Goal: Task Accomplishment & Management: Manage account settings

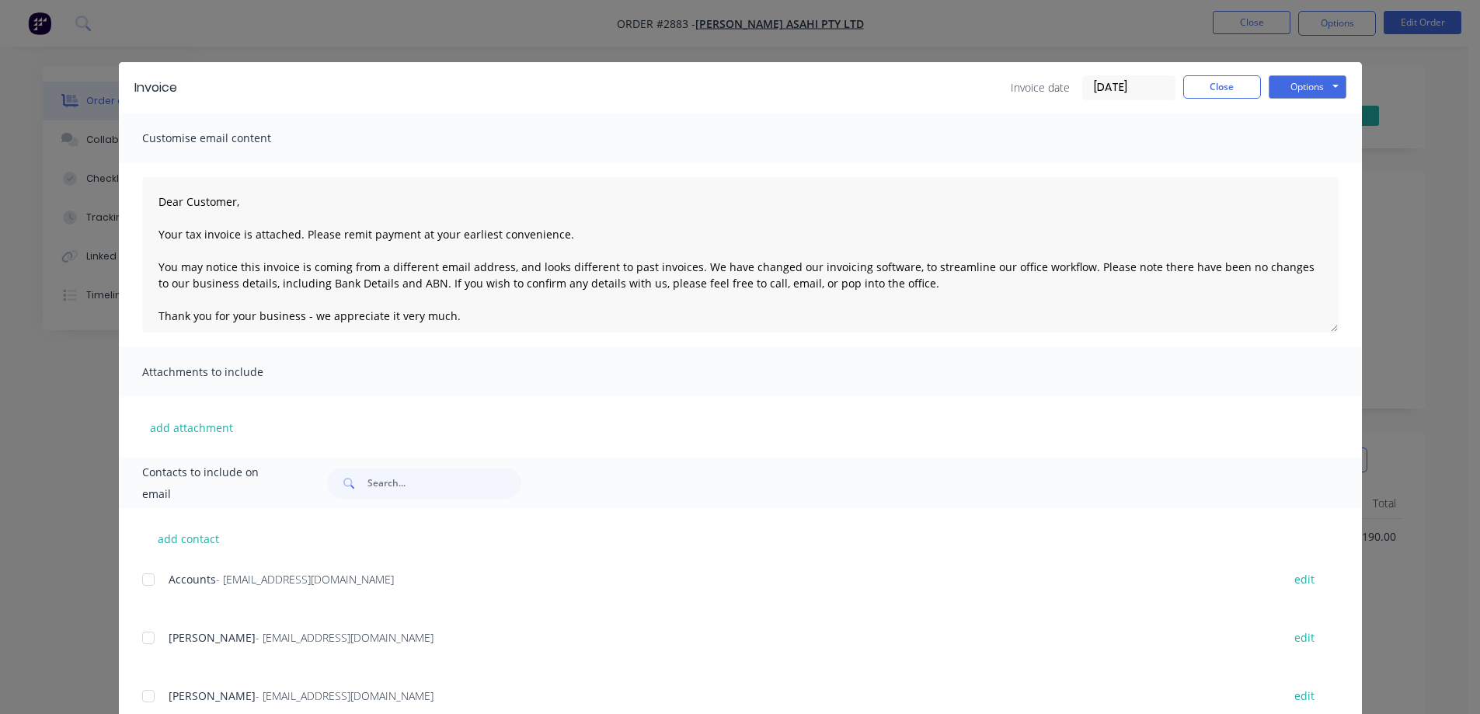
click at [1218, 85] on button "Close" at bounding box center [1222, 86] width 78 height 23
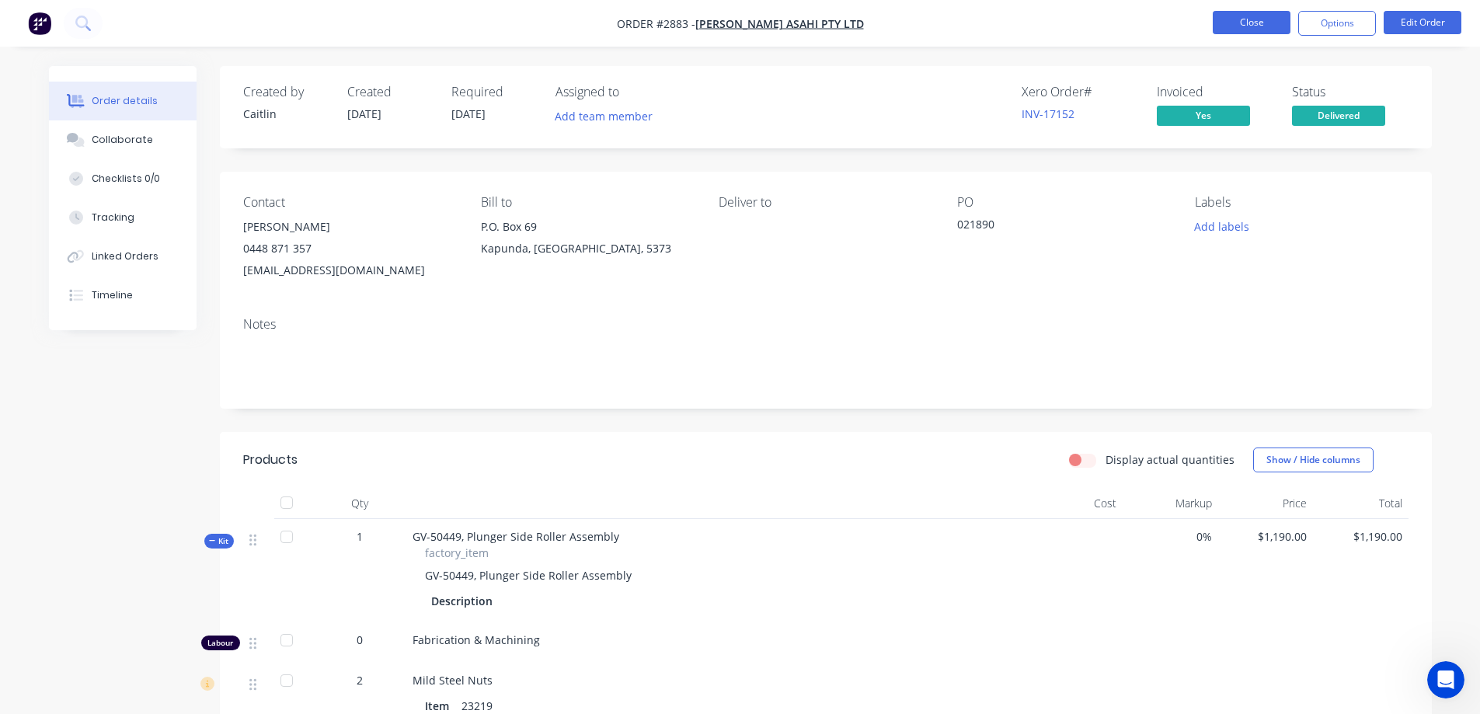
click at [1241, 26] on button "Close" at bounding box center [1252, 22] width 78 height 23
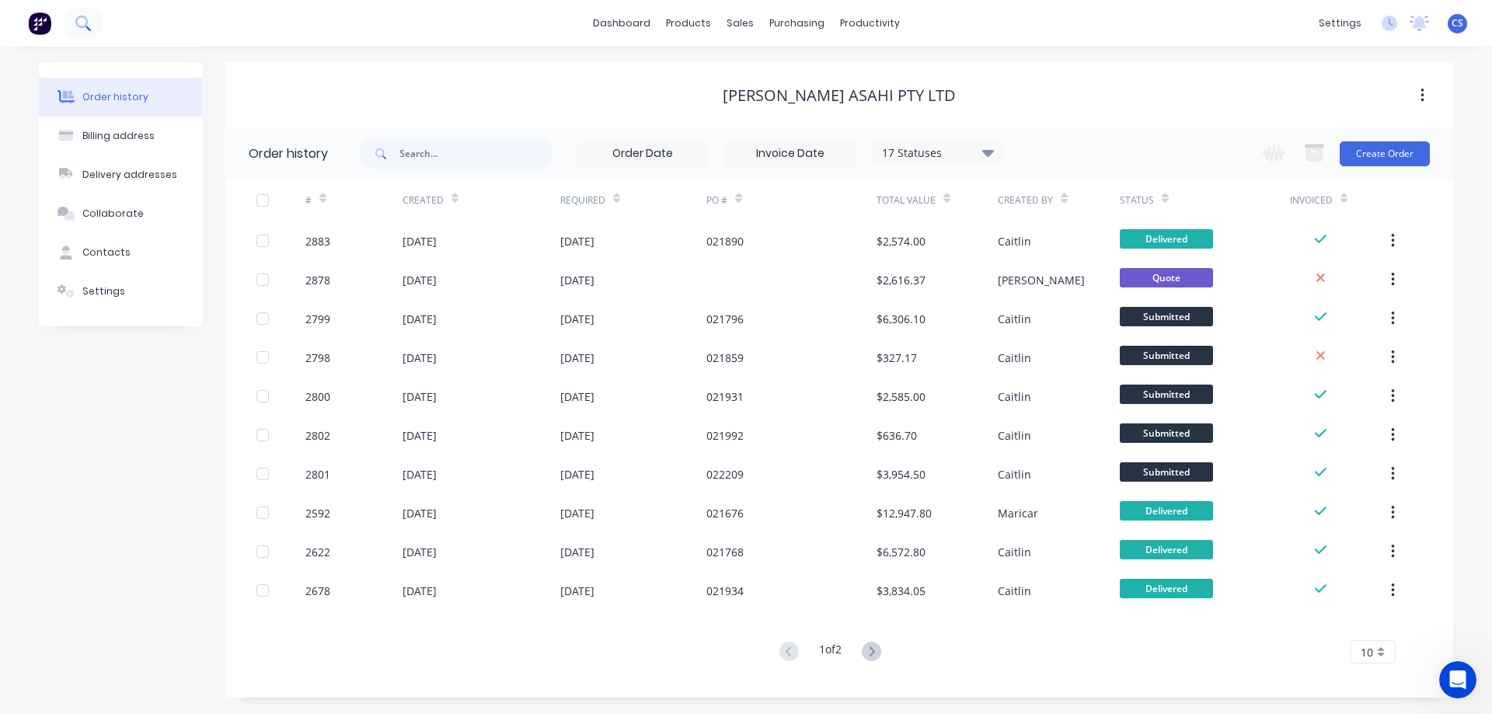
click at [90, 31] on button at bounding box center [83, 23] width 39 height 31
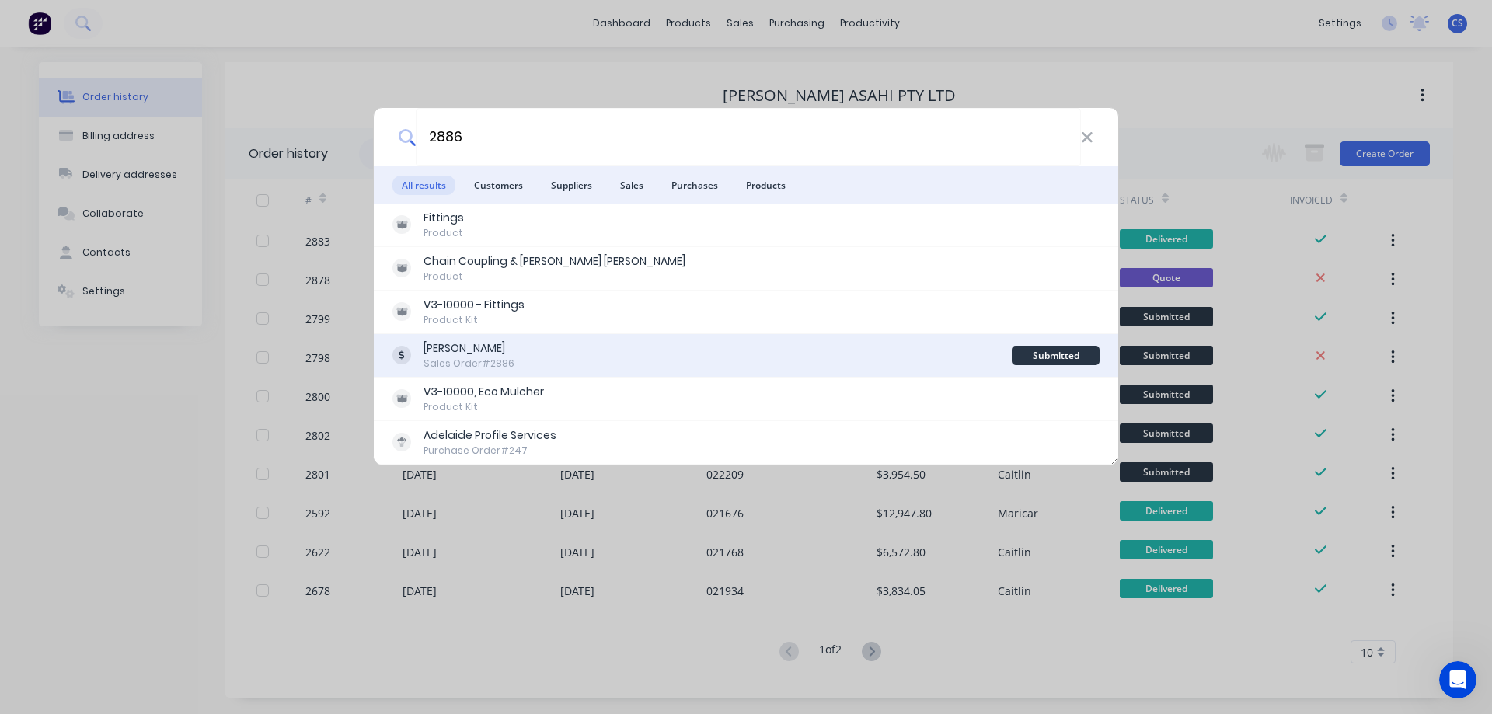
type input "2886"
click at [659, 356] on div "[PERSON_NAME] Sales Order #2886" at bounding box center [701, 355] width 619 height 30
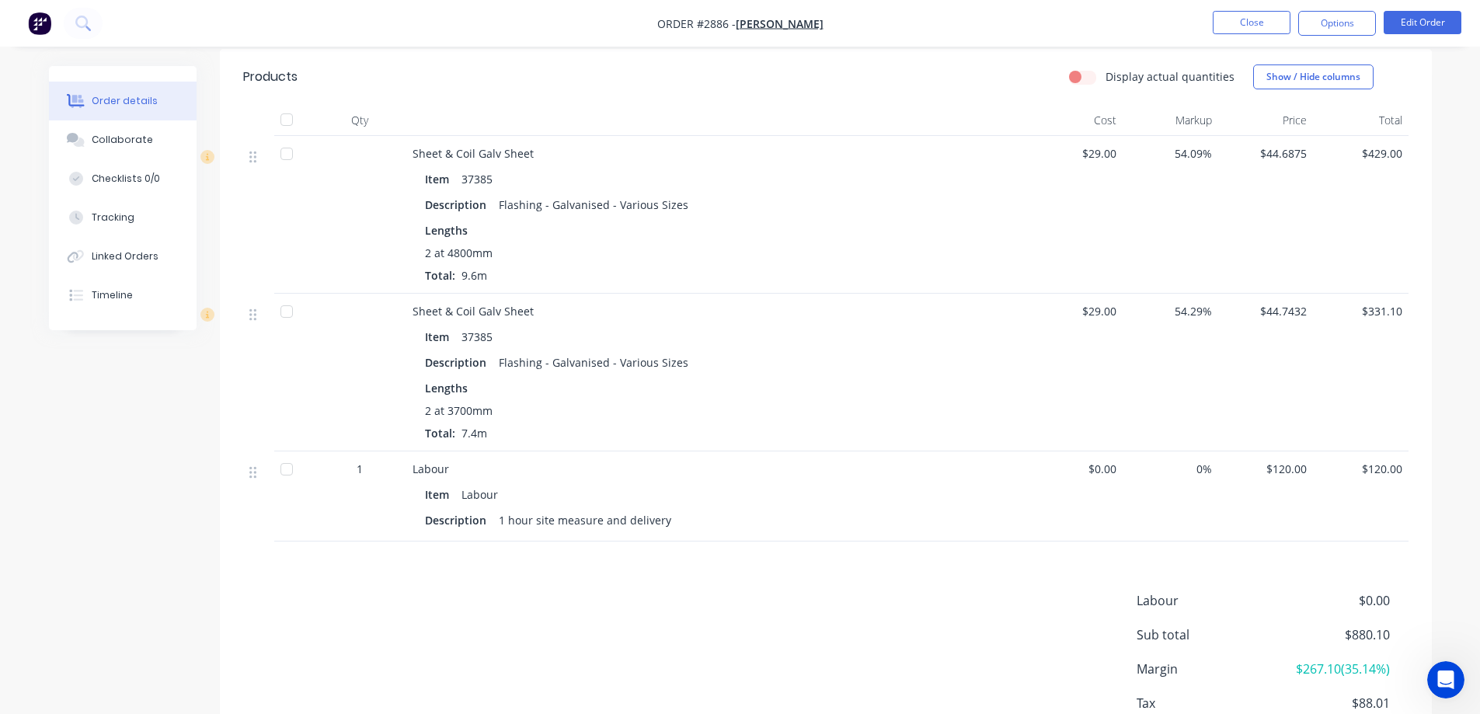
scroll to position [410, 0]
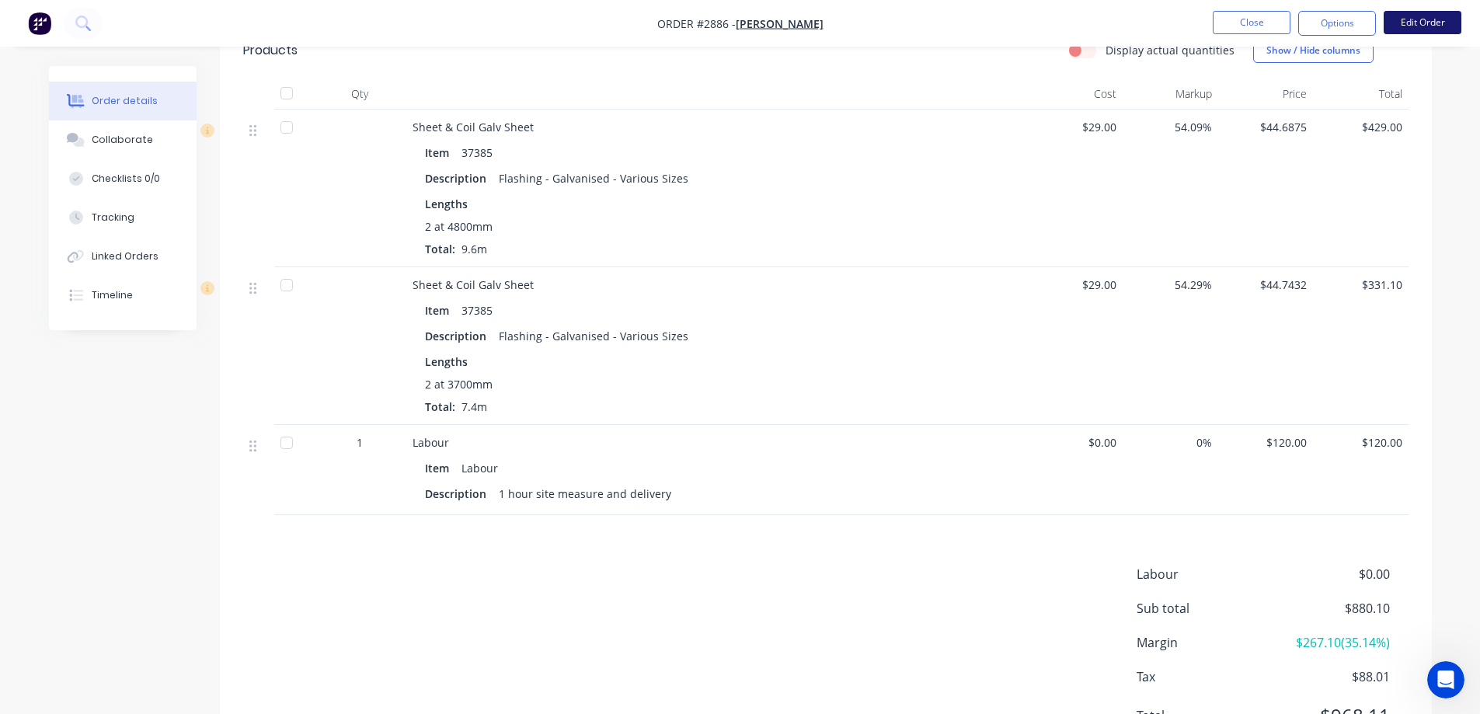
click at [1424, 23] on button "Edit Order" at bounding box center [1423, 22] width 78 height 23
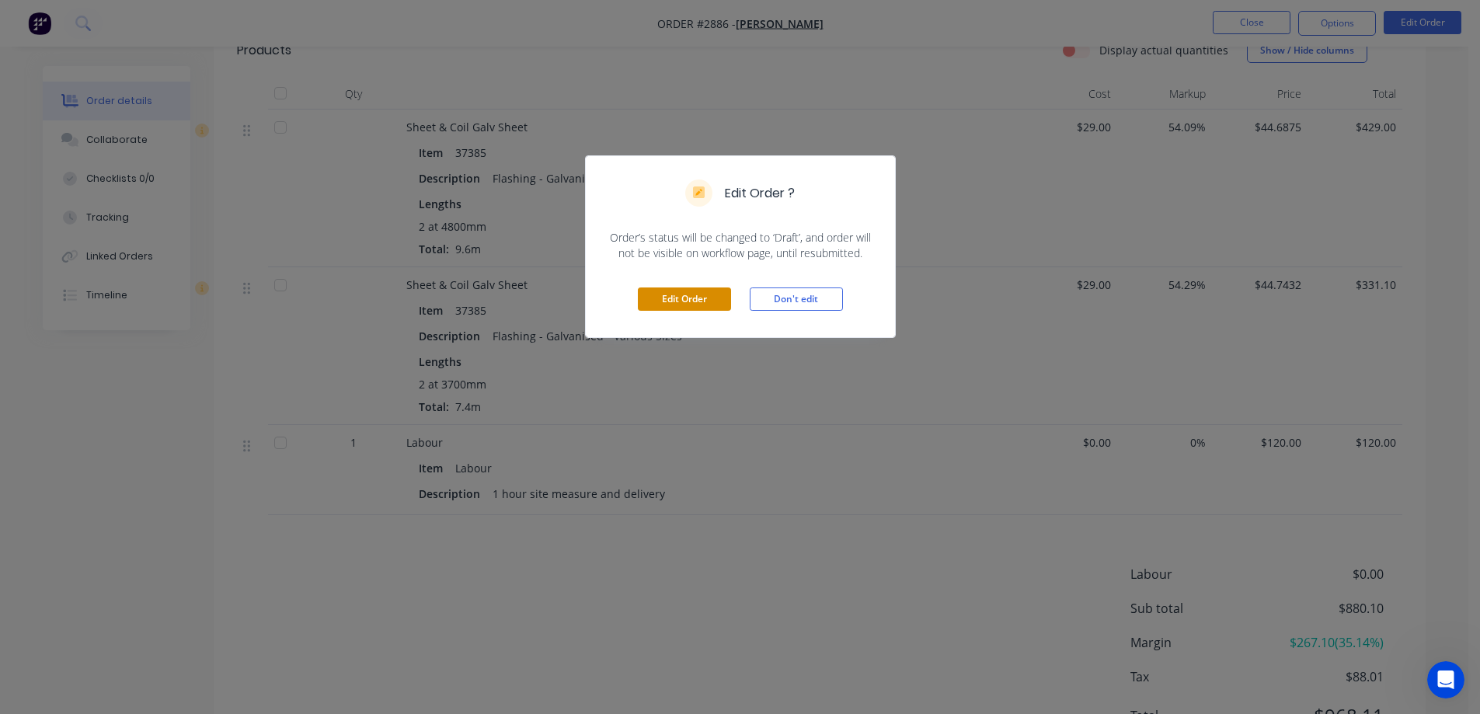
click at [685, 292] on button "Edit Order" at bounding box center [684, 299] width 93 height 23
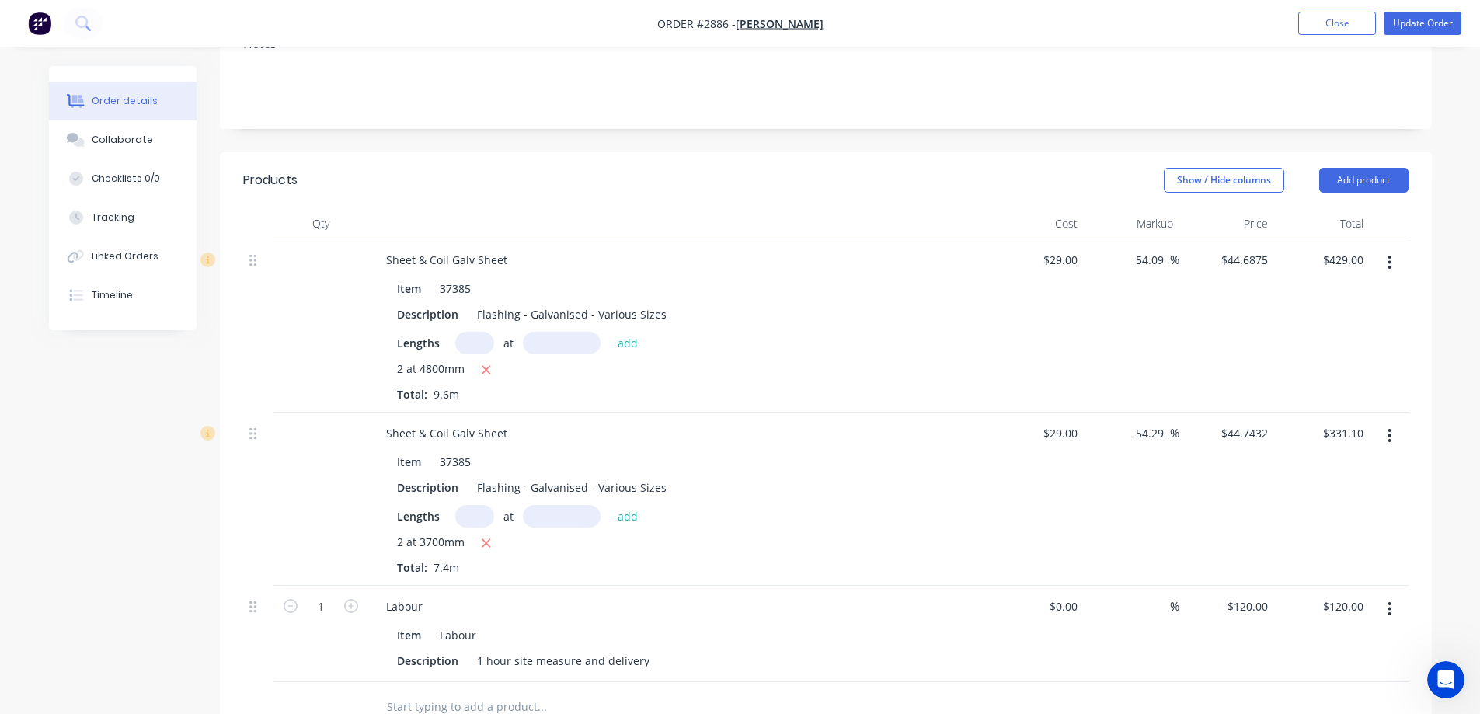
scroll to position [311, 0]
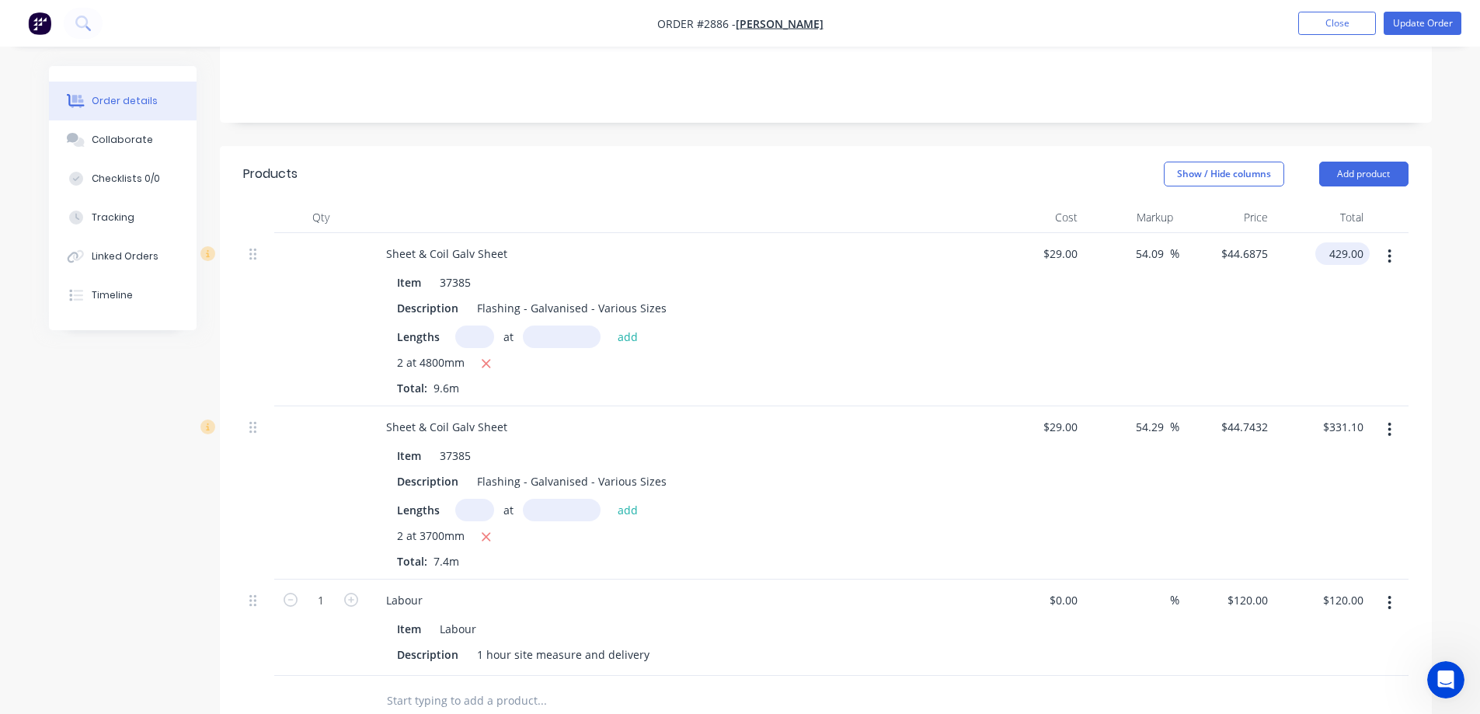
click at [1354, 242] on input "429.00" at bounding box center [1346, 253] width 48 height 23
type input "390"
type input "40.09"
type input "$40.625"
type input "$390.00"
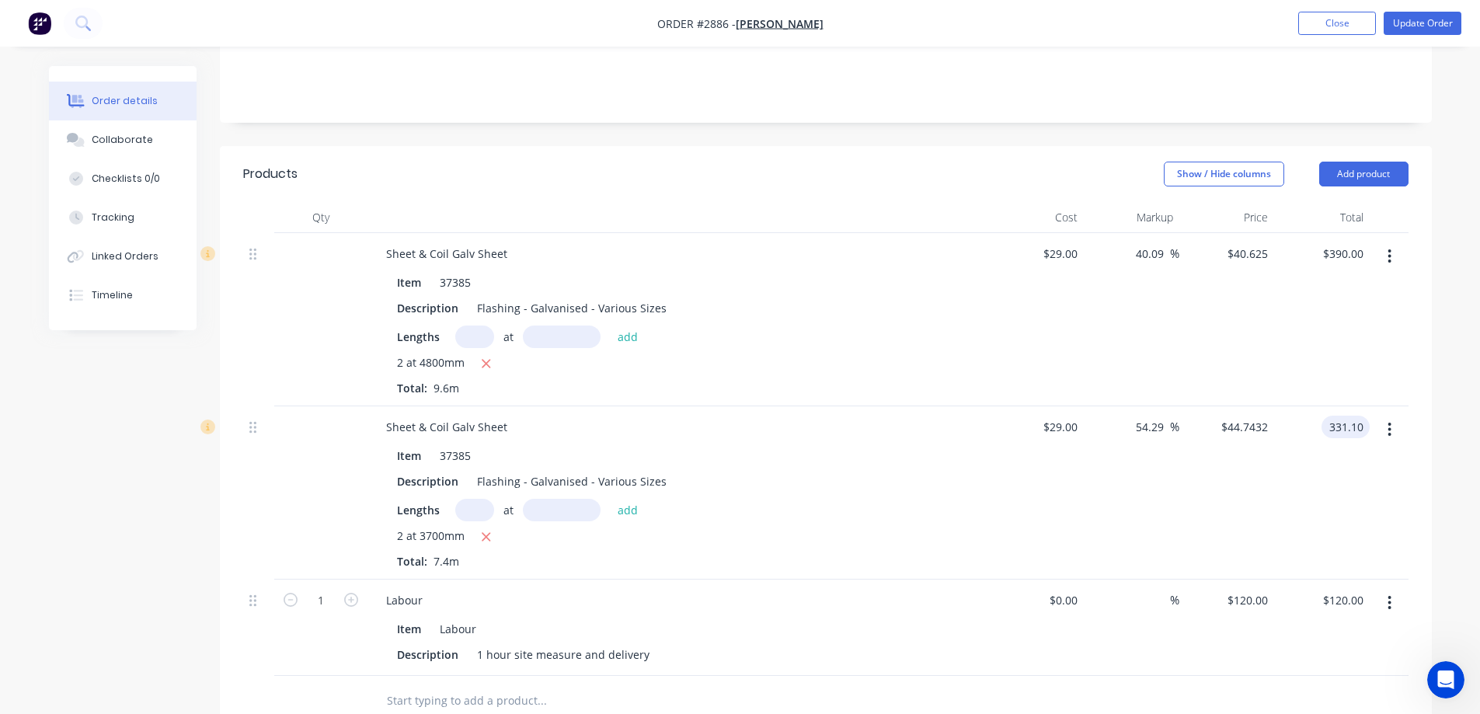
click at [1359, 416] on input "331.10" at bounding box center [1349, 427] width 42 height 23
type input "301"
type input "40.26"
type input "$40.6757"
type input "$301.00"
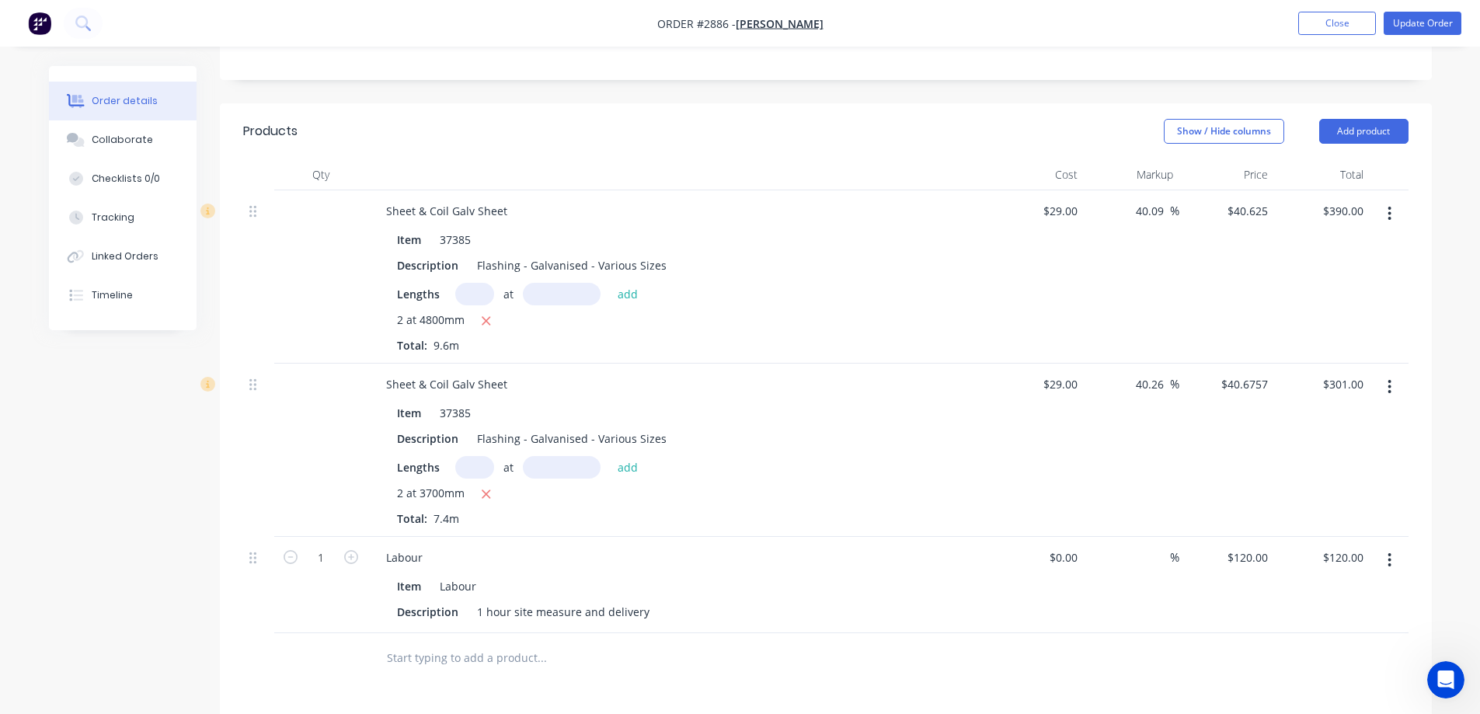
scroll to position [389, 0]
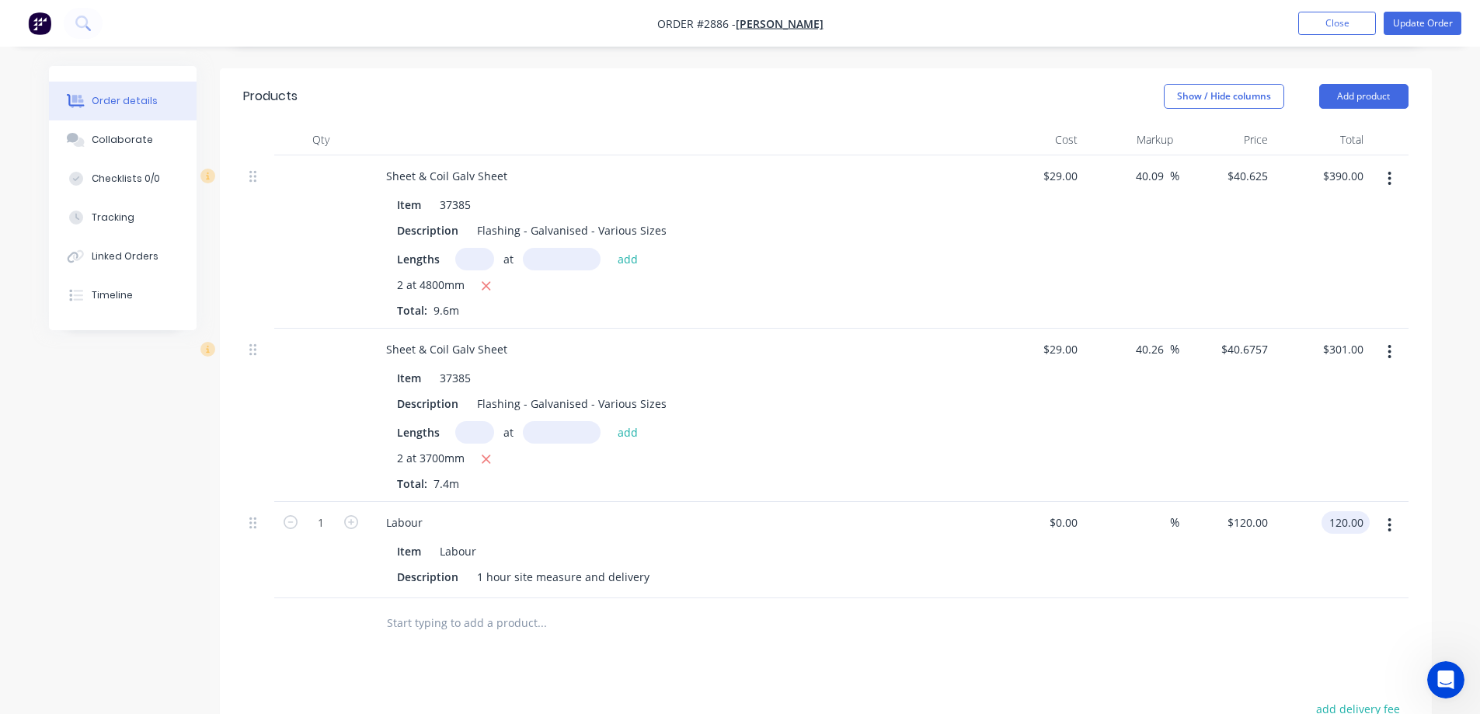
click at [1357, 511] on input "120.00" at bounding box center [1349, 522] width 42 height 23
type input "110"
type input "$110.00"
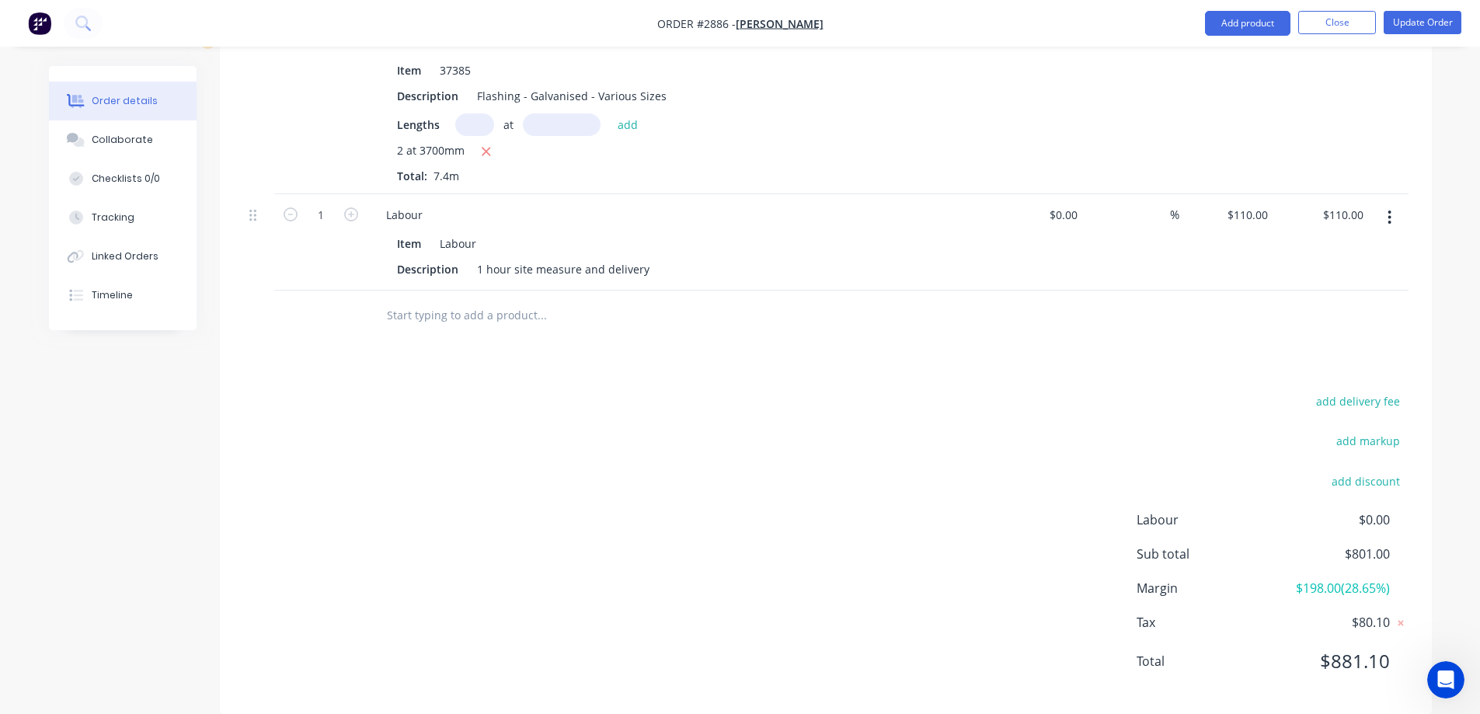
scroll to position [698, 0]
click at [1469, 502] on div "Order details Collaborate Checklists 0/0 Tracking Linked Orders Timeline Order …" at bounding box center [740, 19] width 1480 height 1434
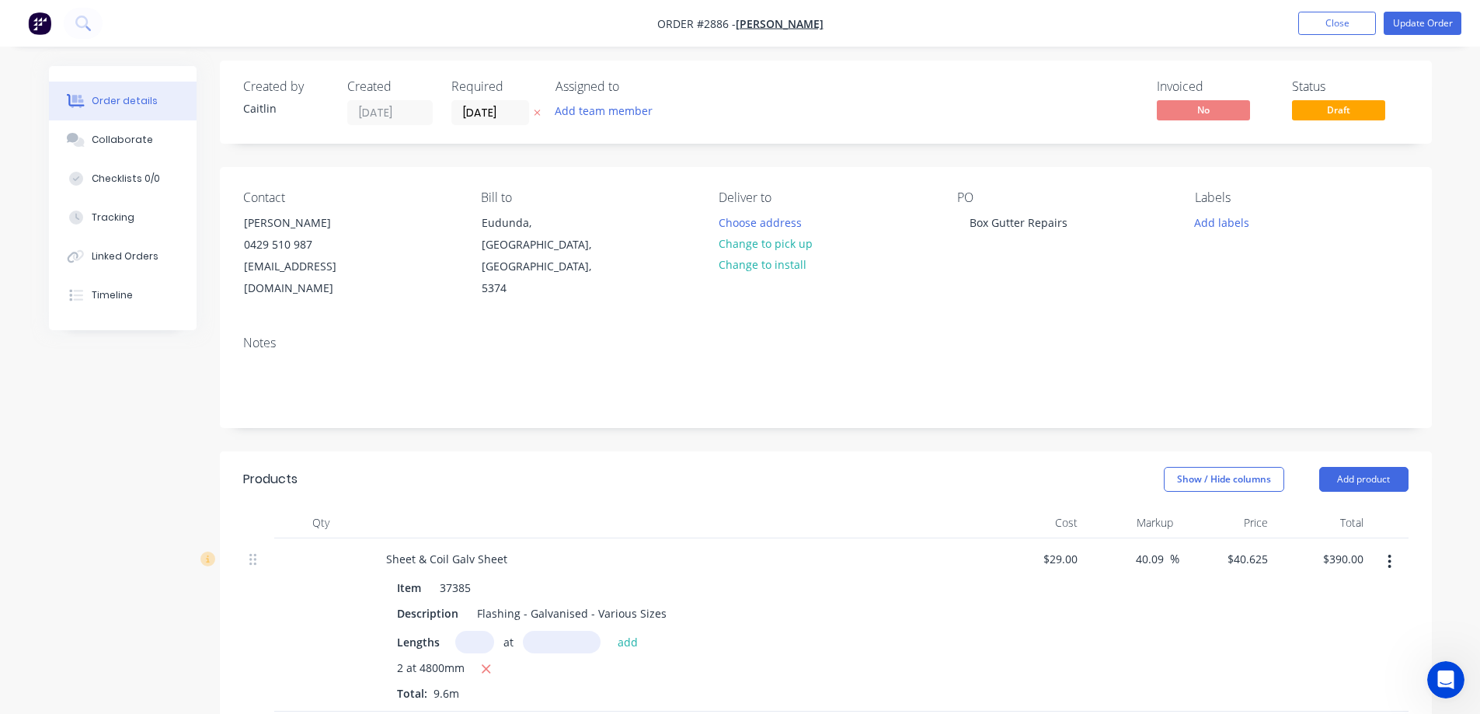
scroll to position [0, 0]
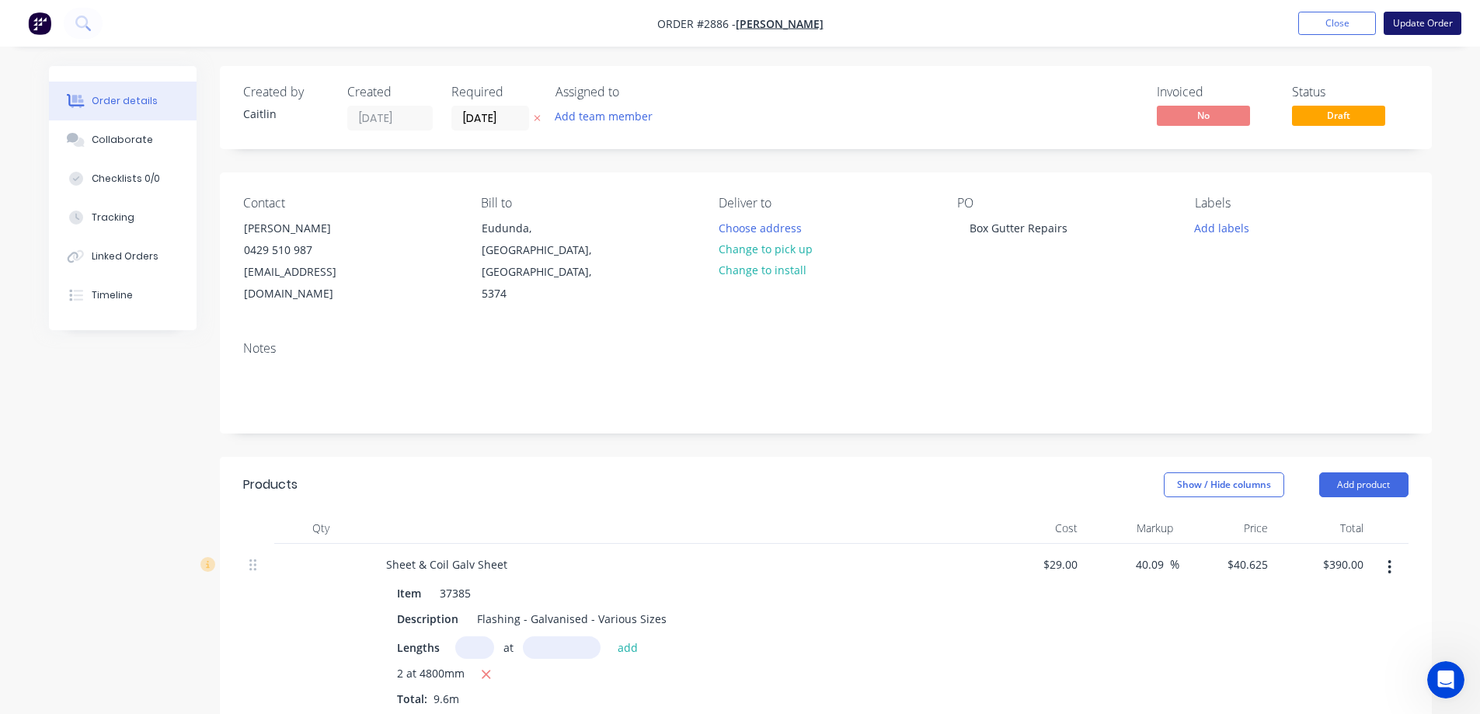
click at [1422, 19] on button "Update Order" at bounding box center [1423, 23] width 78 height 23
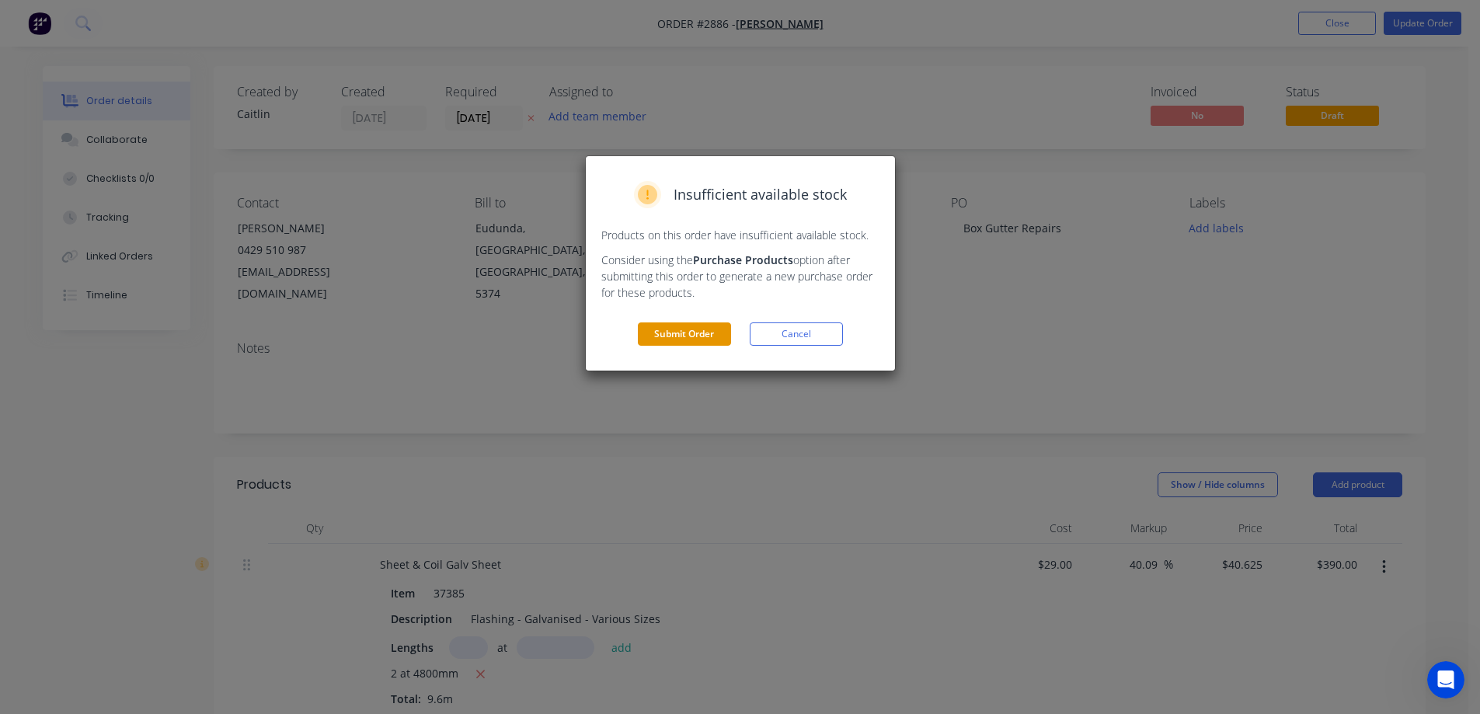
click at [684, 333] on button "Submit Order" at bounding box center [684, 333] width 93 height 23
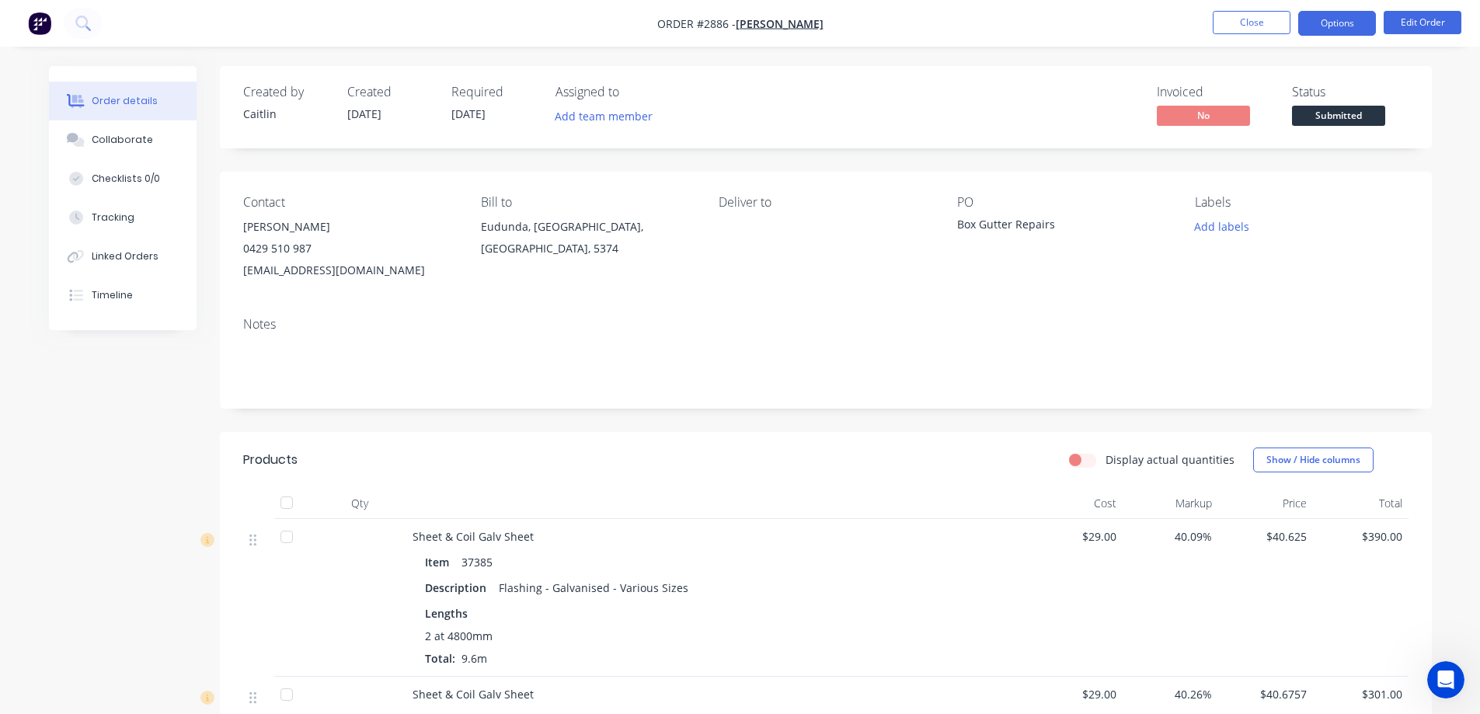
click at [1329, 26] on button "Options" at bounding box center [1337, 23] width 78 height 25
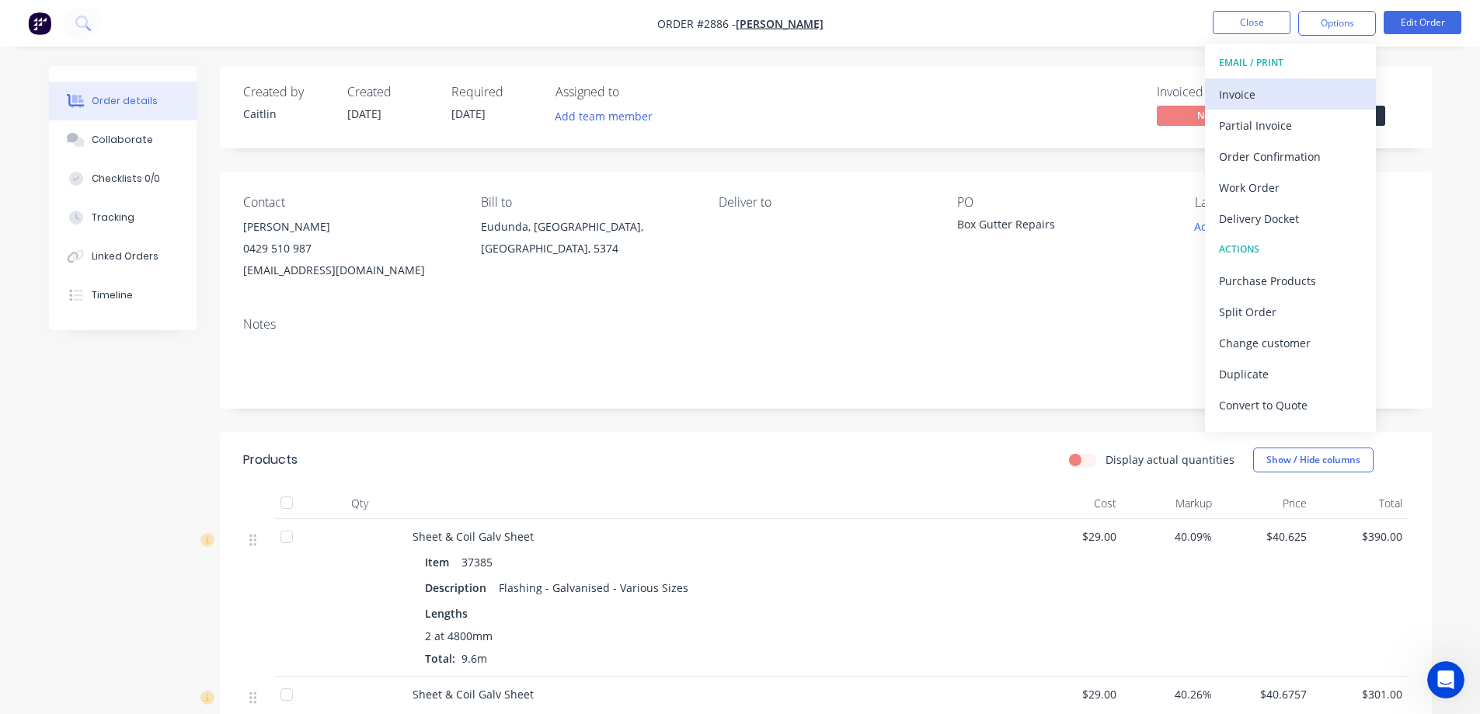
click at [1275, 92] on div "Invoice" at bounding box center [1290, 94] width 143 height 23
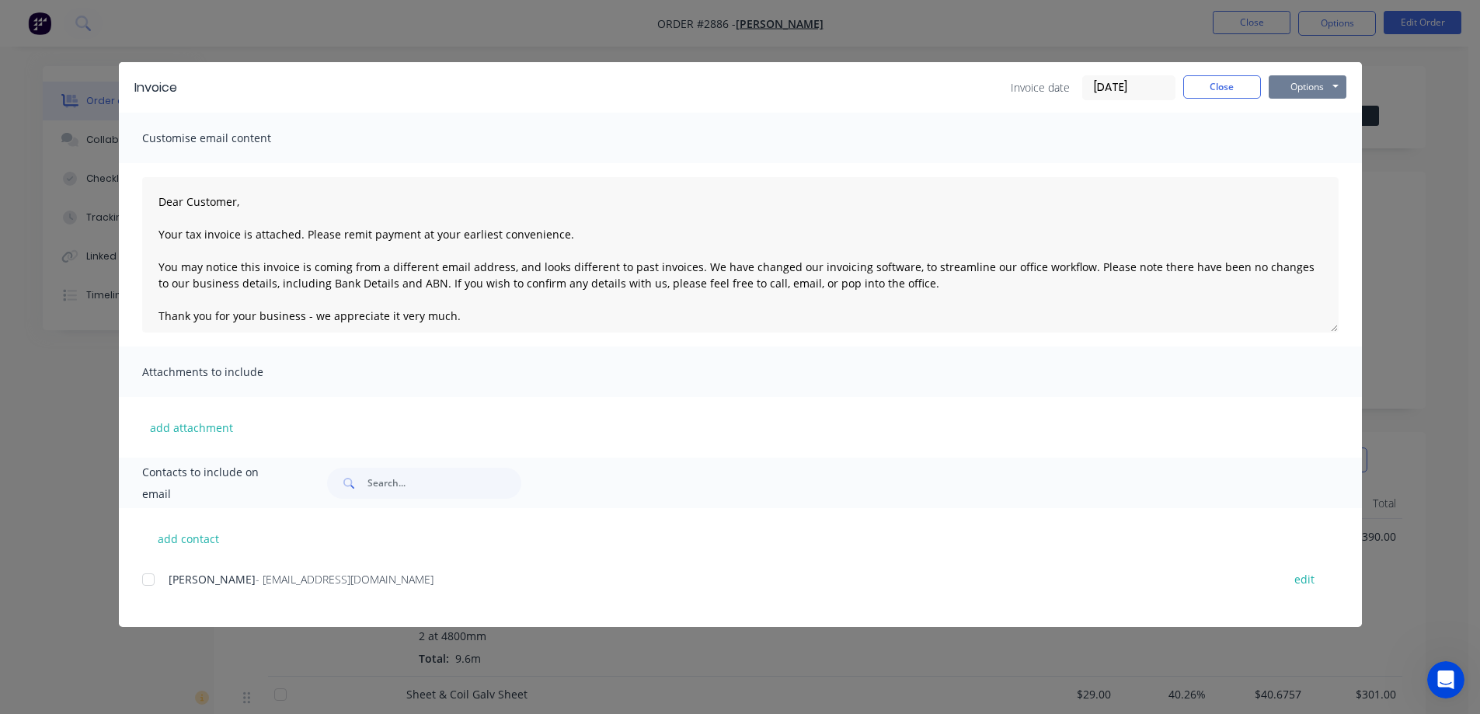
click at [1318, 83] on button "Options" at bounding box center [1308, 86] width 78 height 23
click at [1324, 115] on button "Preview" at bounding box center [1318, 115] width 99 height 26
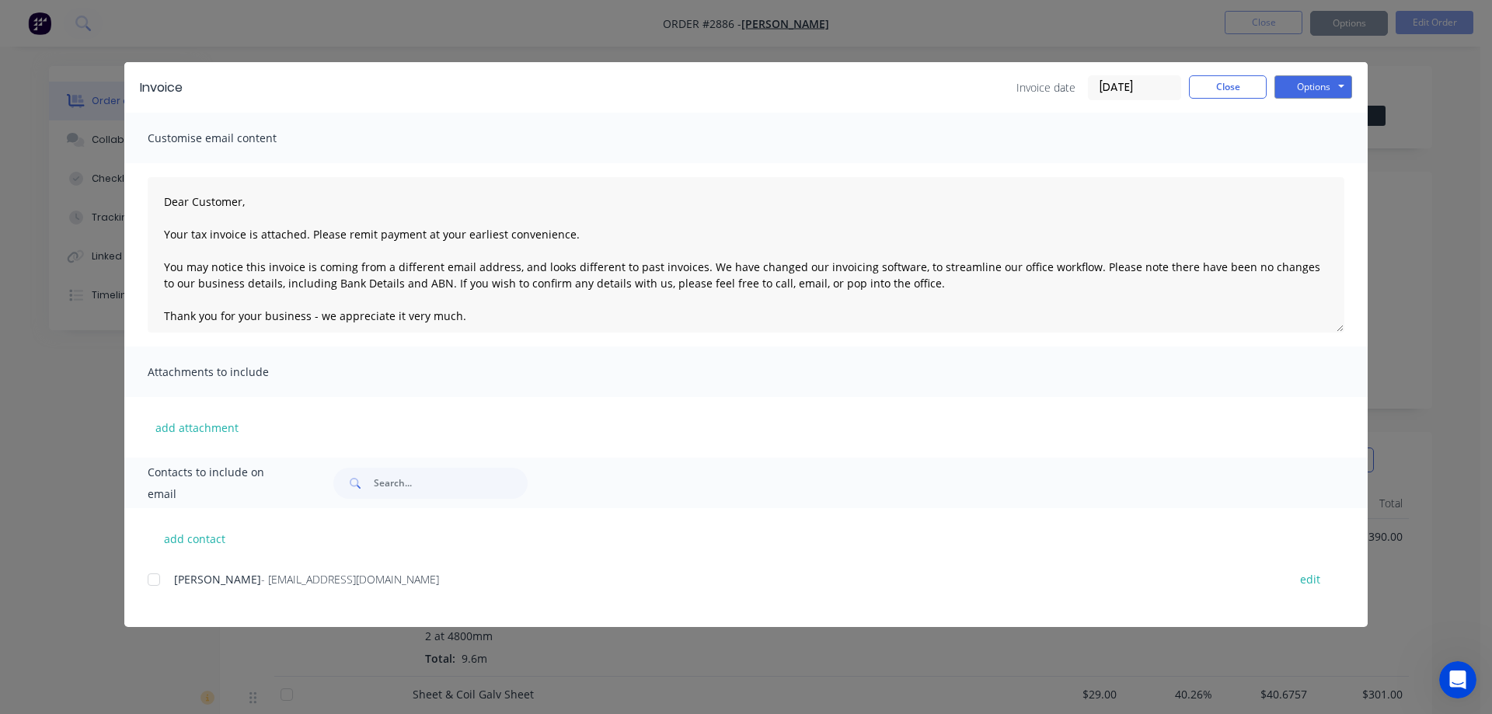
type textarea "Dear Customer, Your tax invoice is attached. Please remit payment at your earli…"
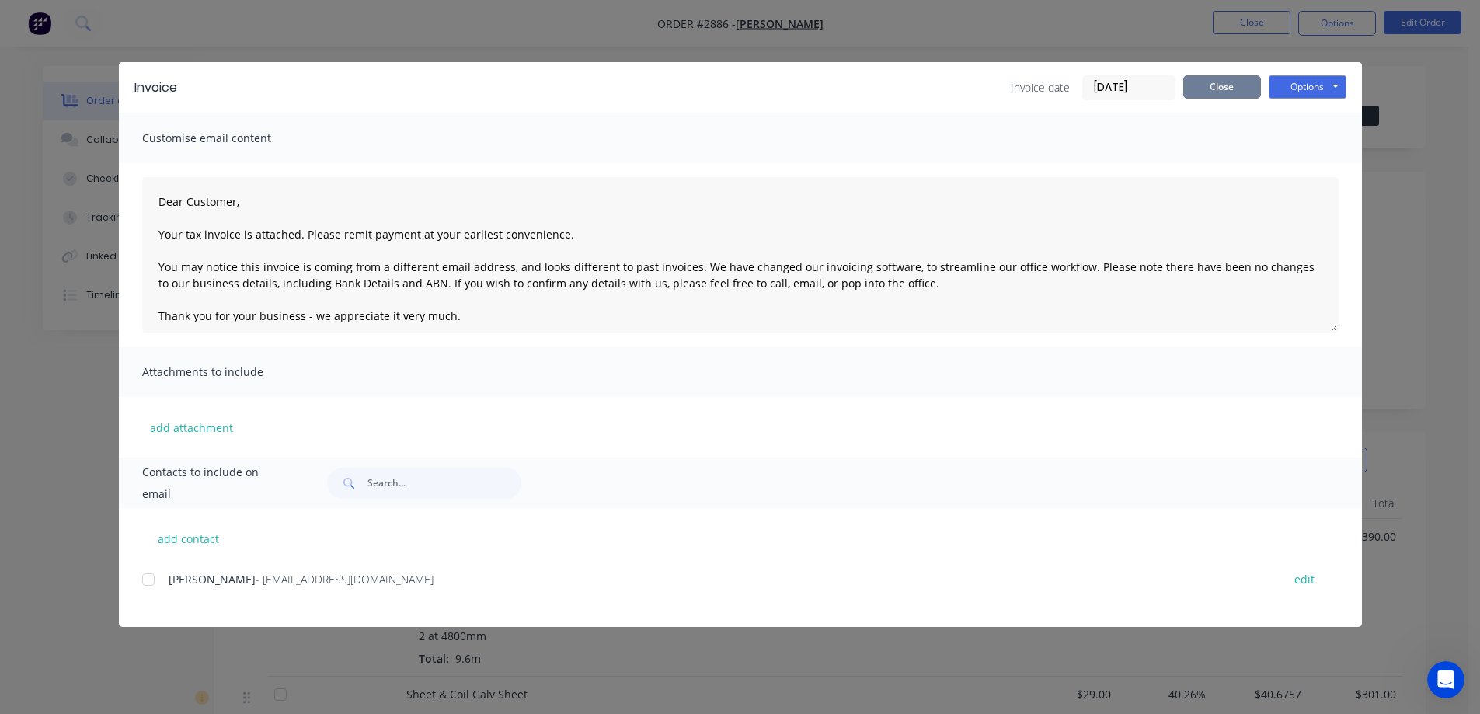
click at [1207, 87] on button "Close" at bounding box center [1222, 86] width 78 height 23
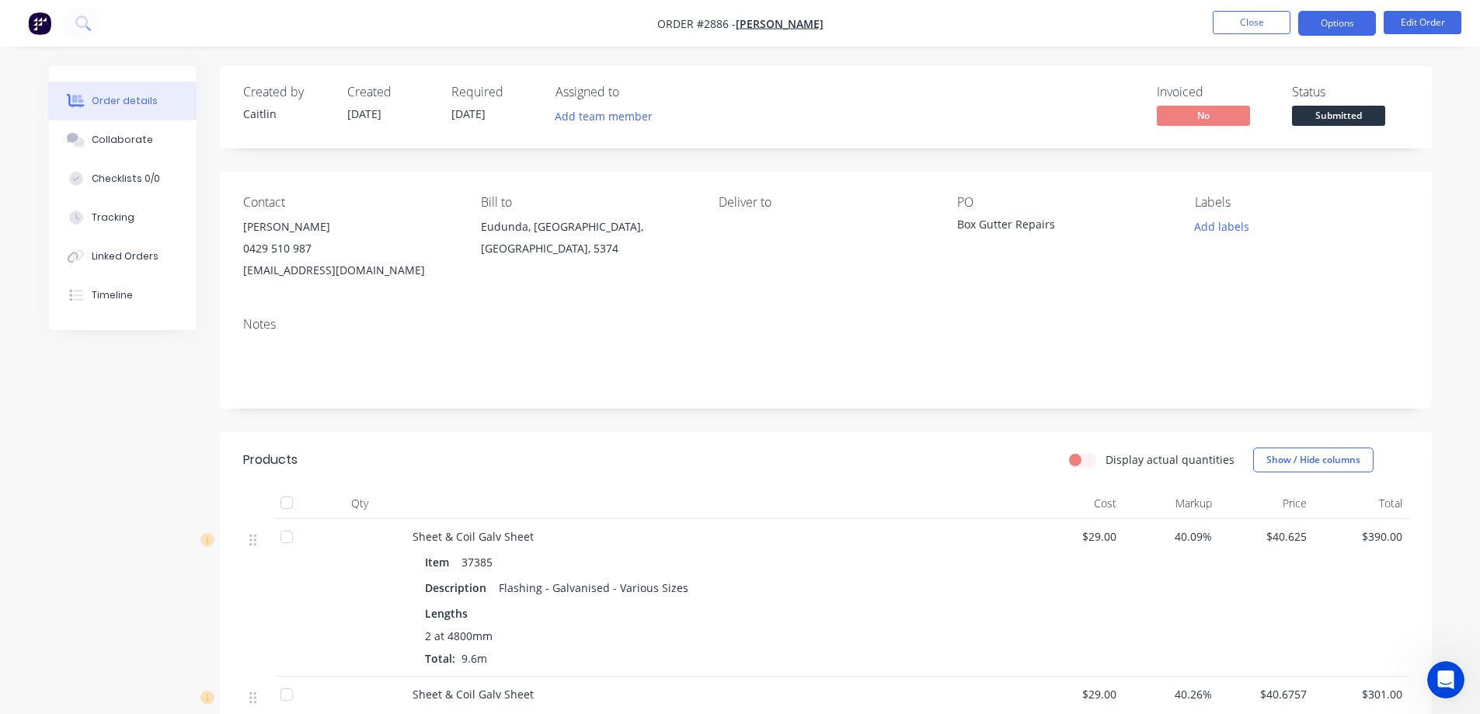
click at [1329, 27] on button "Options" at bounding box center [1337, 23] width 78 height 25
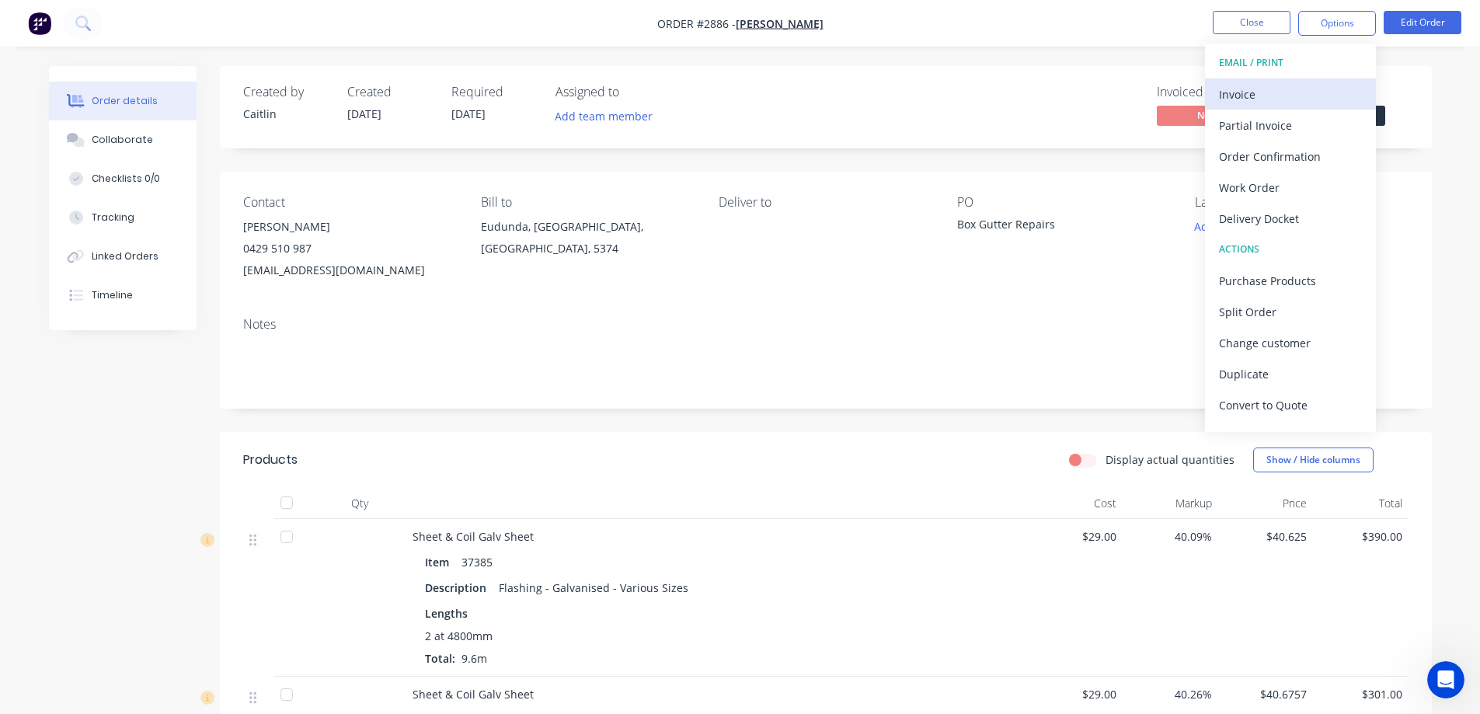
click at [1277, 96] on div "Invoice" at bounding box center [1290, 94] width 143 height 23
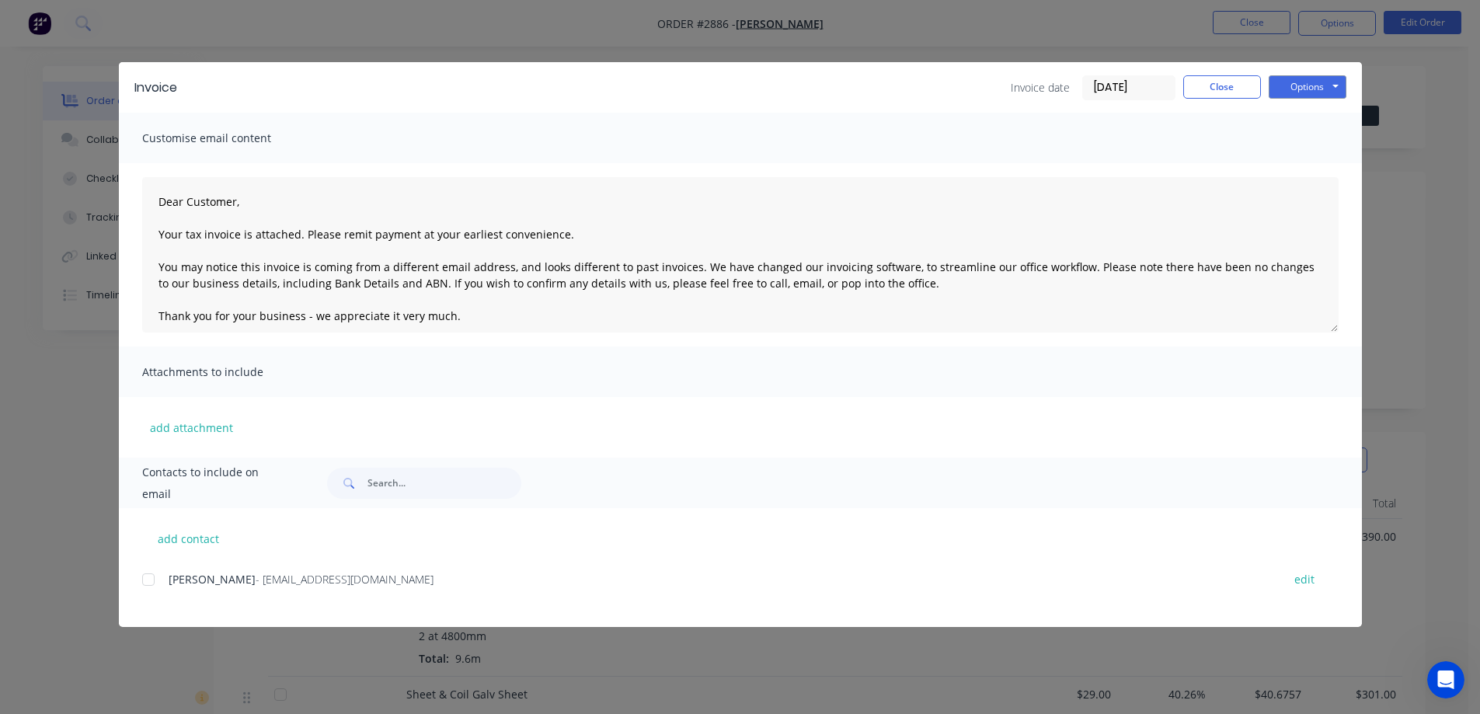
click at [150, 581] on div at bounding box center [148, 579] width 31 height 31
click at [1313, 81] on button "Options" at bounding box center [1308, 86] width 78 height 23
click at [1326, 166] on button "Email" at bounding box center [1318, 166] width 99 height 26
type textarea "Dear Customer, Your tax invoice is attached. Please remit payment at your earli…"
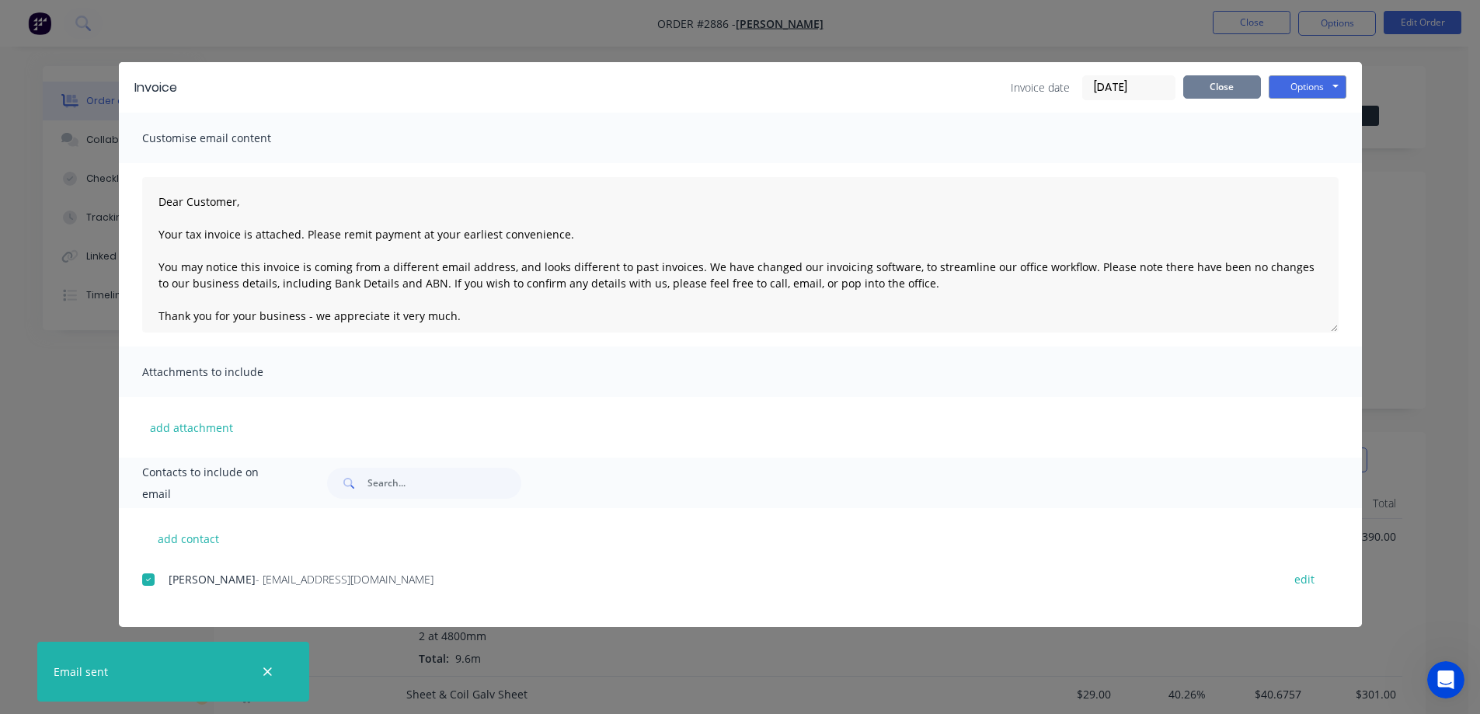
click at [1241, 86] on button "Close" at bounding box center [1222, 86] width 78 height 23
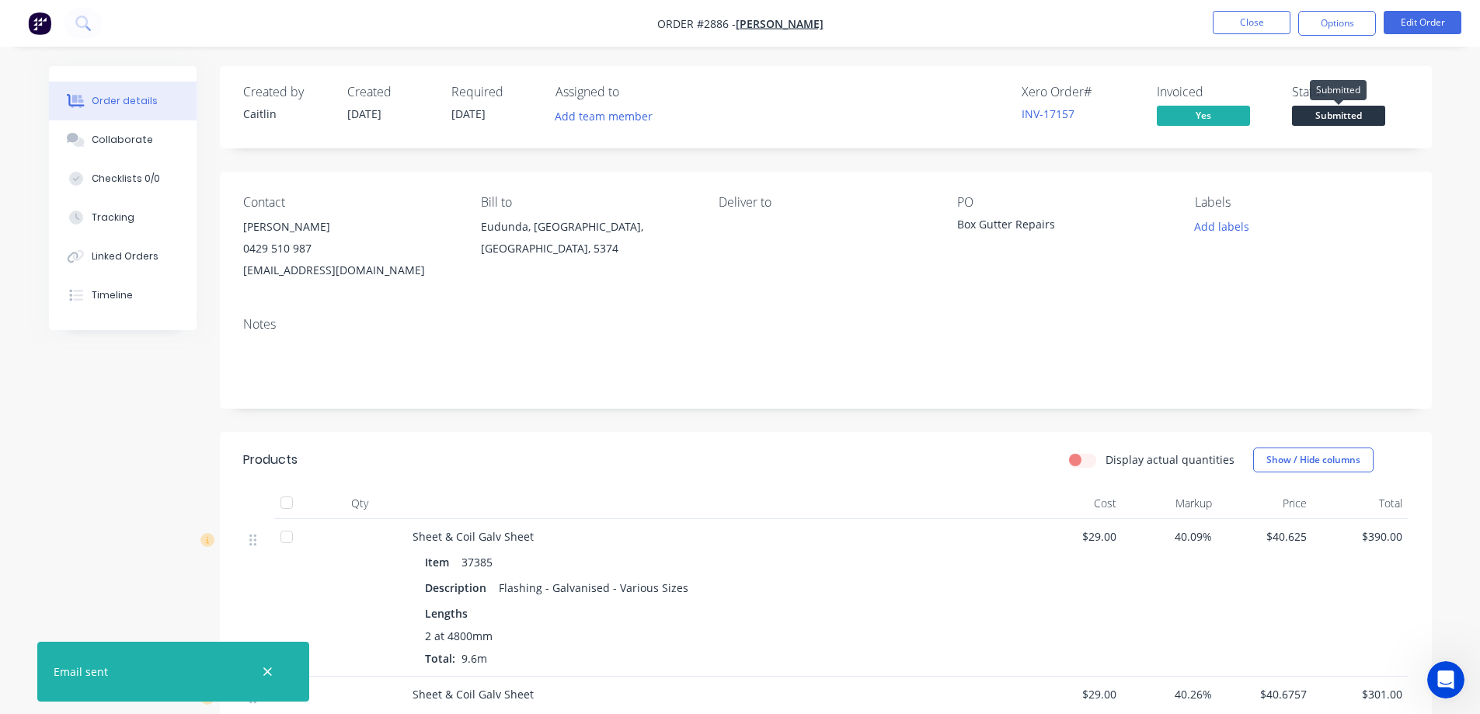
click at [1330, 121] on span "Submitted" at bounding box center [1338, 115] width 93 height 19
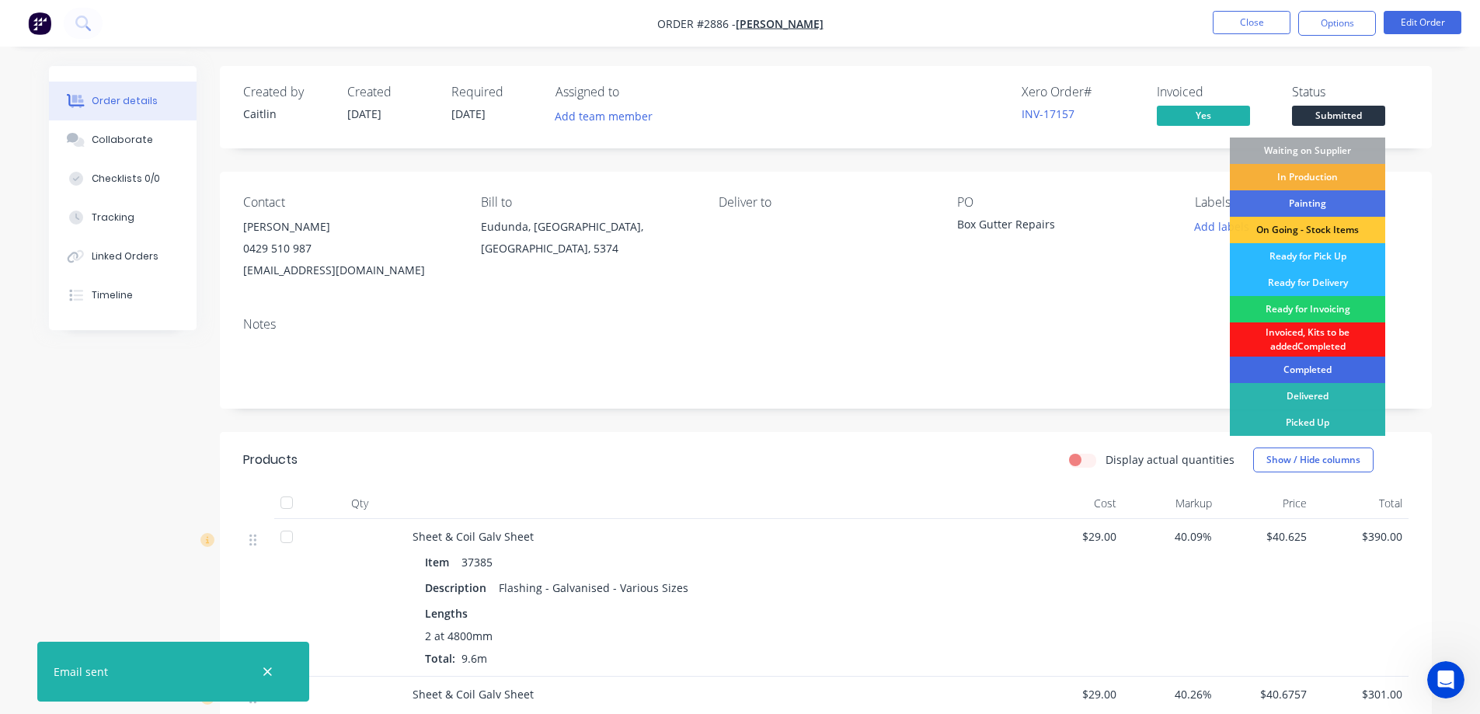
click at [1332, 371] on div "Completed" at bounding box center [1307, 370] width 155 height 26
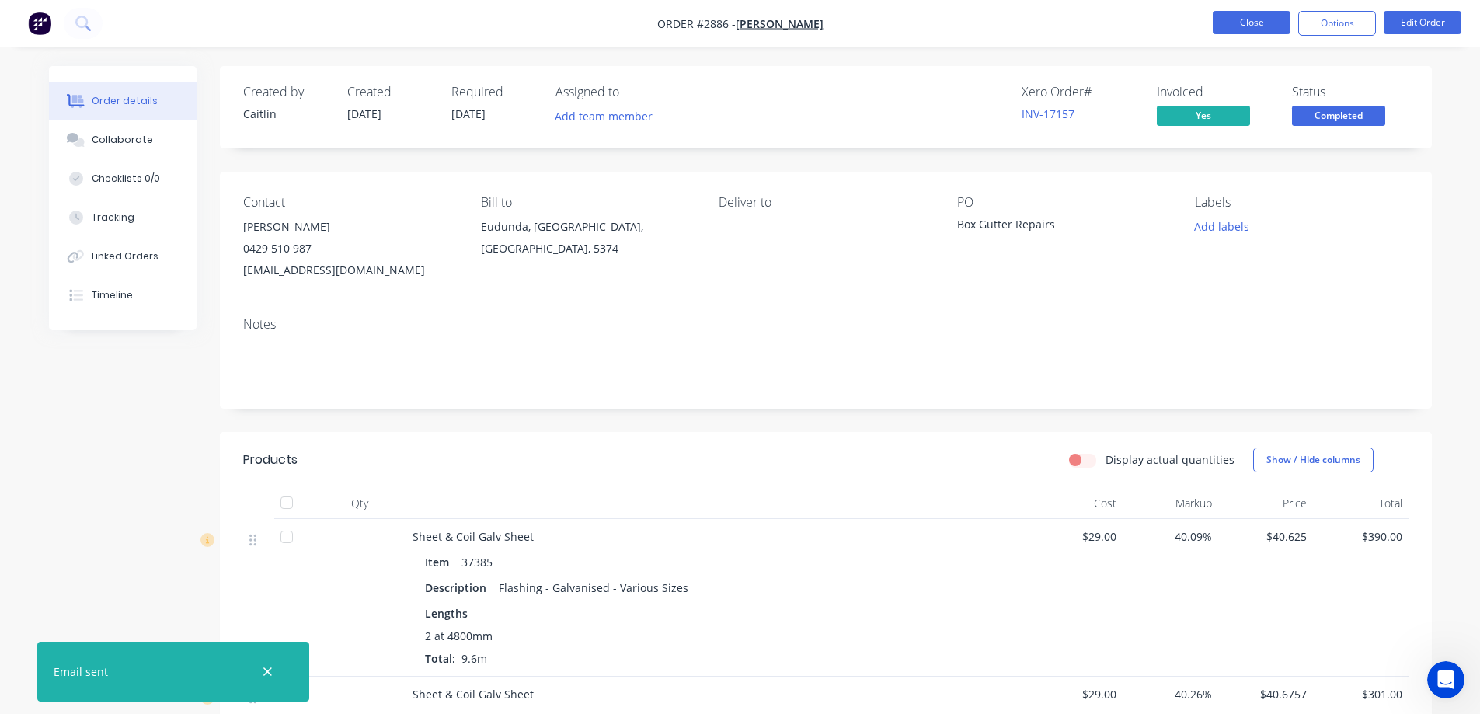
click at [1244, 20] on button "Close" at bounding box center [1252, 22] width 78 height 23
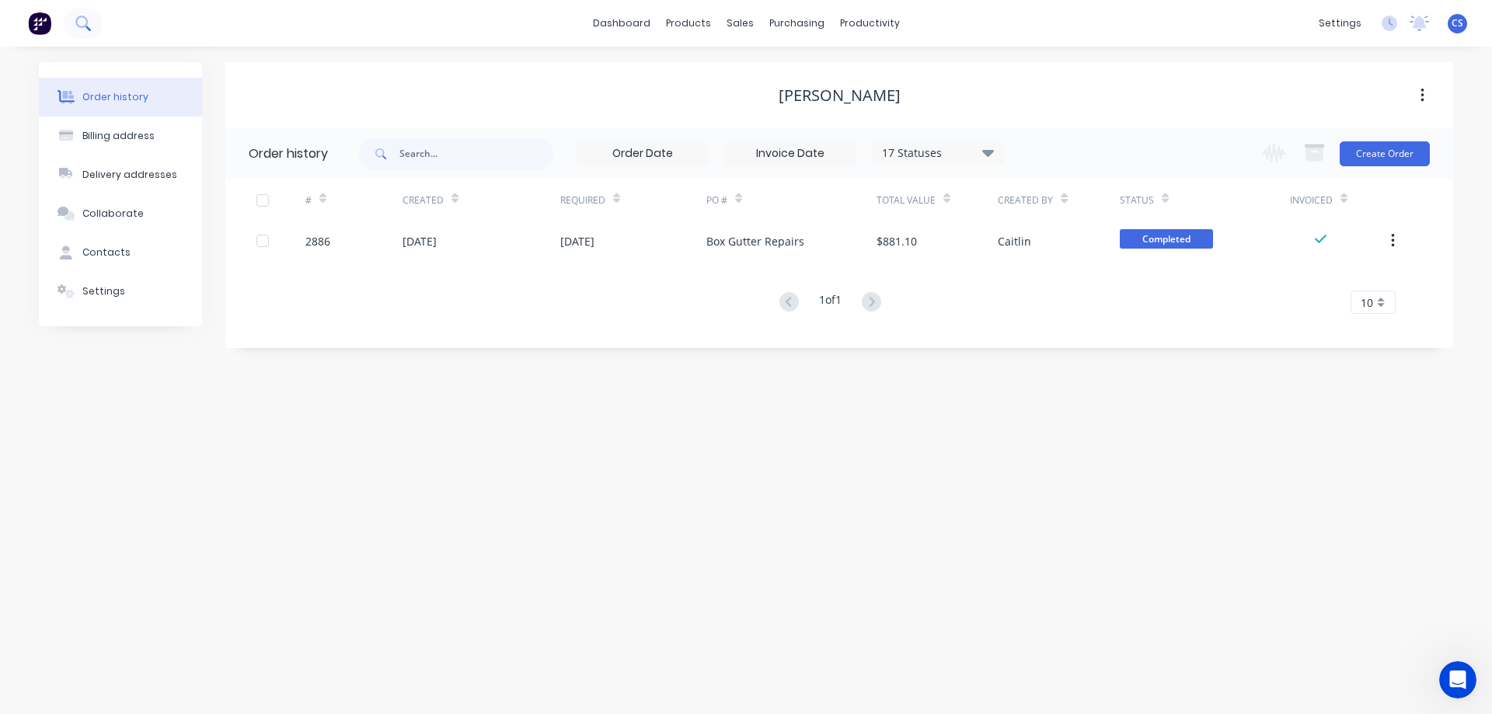
click at [82, 28] on icon at bounding box center [82, 23] width 15 height 15
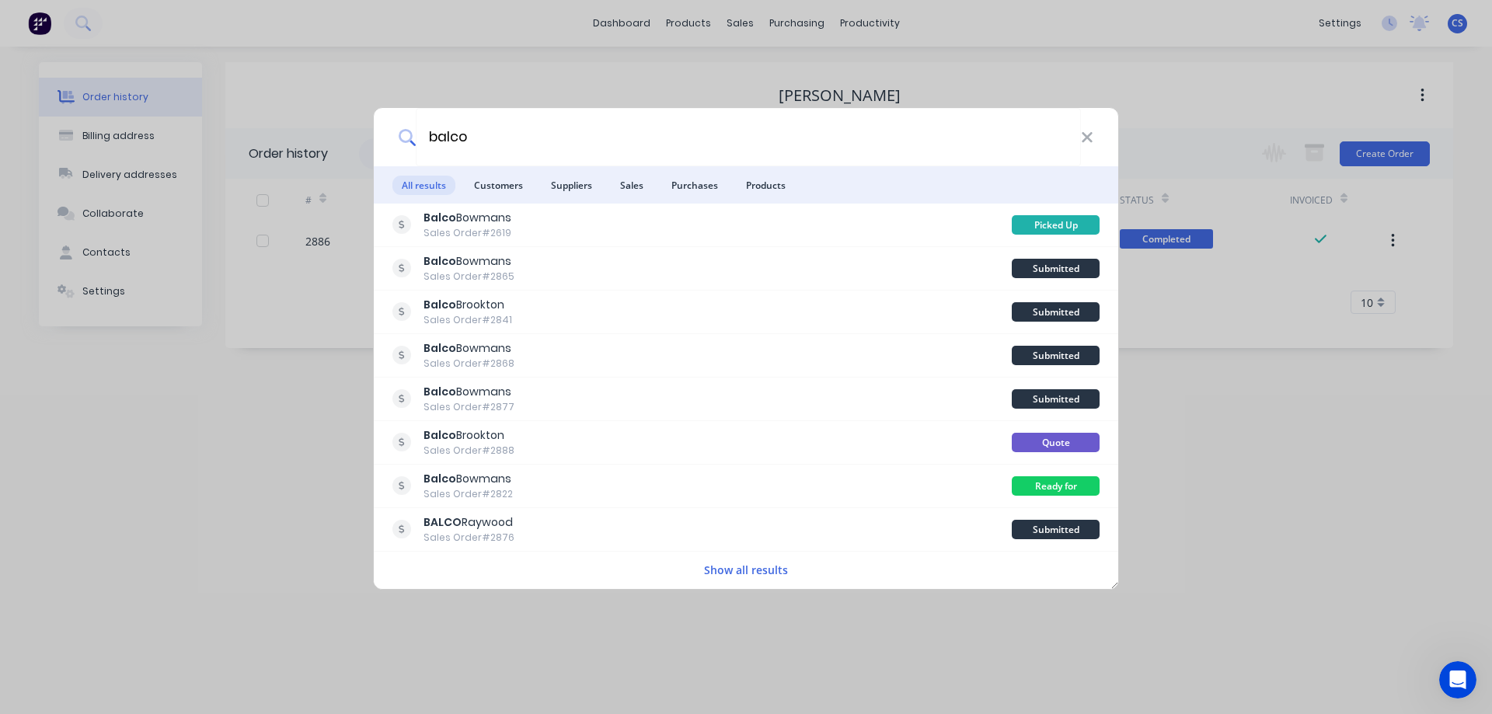
type input "balco"
click at [749, 570] on button "Show all results" at bounding box center [745, 570] width 93 height 18
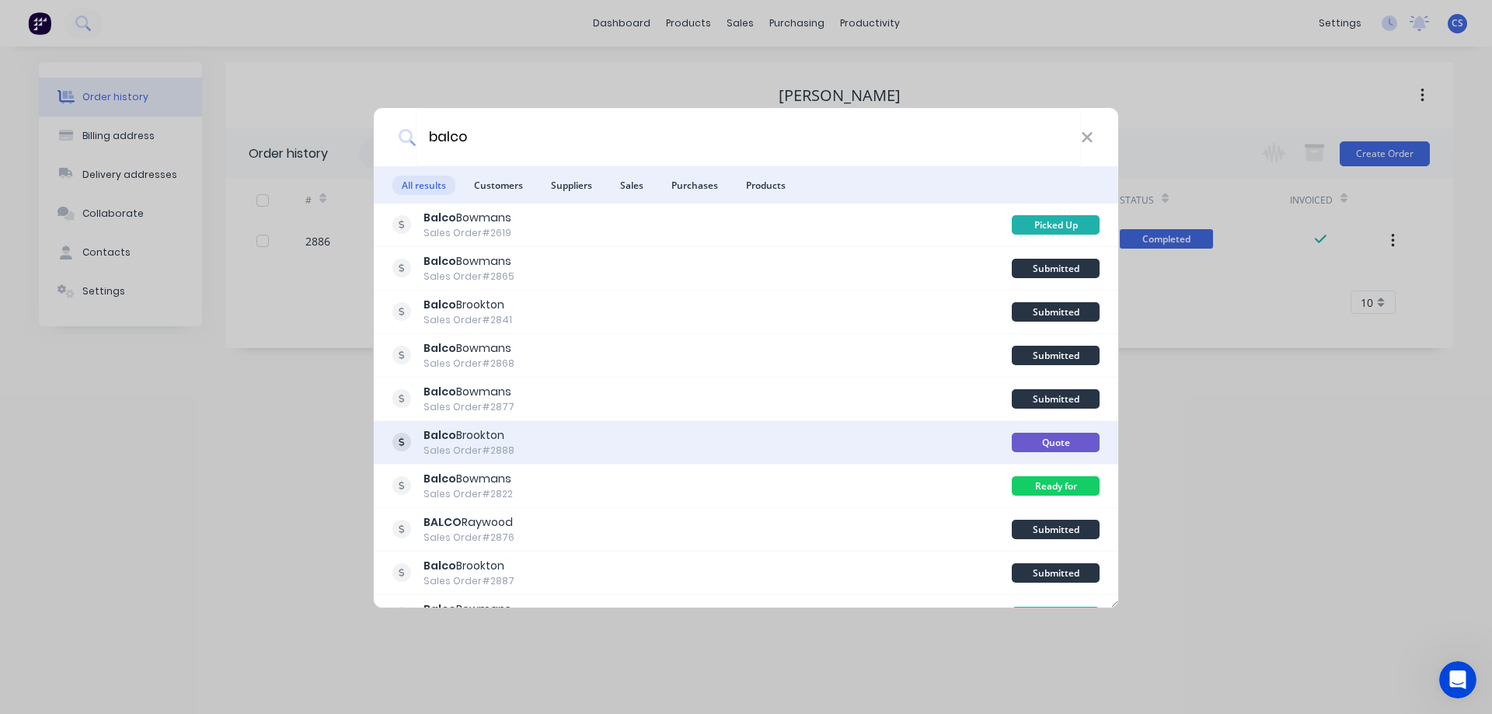
click at [828, 444] on div "Balco Brookton Sales Order #2888" at bounding box center [701, 442] width 619 height 30
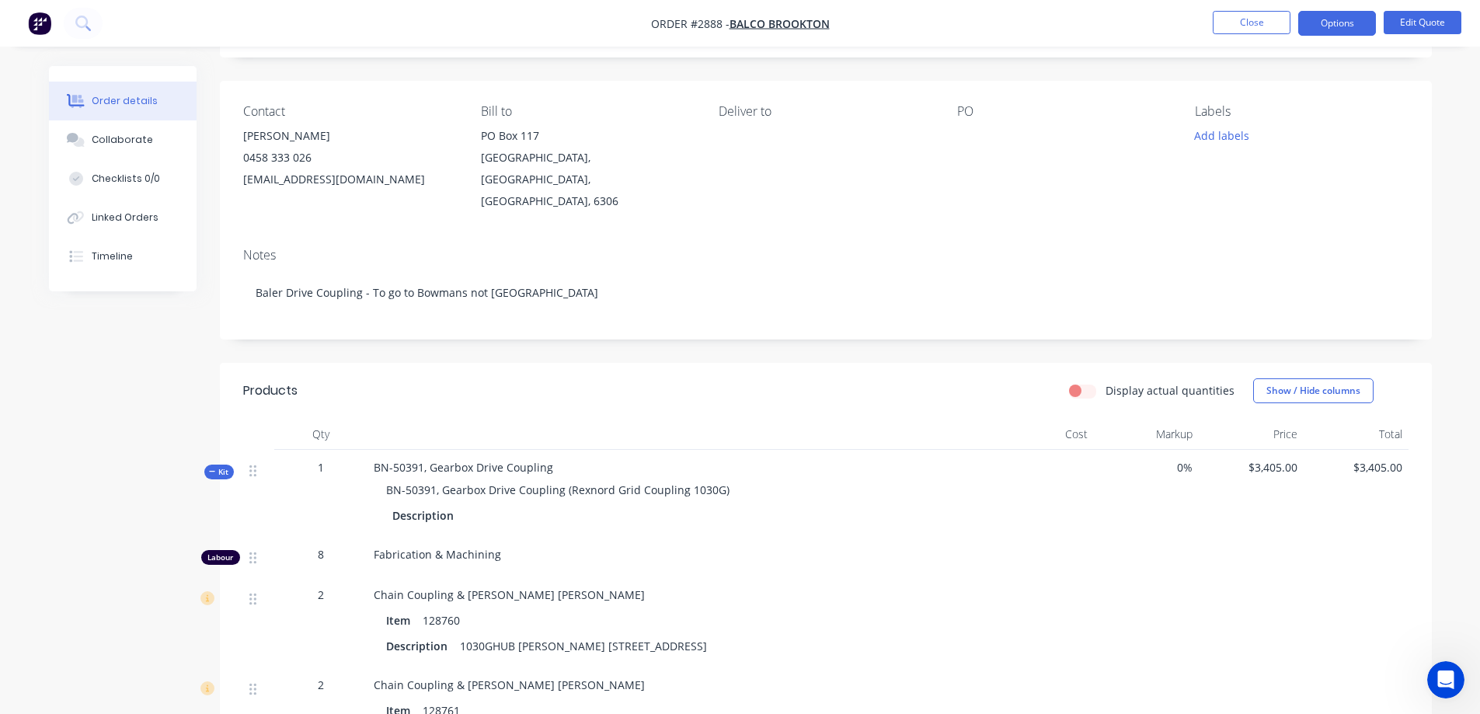
scroll to position [13, 0]
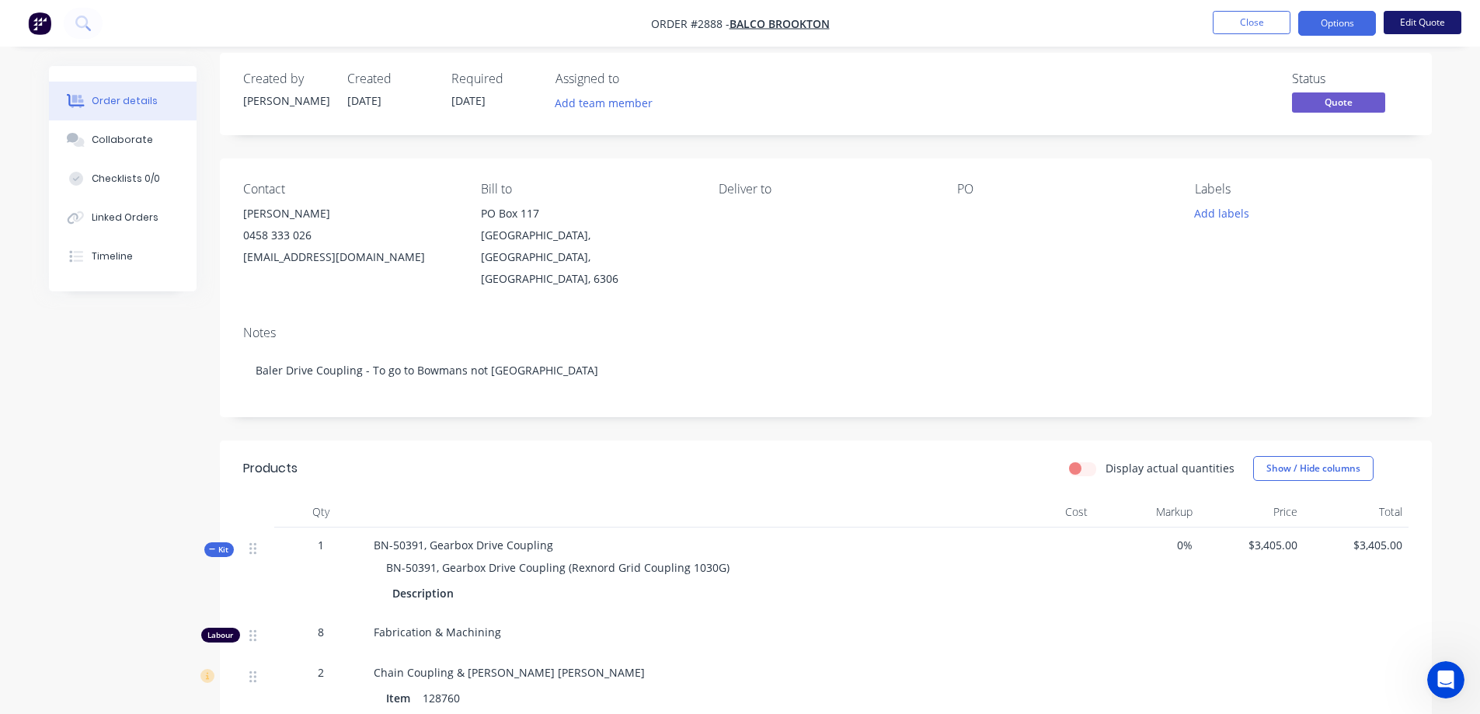
click at [1417, 27] on button "Edit Quote" at bounding box center [1423, 22] width 78 height 23
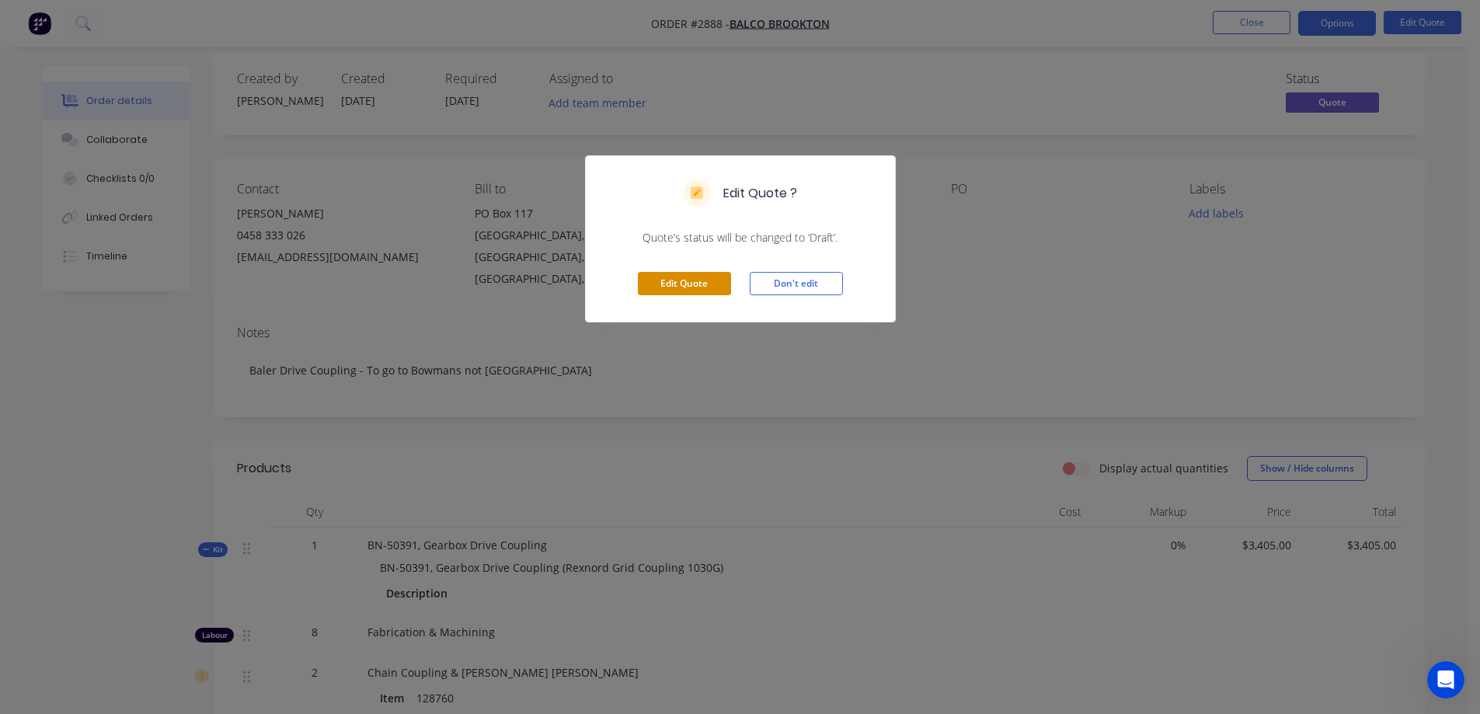
click at [661, 287] on button "Edit Quote" at bounding box center [684, 283] width 93 height 23
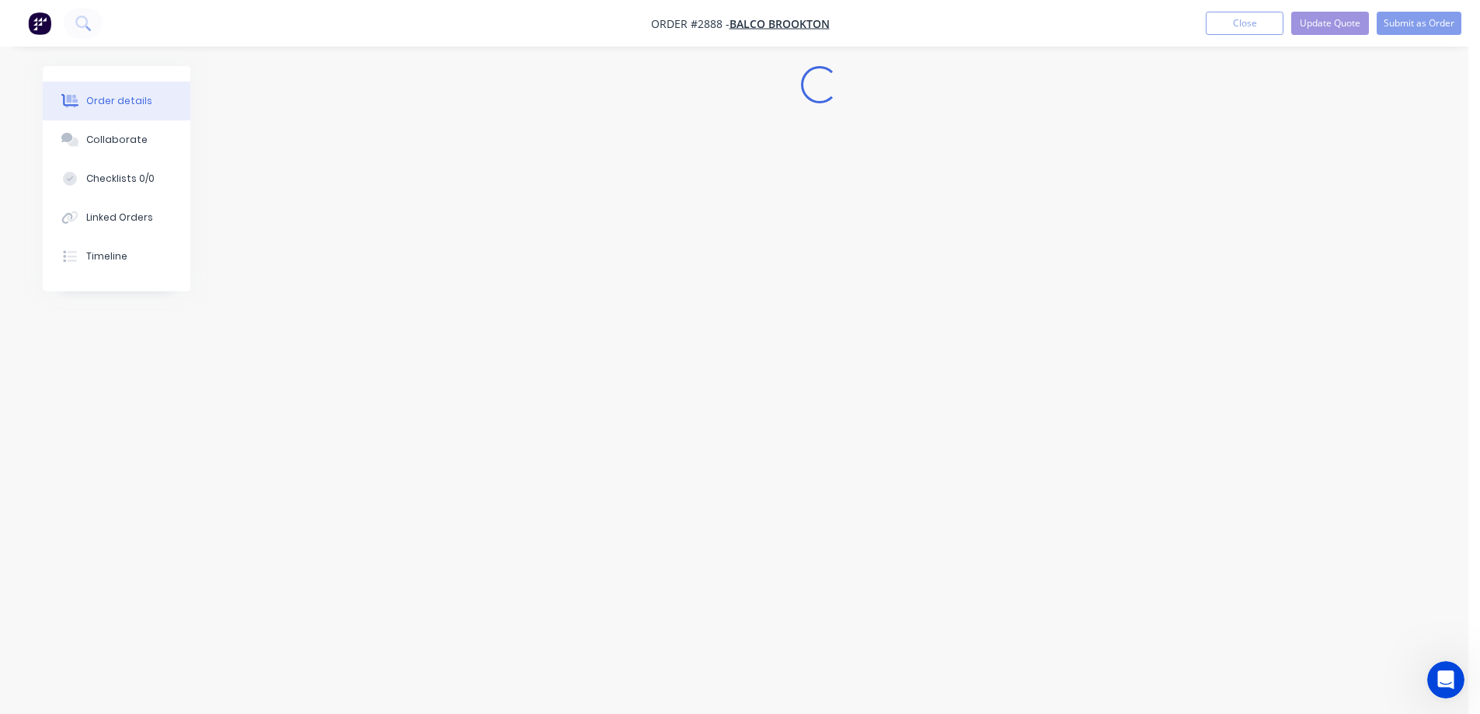
scroll to position [0, 0]
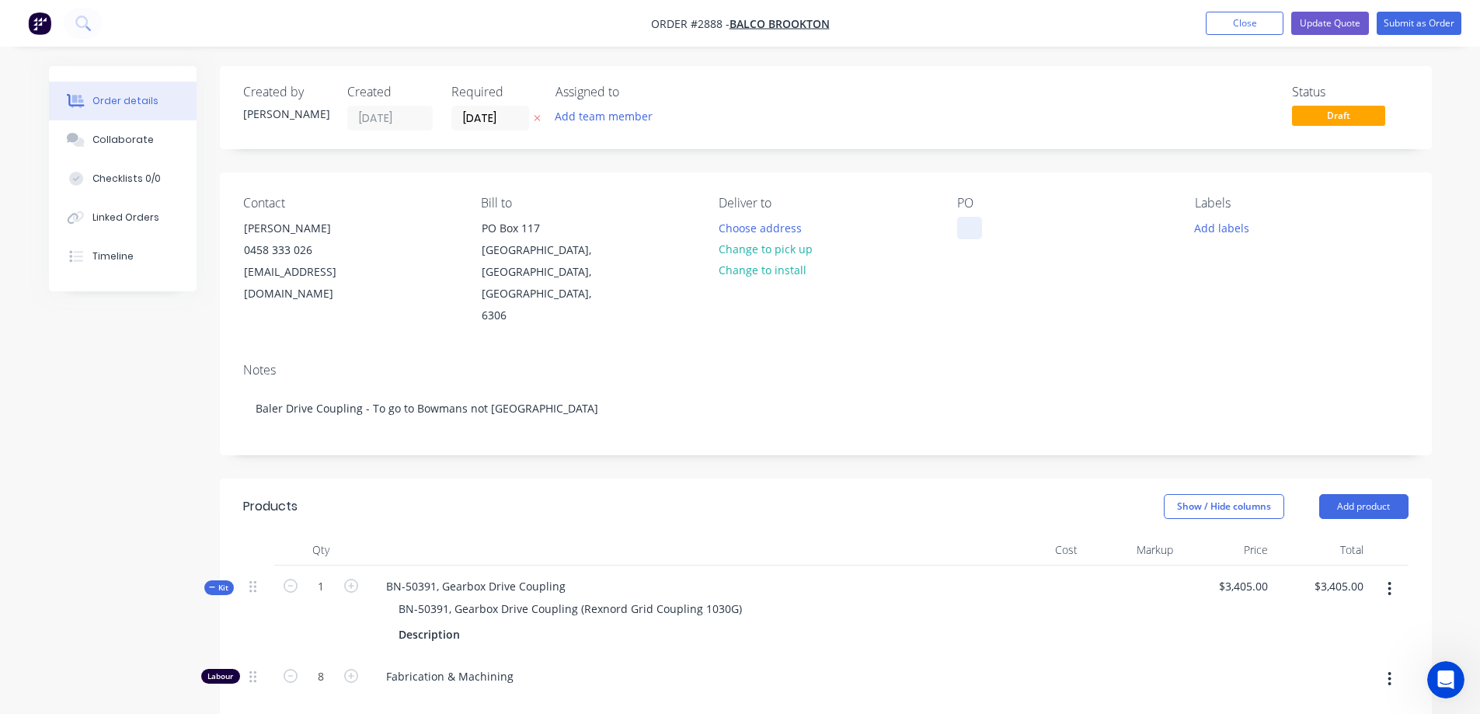
click at [966, 222] on div at bounding box center [969, 228] width 25 height 23
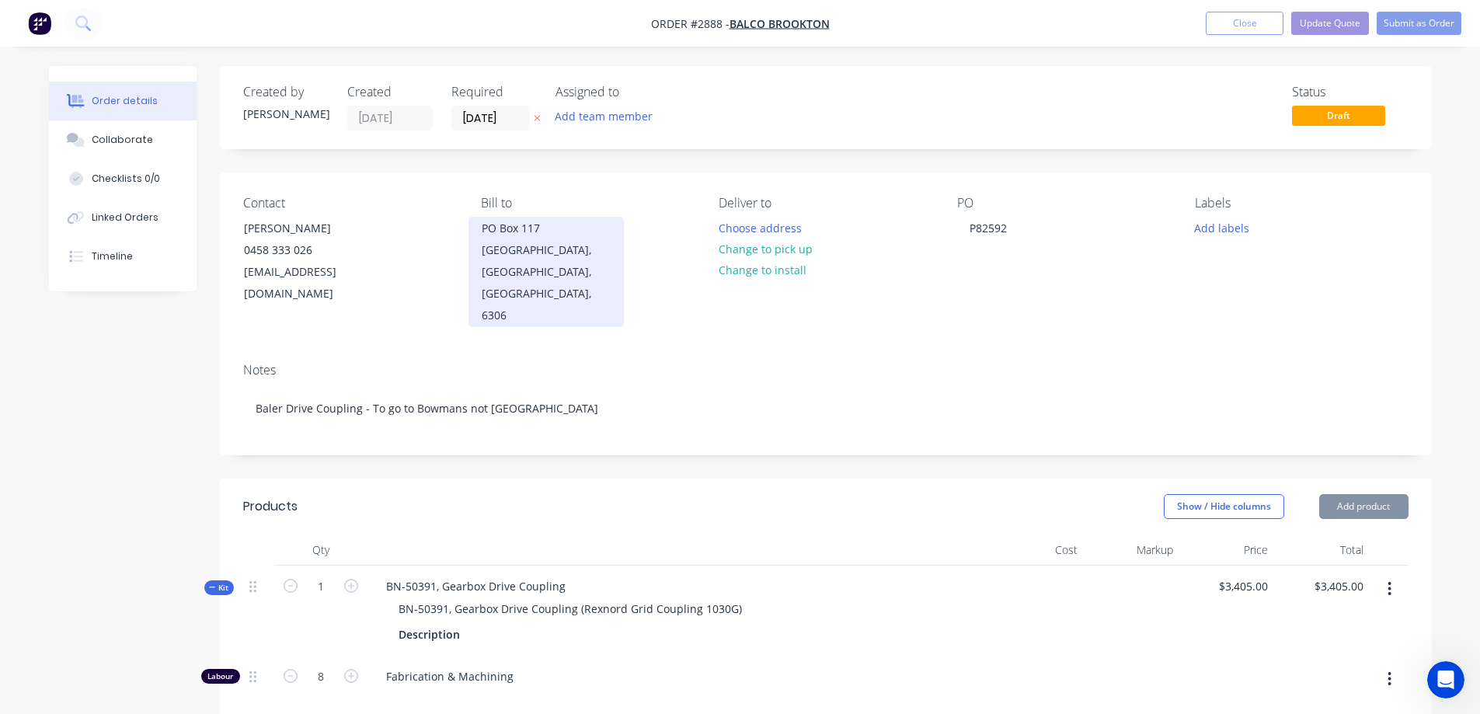
click at [603, 266] on div "[GEOGRAPHIC_DATA], [GEOGRAPHIC_DATA], [GEOGRAPHIC_DATA], 6306" at bounding box center [546, 282] width 129 height 87
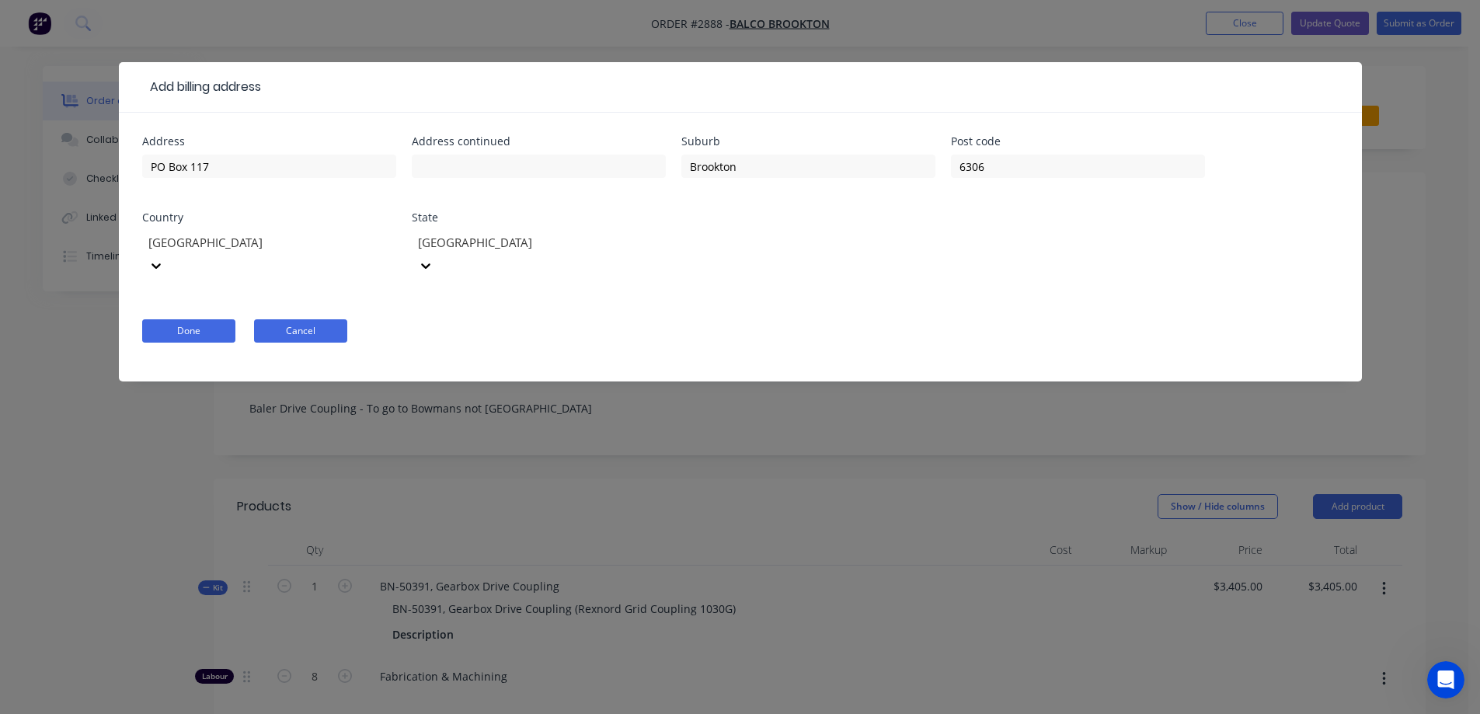
click at [323, 319] on button "Cancel" at bounding box center [300, 330] width 93 height 23
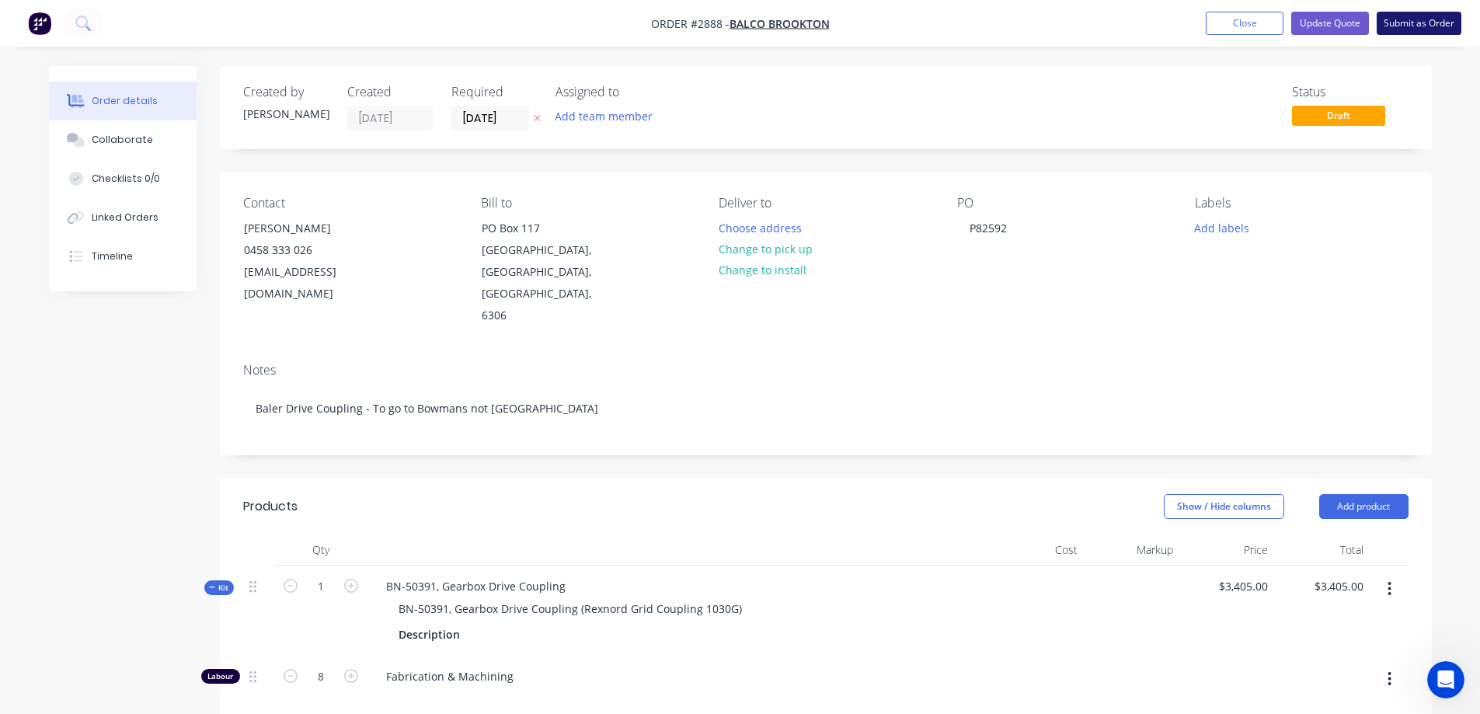
click at [1424, 24] on button "Submit as Order" at bounding box center [1419, 23] width 85 height 23
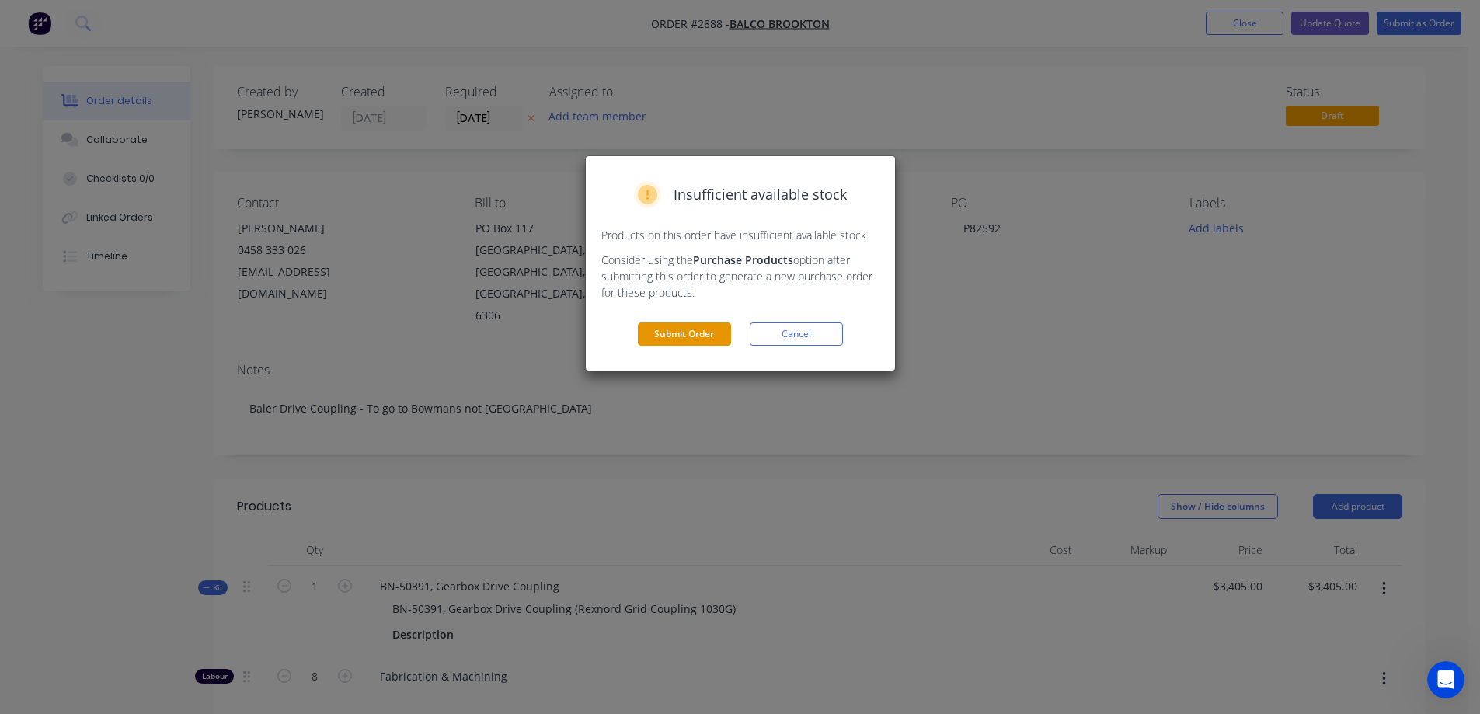
click at [702, 336] on button "Submit Order" at bounding box center [684, 333] width 93 height 23
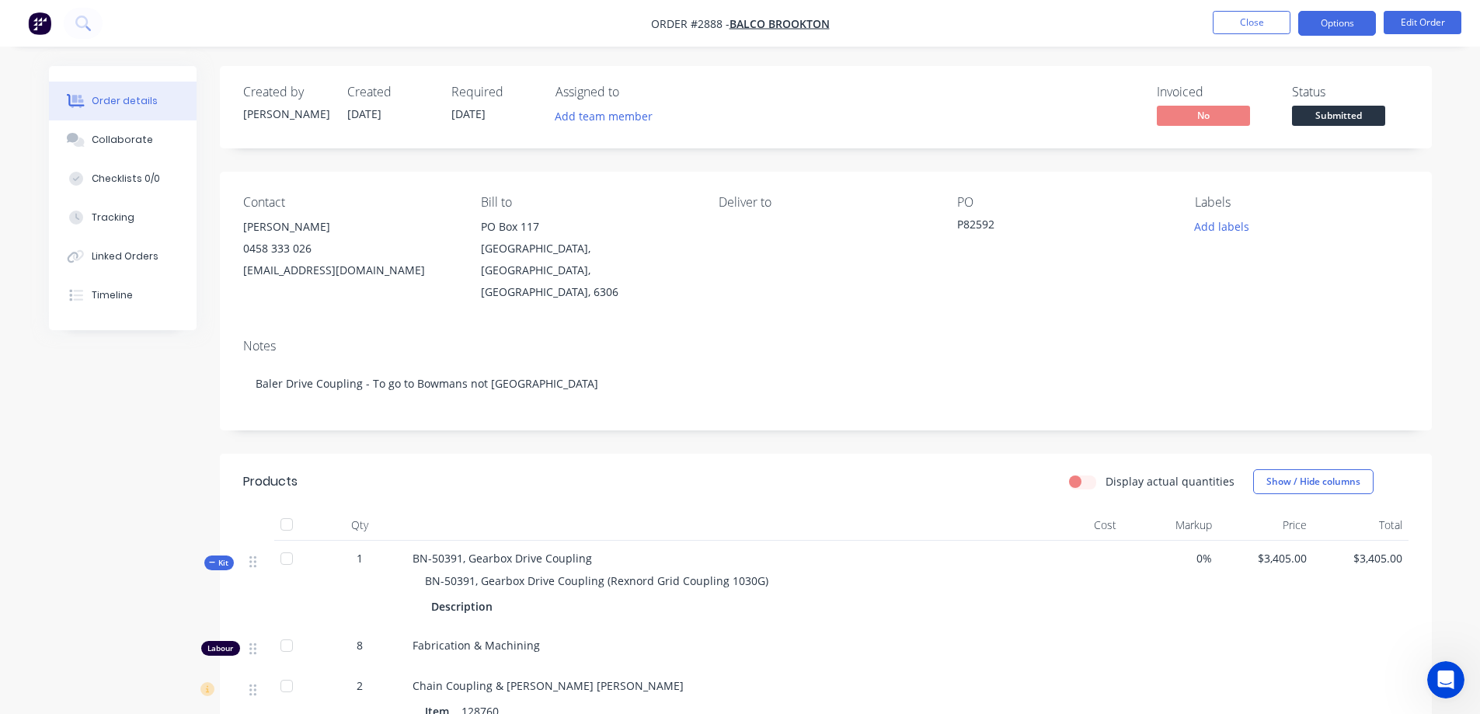
click at [1351, 22] on button "Options" at bounding box center [1337, 23] width 78 height 25
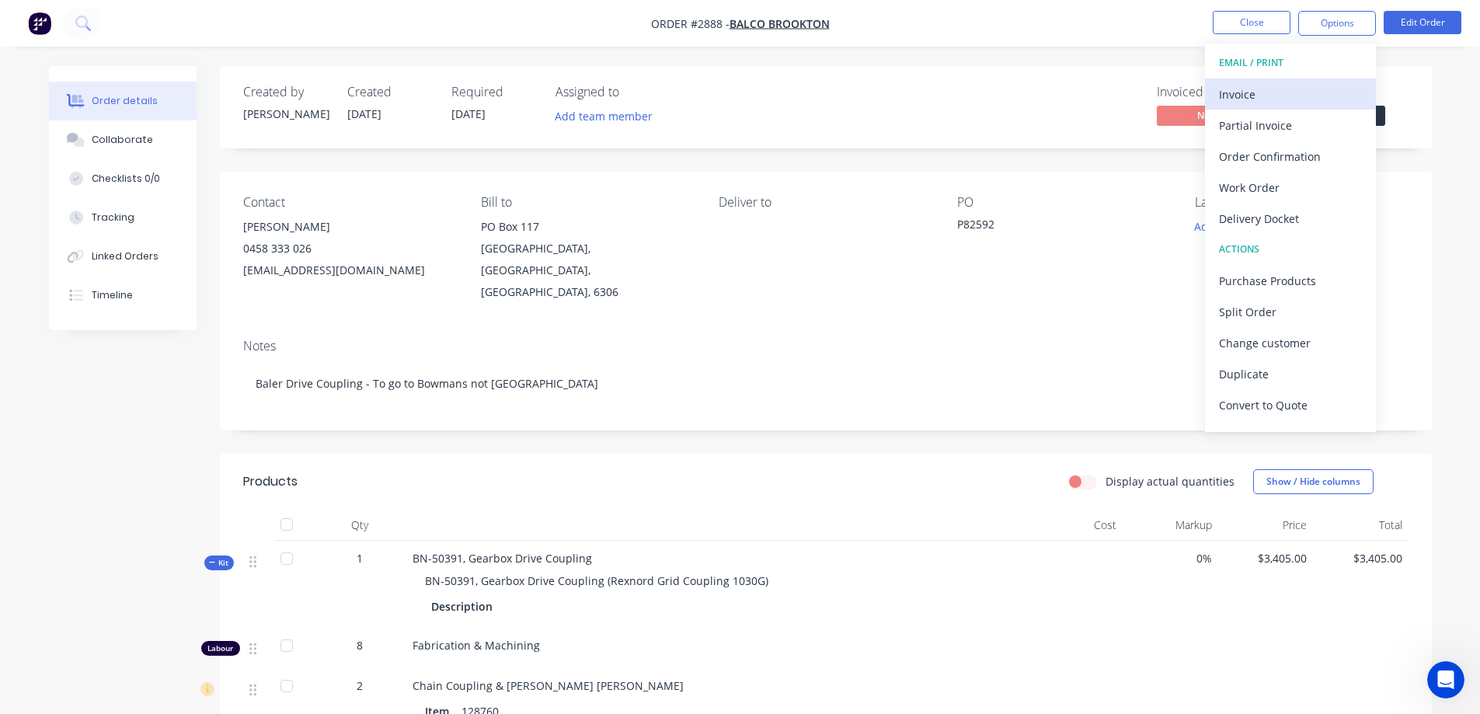
click at [1284, 95] on div "Invoice" at bounding box center [1290, 94] width 143 height 23
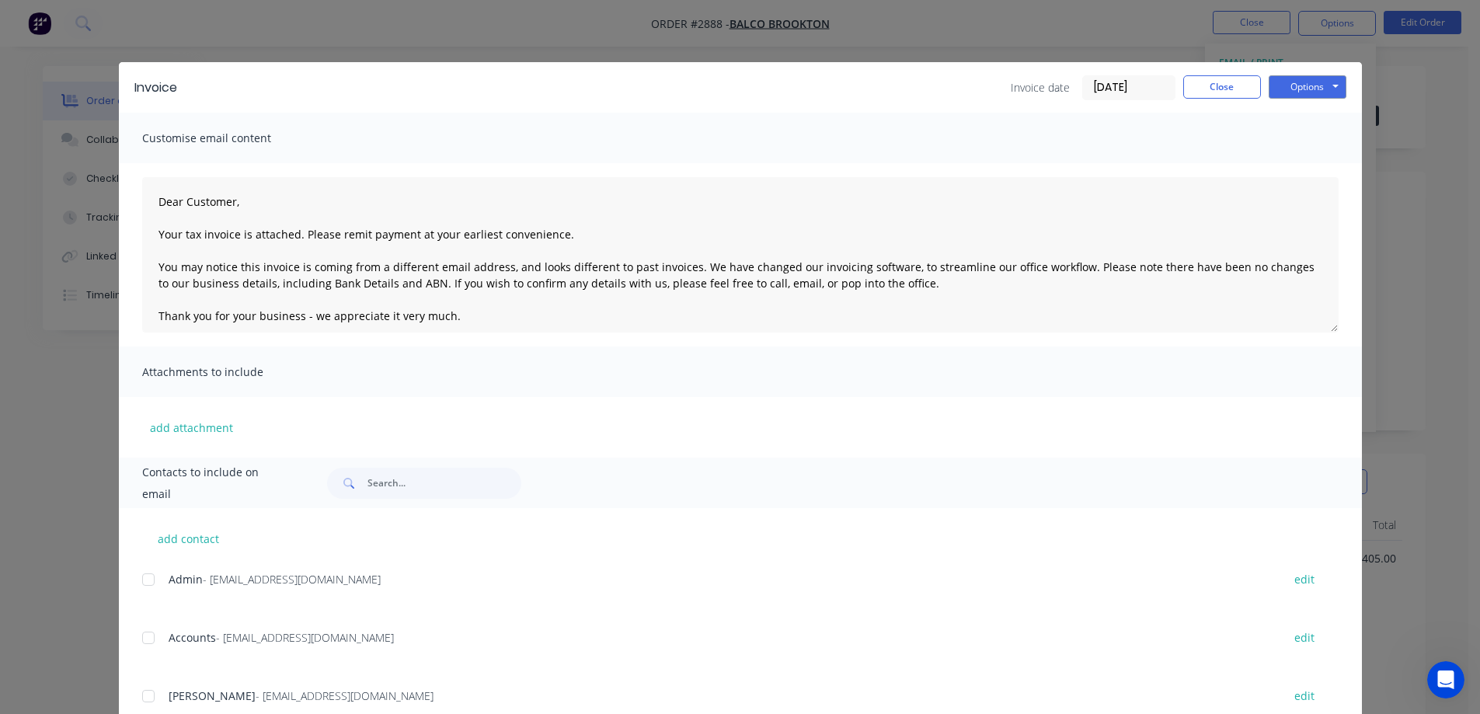
scroll to position [51, 0]
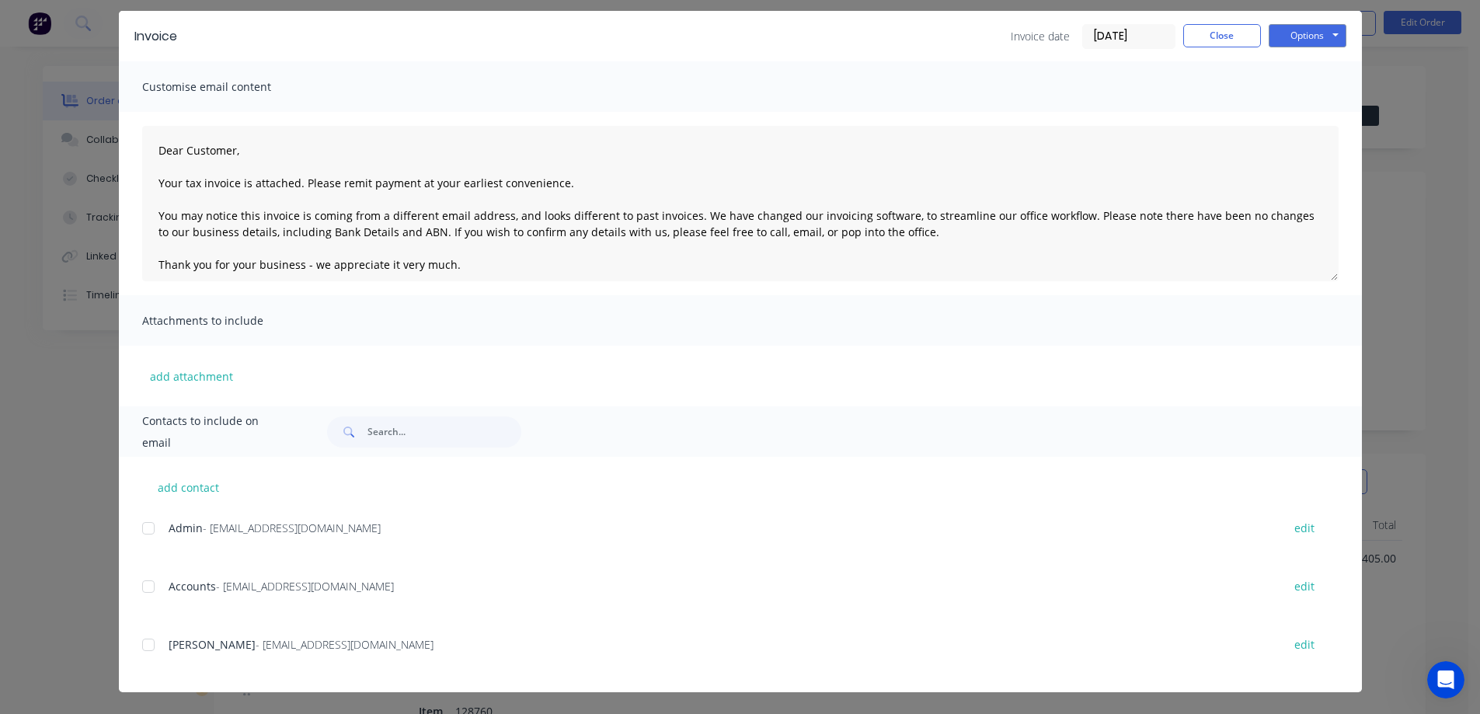
click at [143, 589] on div at bounding box center [148, 586] width 31 height 31
click at [144, 528] on div at bounding box center [148, 528] width 31 height 31
click at [1322, 38] on button "Options" at bounding box center [1308, 35] width 78 height 23
click at [1321, 63] on button "Preview" at bounding box center [1318, 64] width 99 height 26
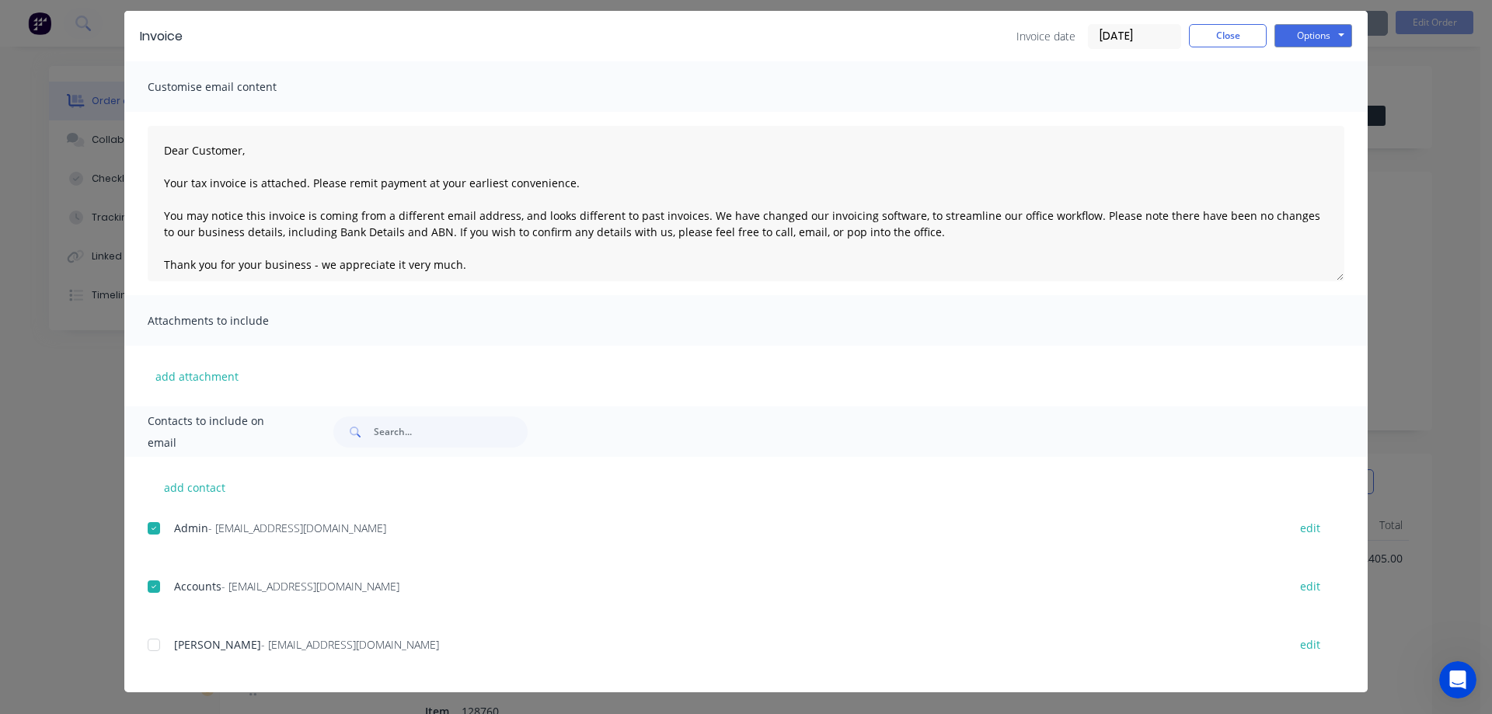
type textarea "Dear Customer, Your tax invoice is attached. Please remit payment at your earli…"
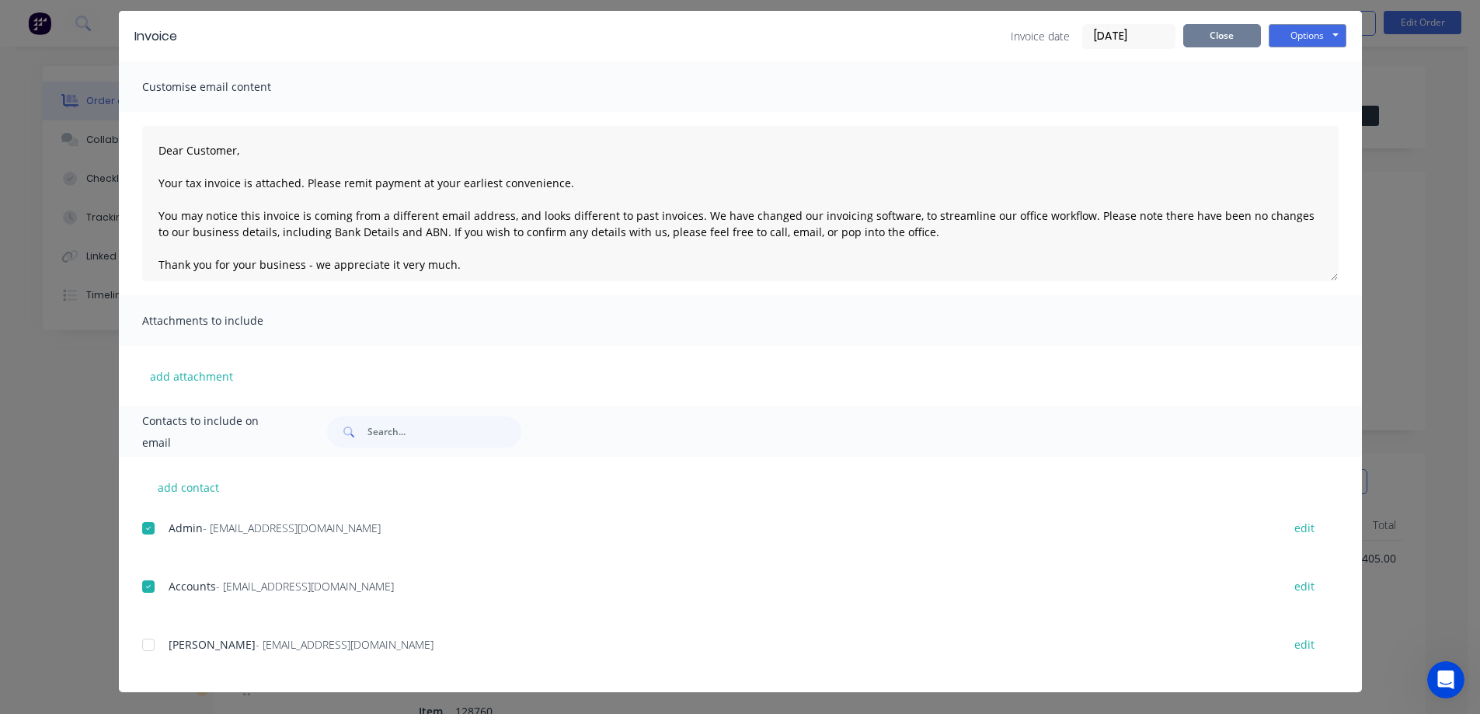
click at [1218, 43] on button "Close" at bounding box center [1222, 35] width 78 height 23
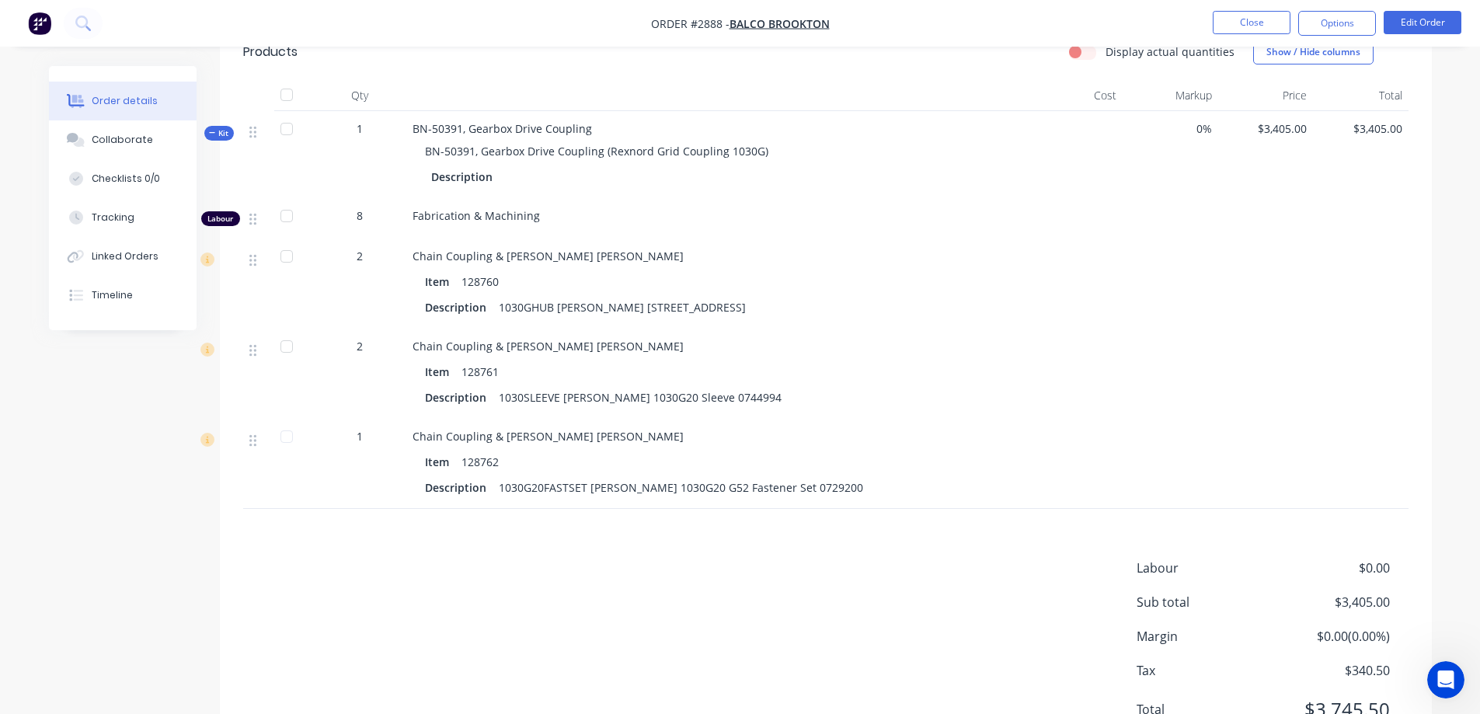
scroll to position [466, 0]
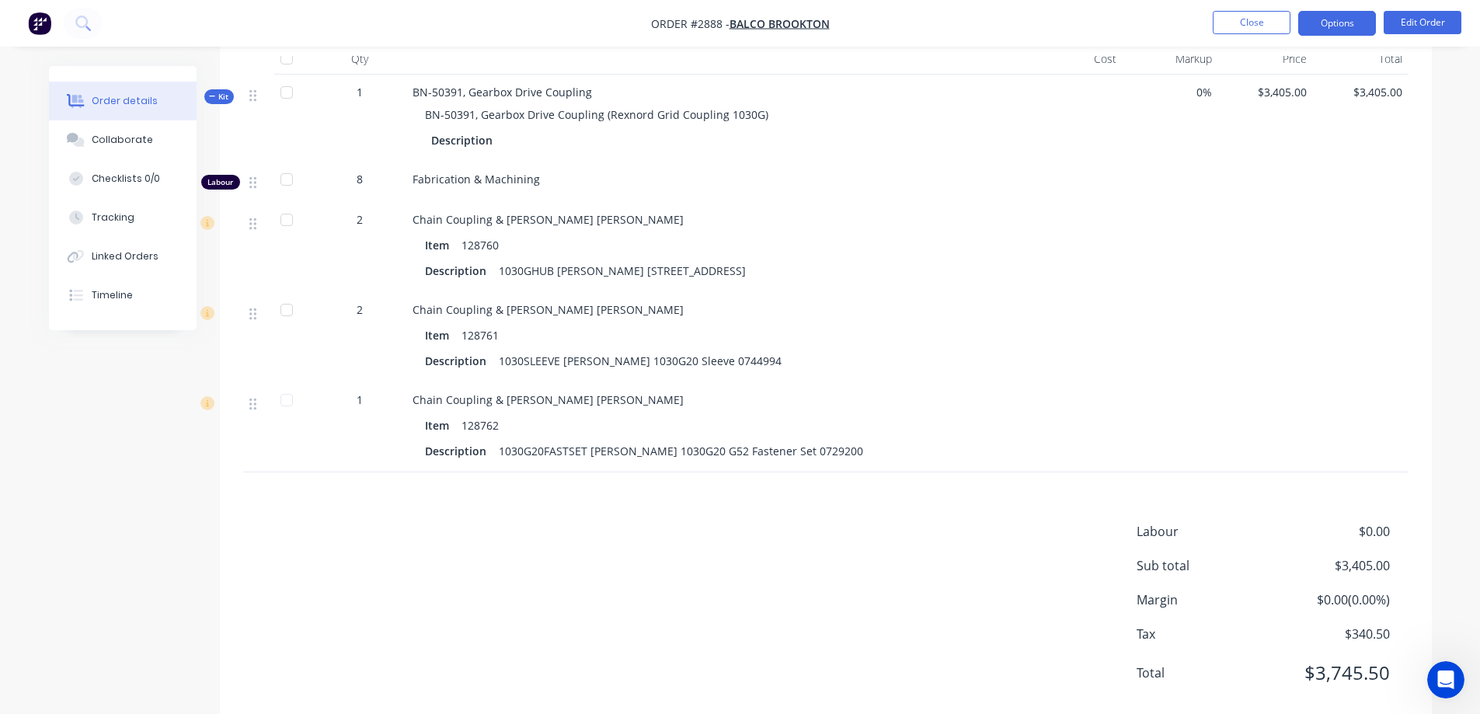
click at [1360, 30] on button "Options" at bounding box center [1337, 23] width 78 height 25
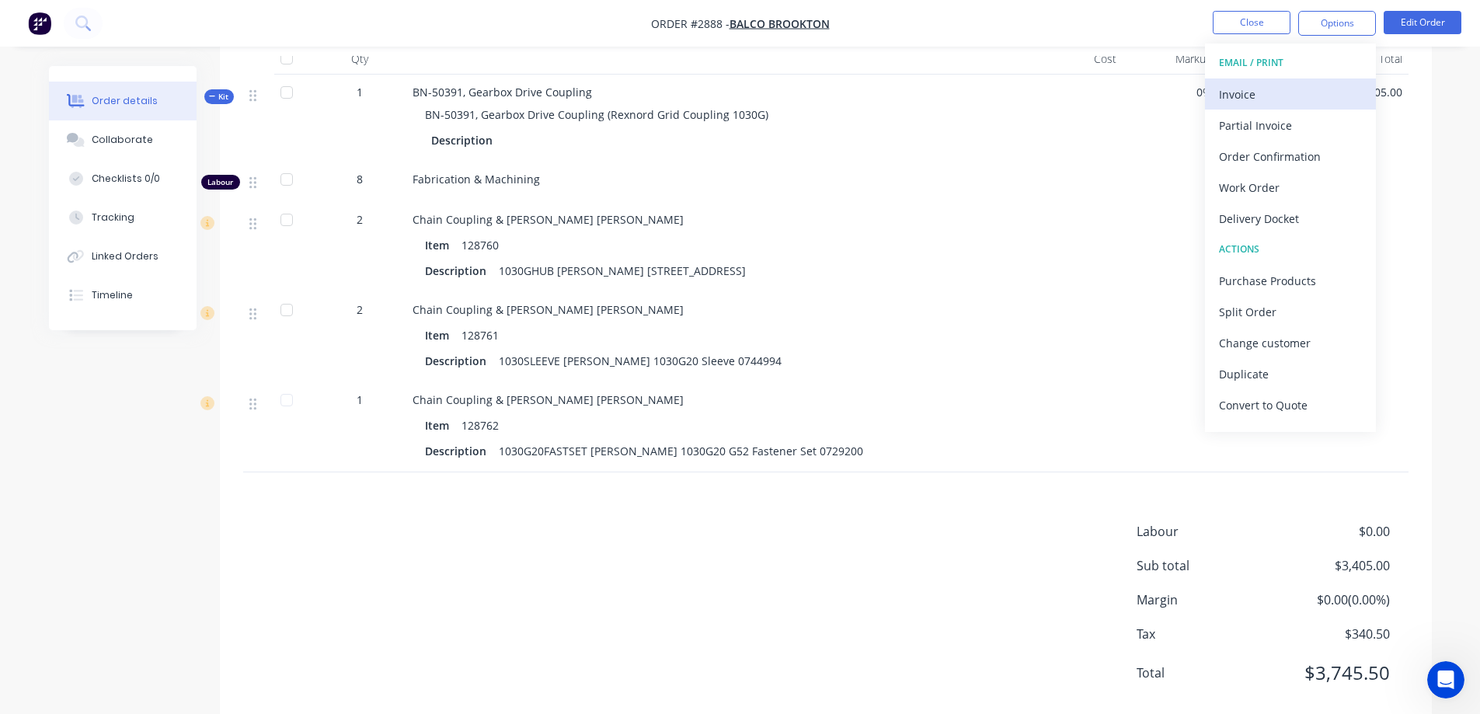
click at [1274, 98] on div "Invoice" at bounding box center [1290, 94] width 143 height 23
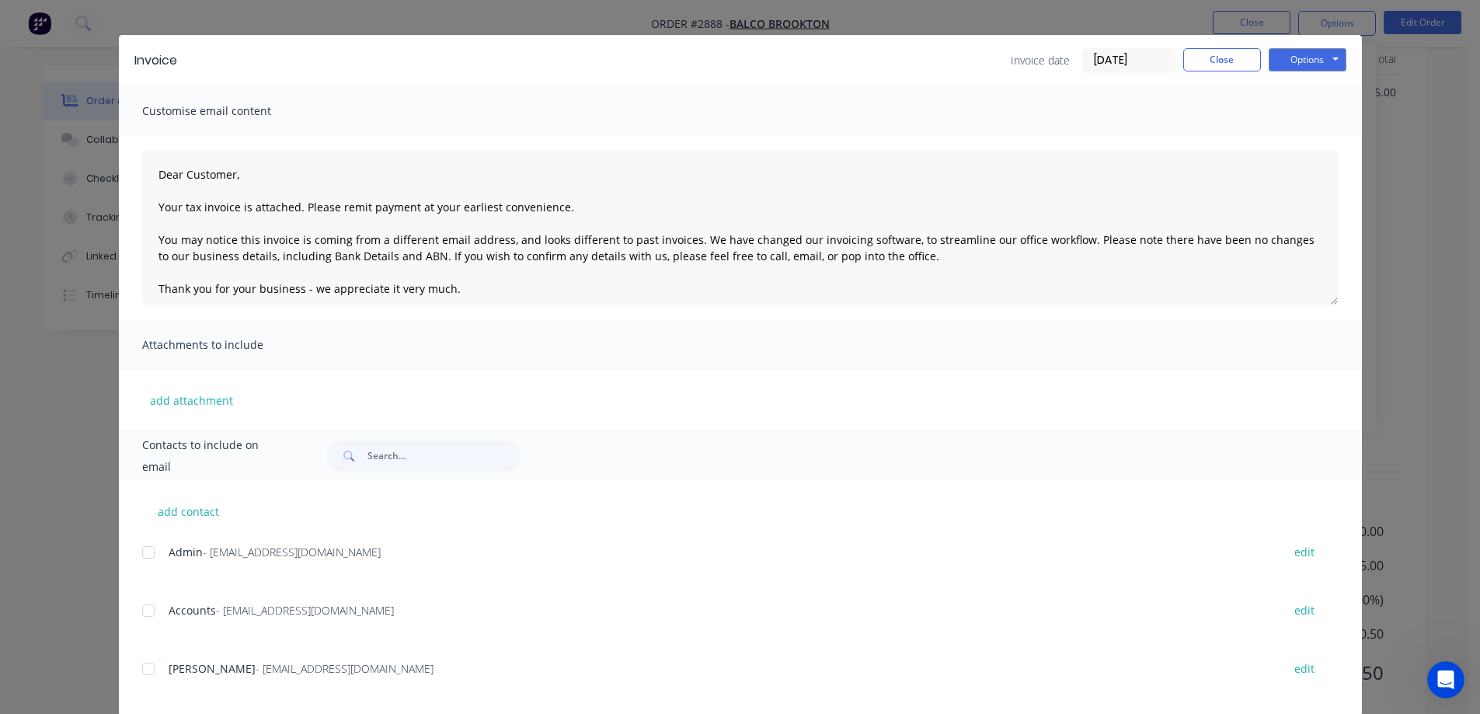
scroll to position [51, 0]
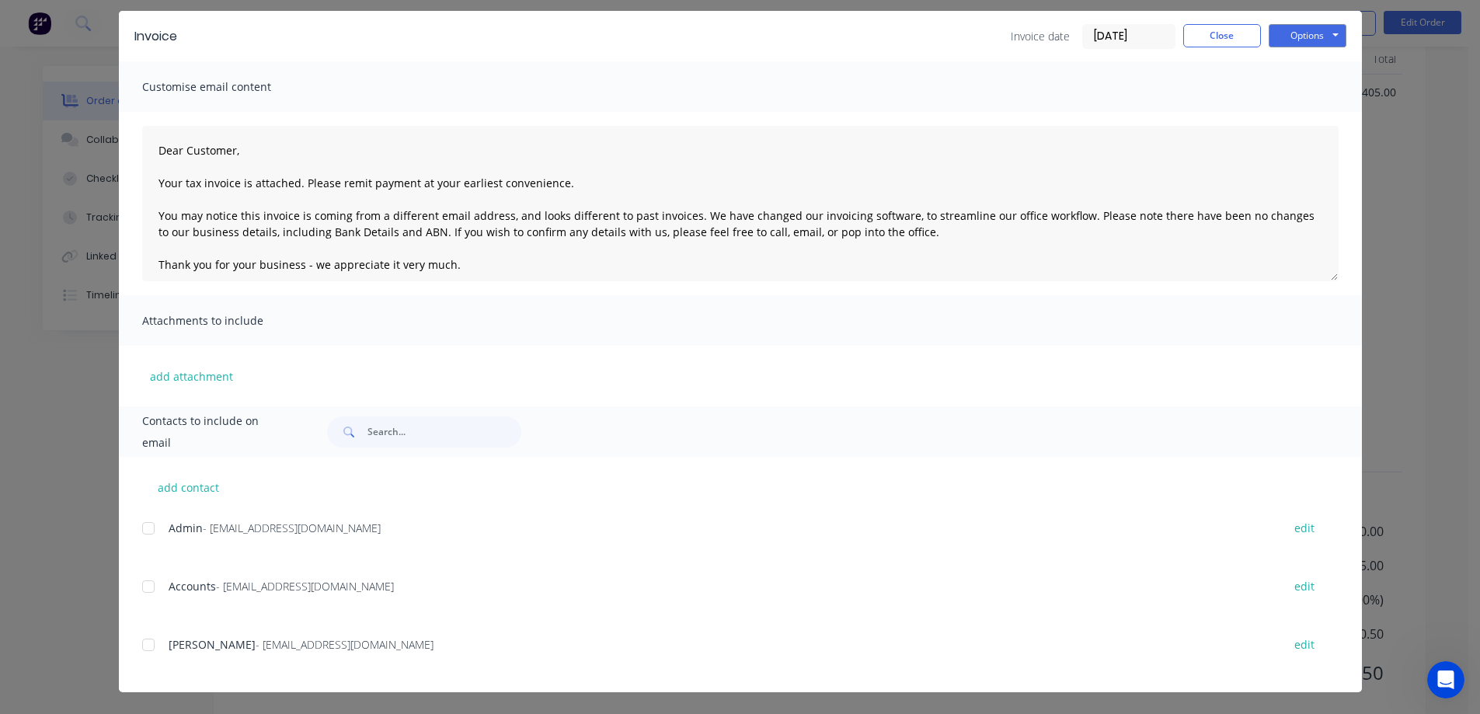
click at [144, 528] on div at bounding box center [148, 528] width 31 height 31
click at [143, 587] on div at bounding box center [148, 586] width 31 height 31
click at [1288, 41] on button "Options" at bounding box center [1308, 35] width 78 height 23
click at [1302, 114] on button "Email" at bounding box center [1318, 115] width 99 height 26
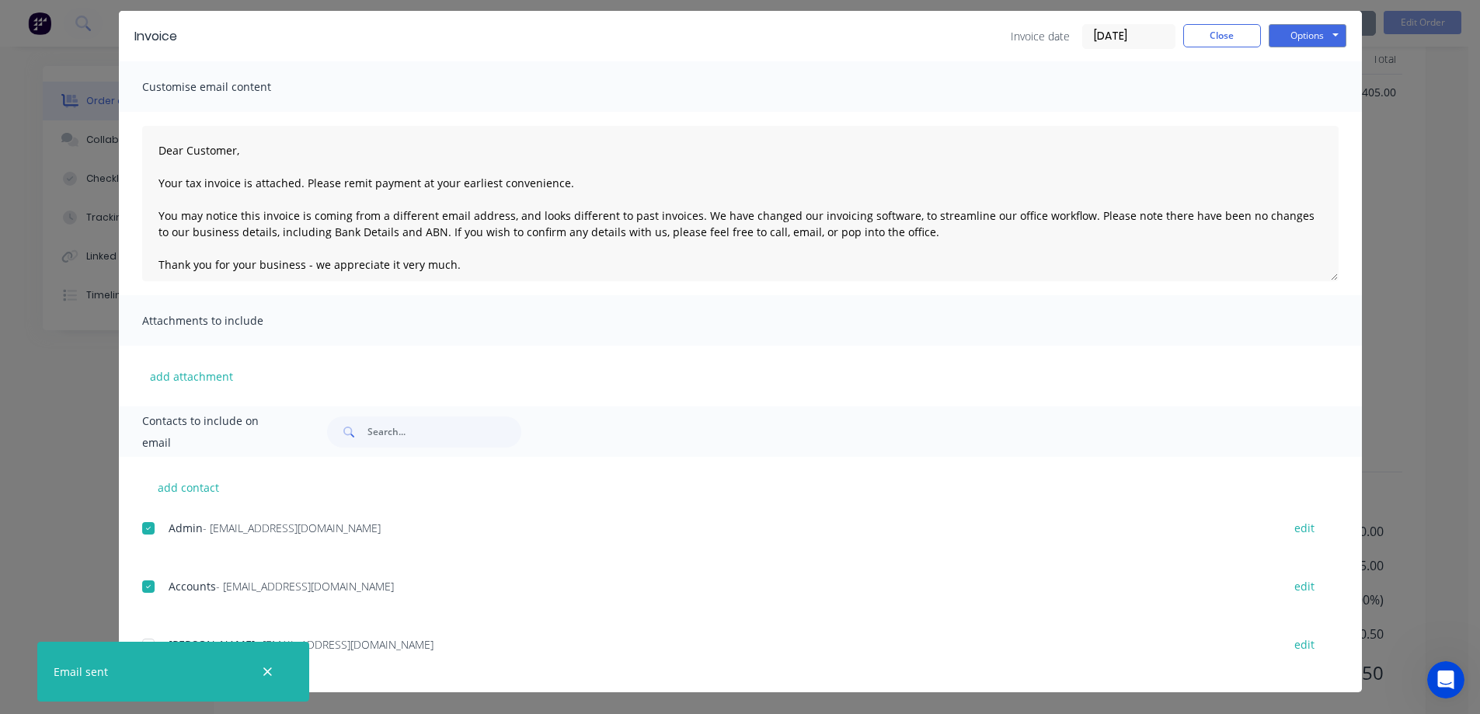
type textarea "Dear Customer, Your tax invoice is attached. Please remit payment at your earli…"
click at [1217, 34] on button "Close" at bounding box center [1222, 35] width 78 height 23
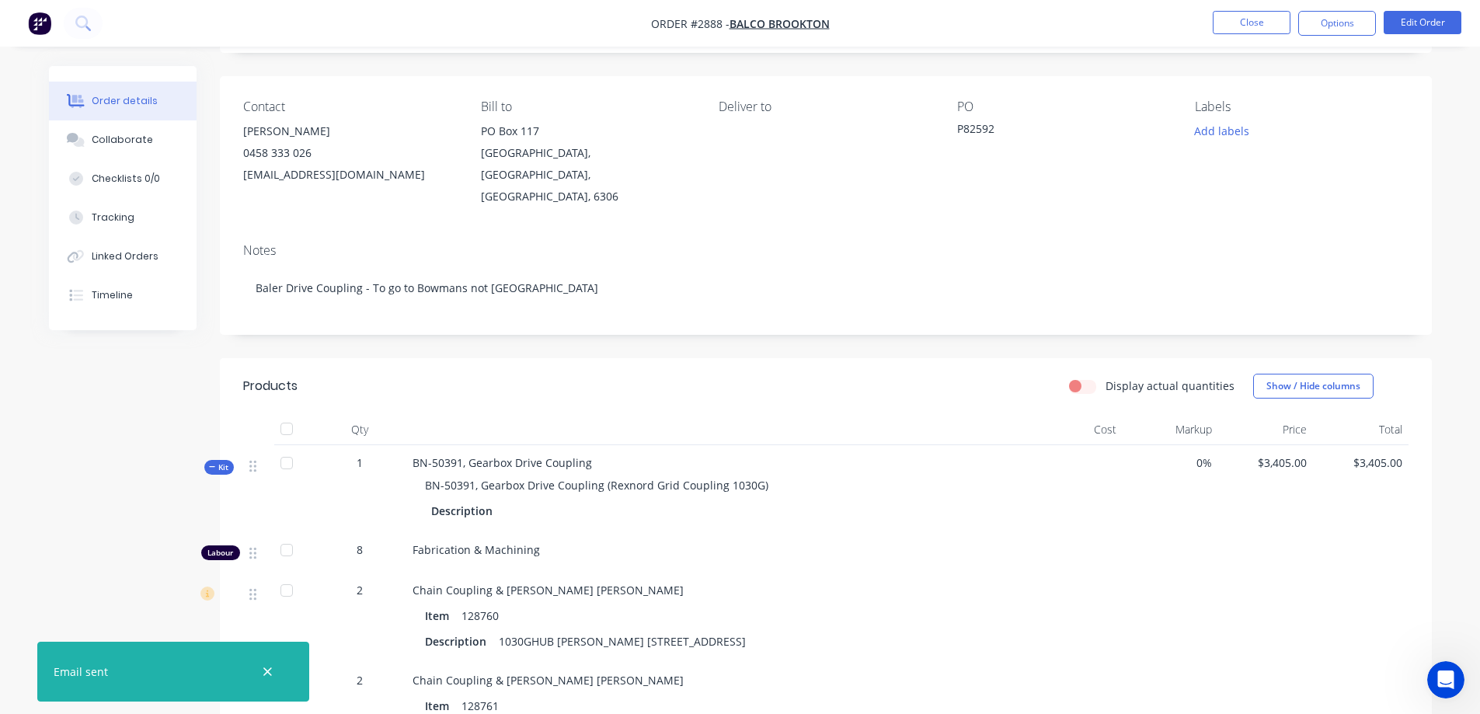
scroll to position [0, 0]
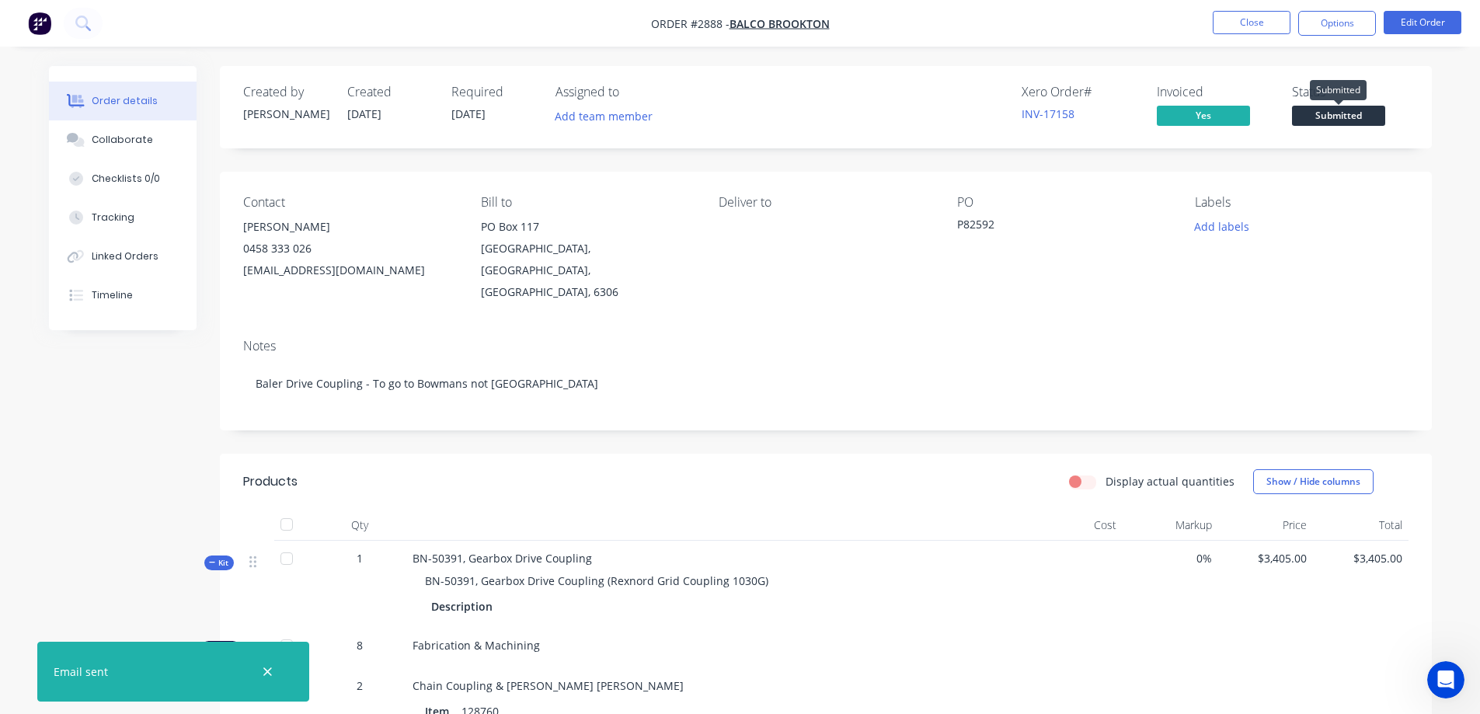
click at [1351, 113] on span "Submitted" at bounding box center [1338, 115] width 93 height 19
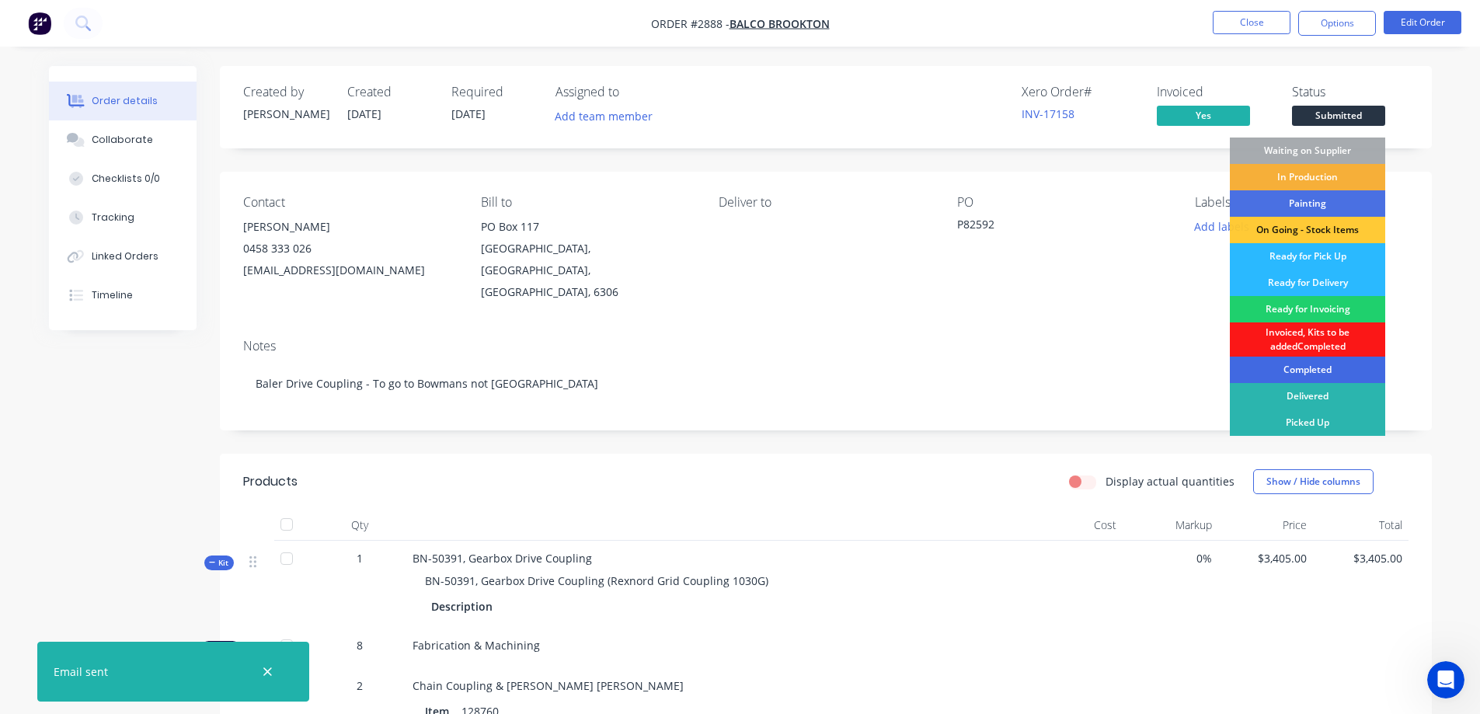
click at [1330, 368] on div "Completed" at bounding box center [1307, 370] width 155 height 26
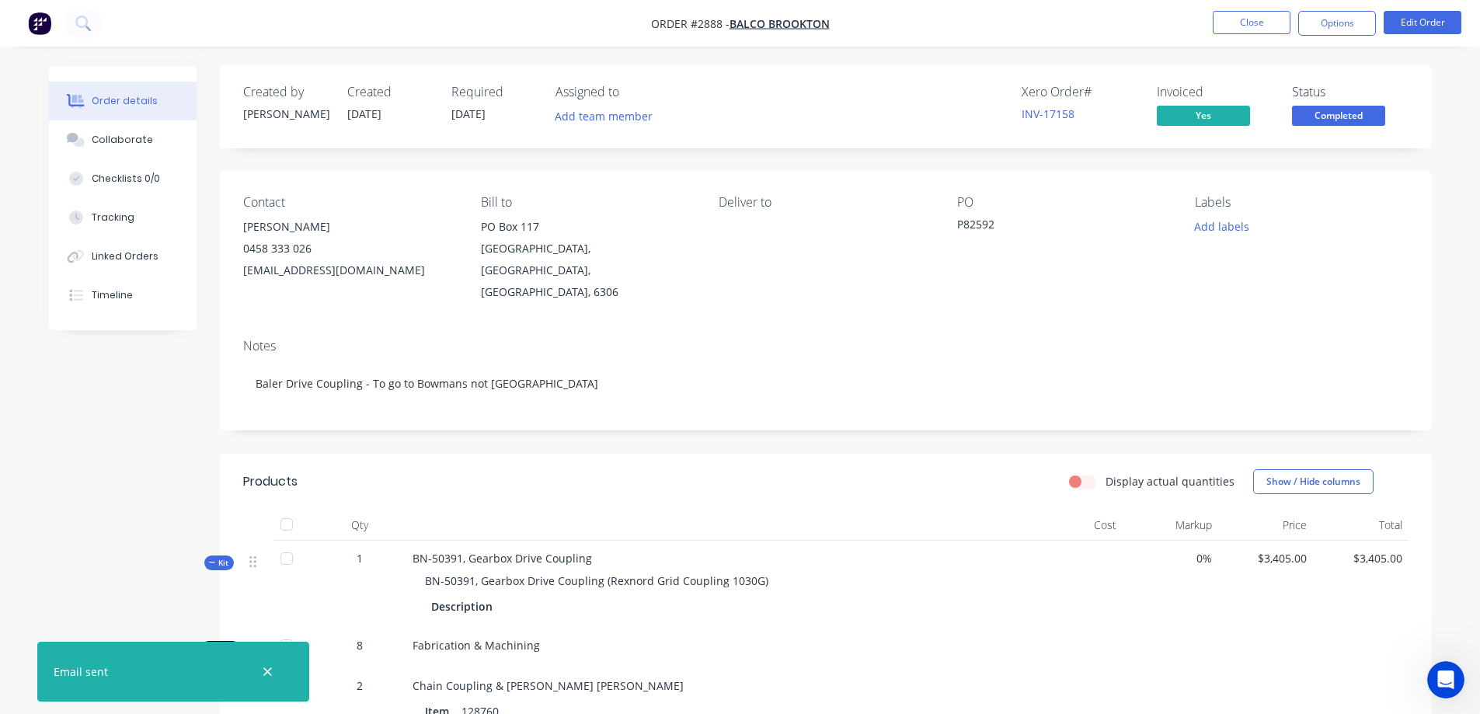
click at [1340, 109] on span "Completed" at bounding box center [1338, 115] width 93 height 19
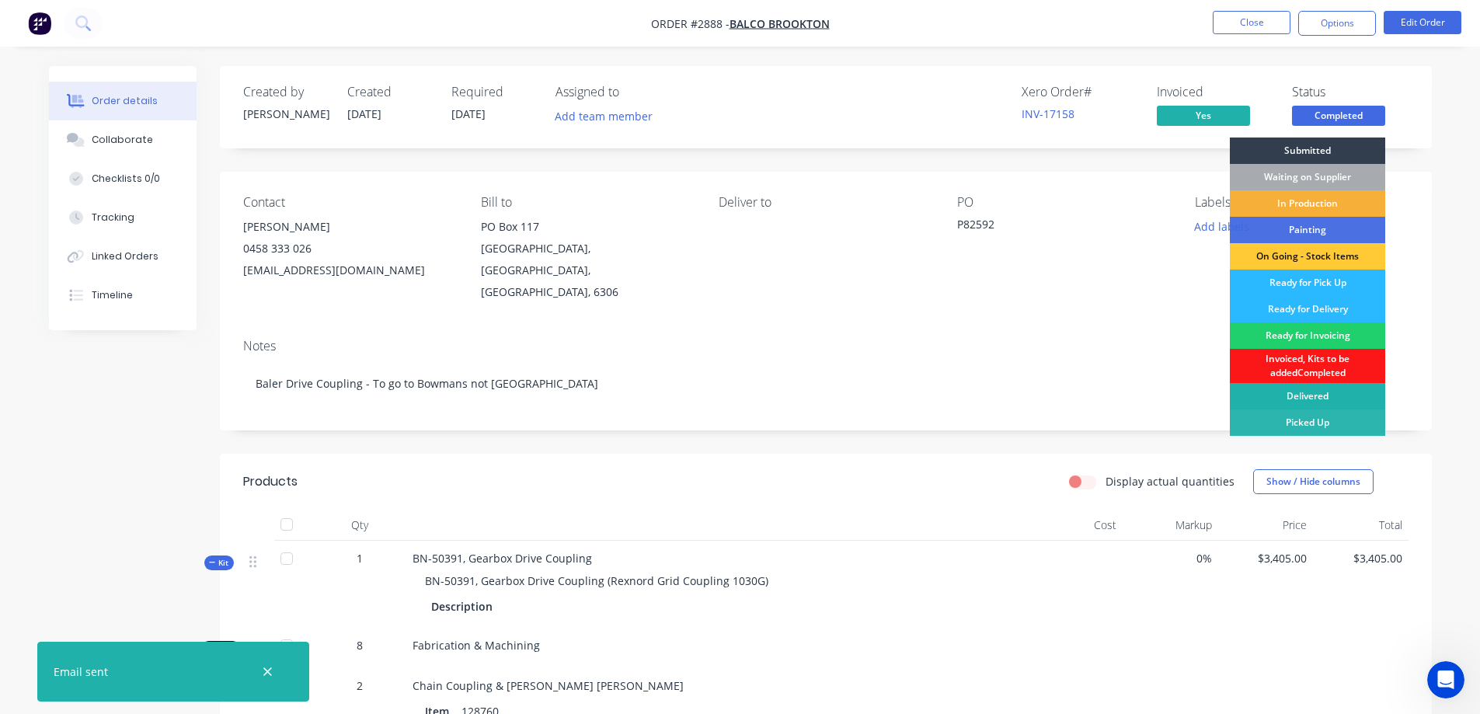
click at [1324, 398] on div "Delivered" at bounding box center [1307, 396] width 155 height 26
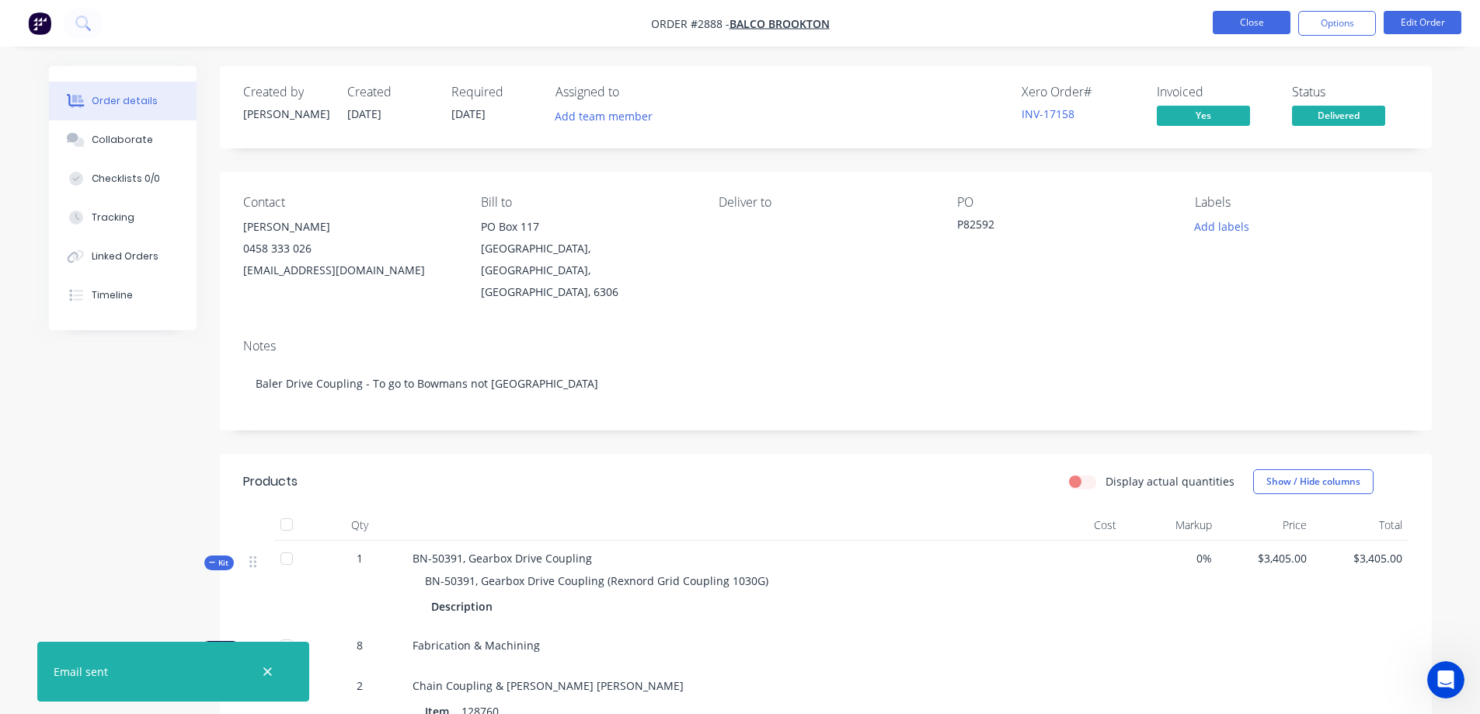
click at [1244, 20] on button "Close" at bounding box center [1252, 22] width 78 height 23
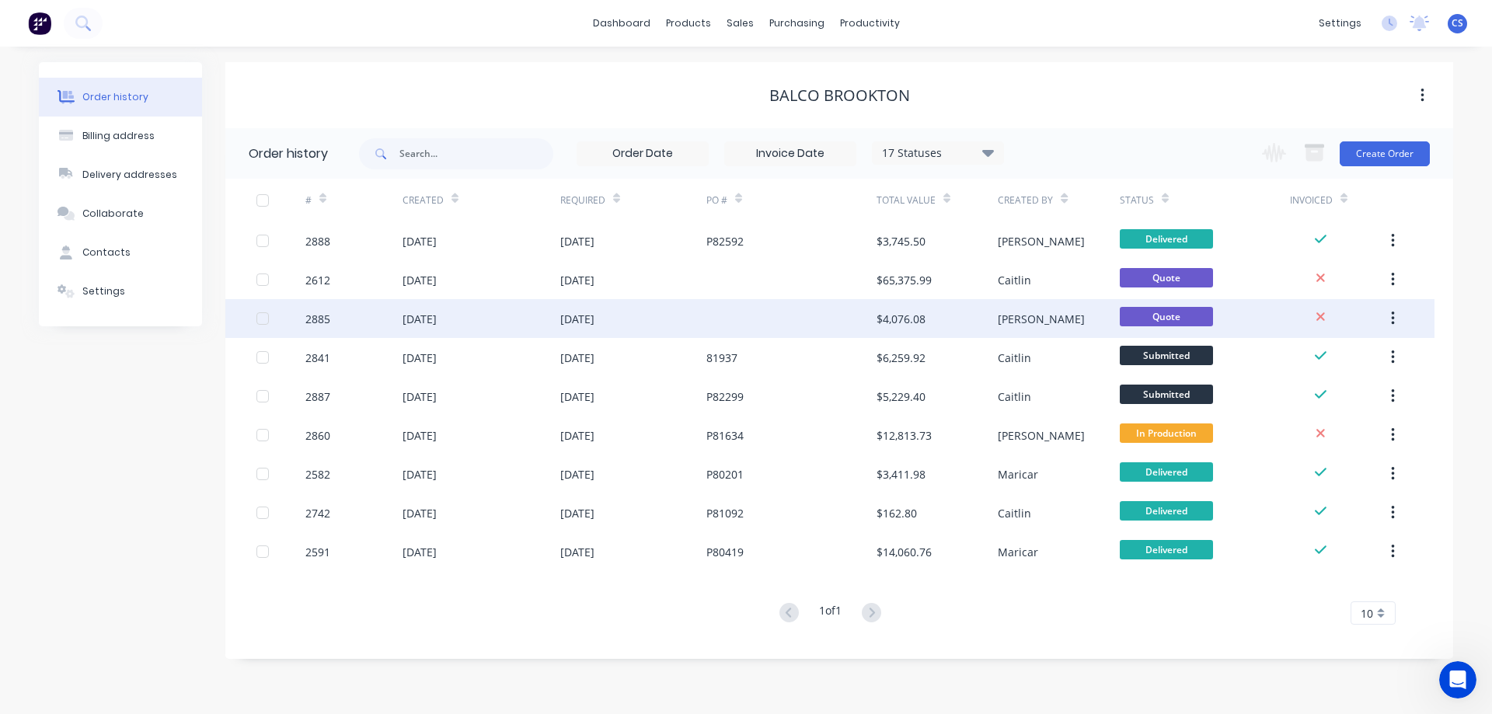
click at [734, 329] on div at bounding box center [791, 318] width 170 height 39
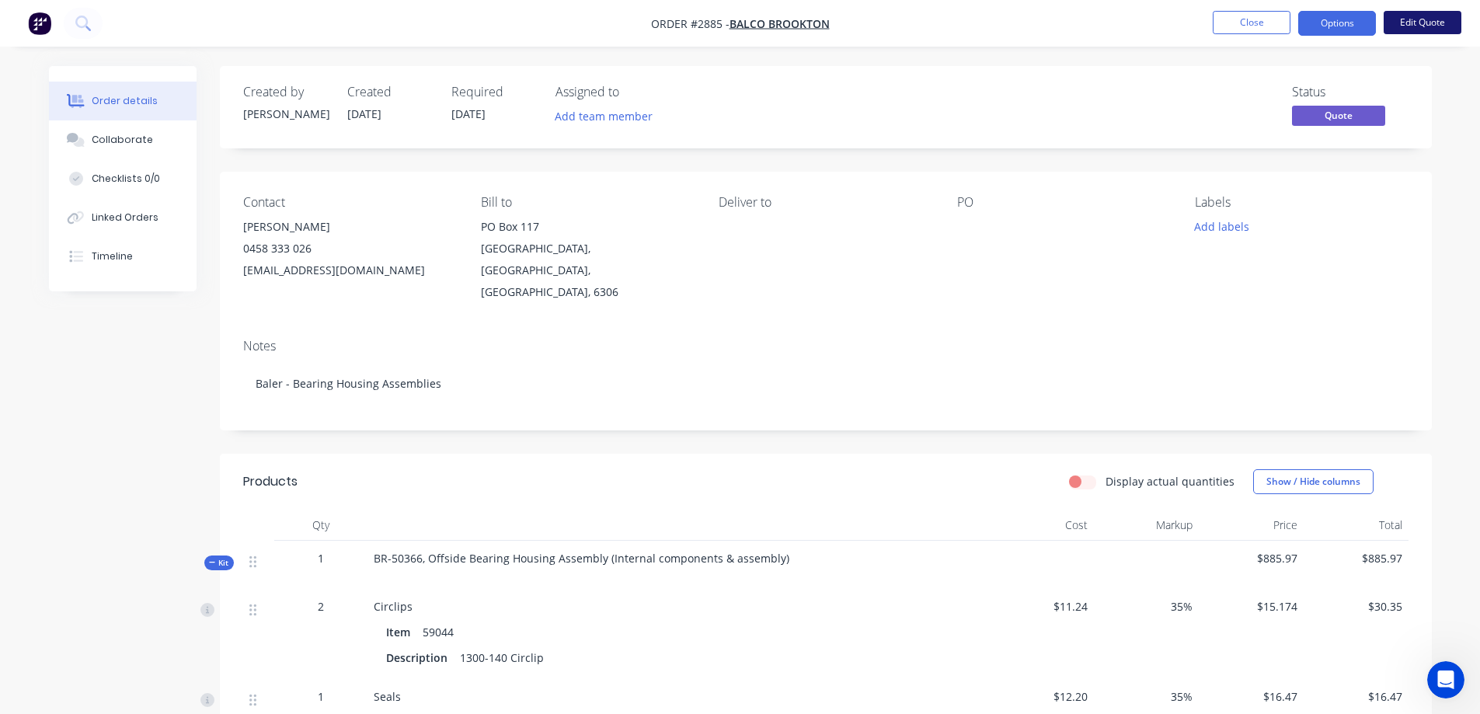
click at [1427, 27] on button "Edit Quote" at bounding box center [1423, 22] width 78 height 23
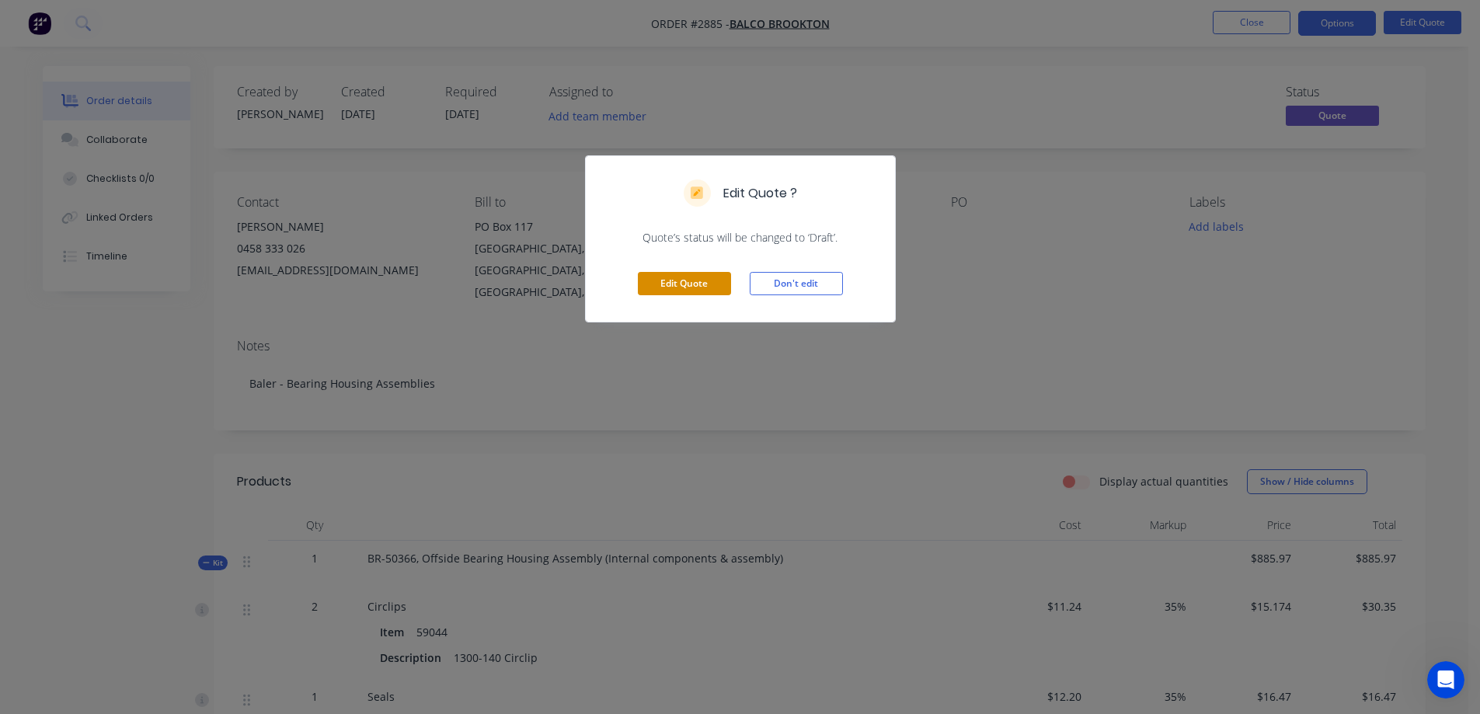
click at [668, 282] on button "Edit Quote" at bounding box center [684, 283] width 93 height 23
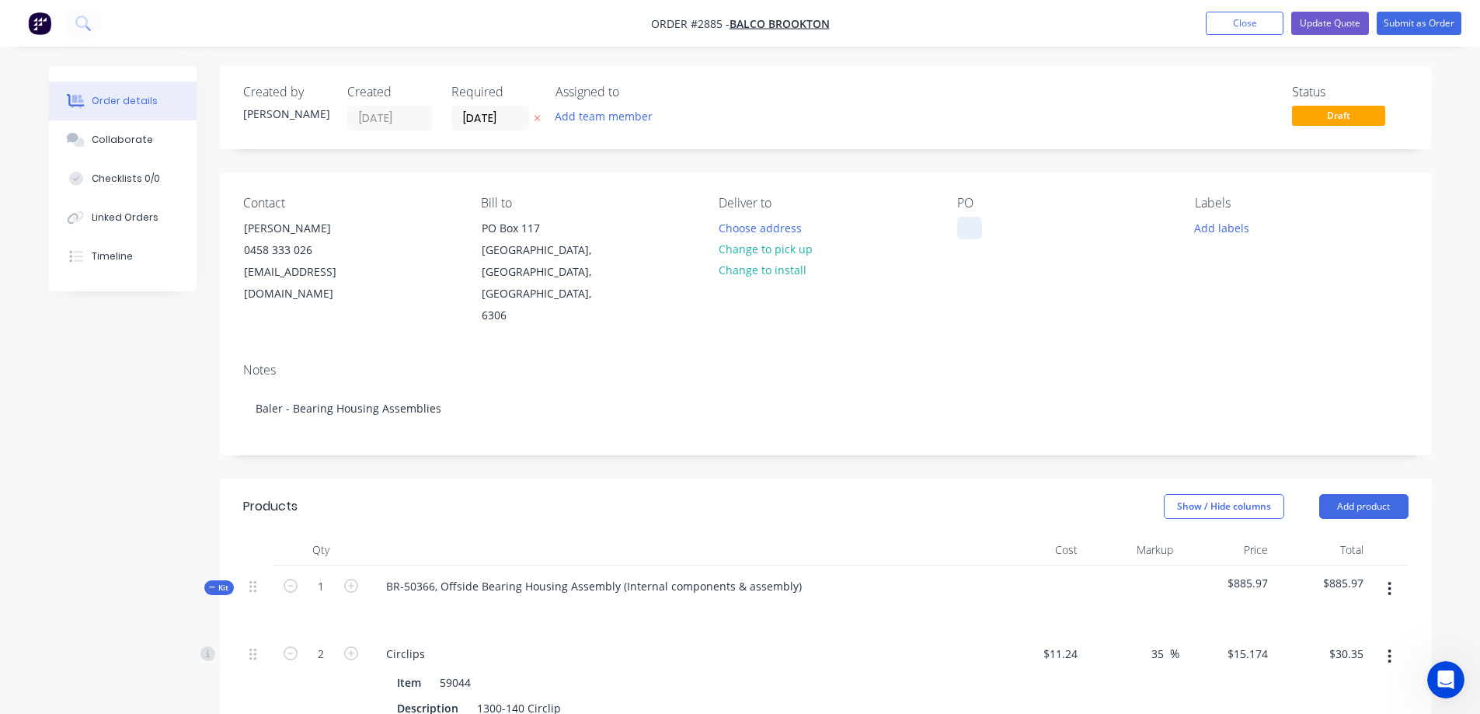
click at [977, 228] on div at bounding box center [969, 228] width 25 height 23
click at [1420, 23] on button "Submit as Order" at bounding box center [1419, 23] width 85 height 23
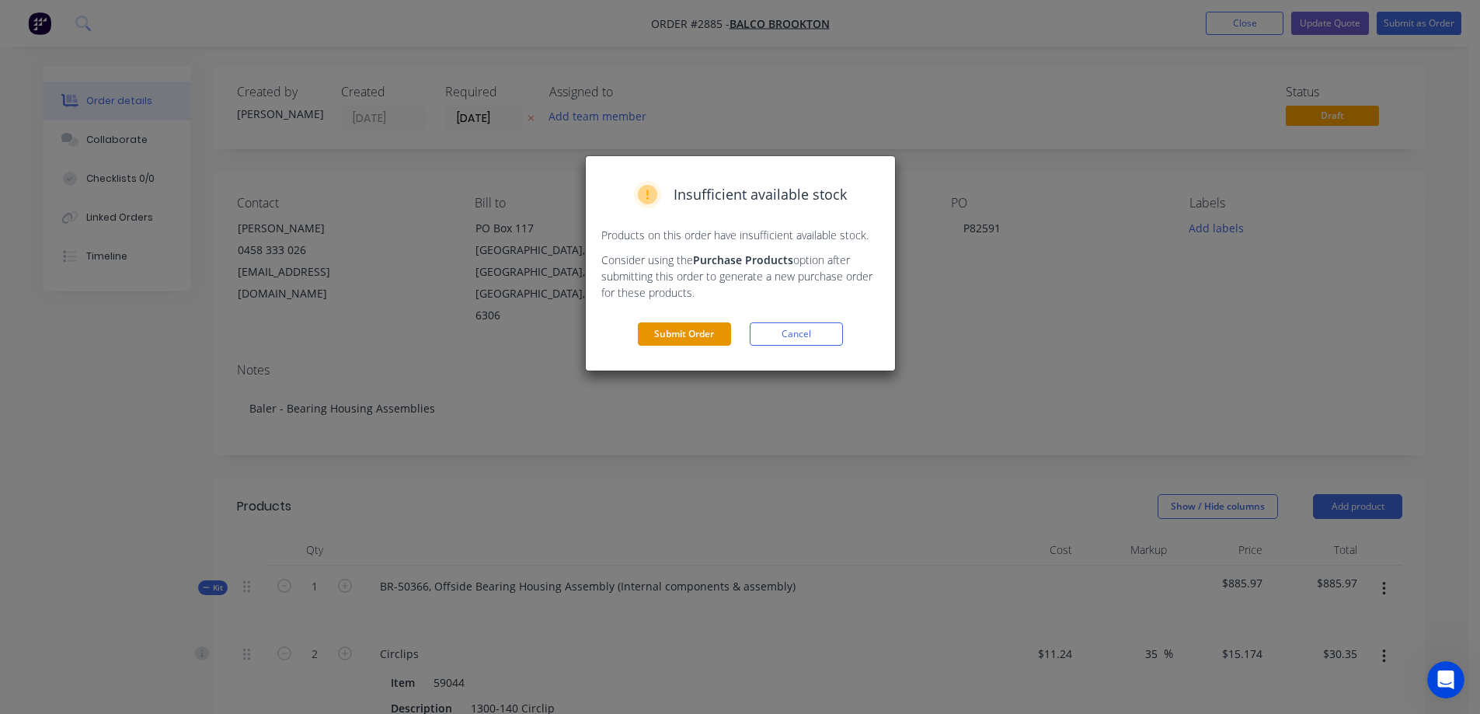
click at [694, 330] on button "Submit Order" at bounding box center [684, 333] width 93 height 23
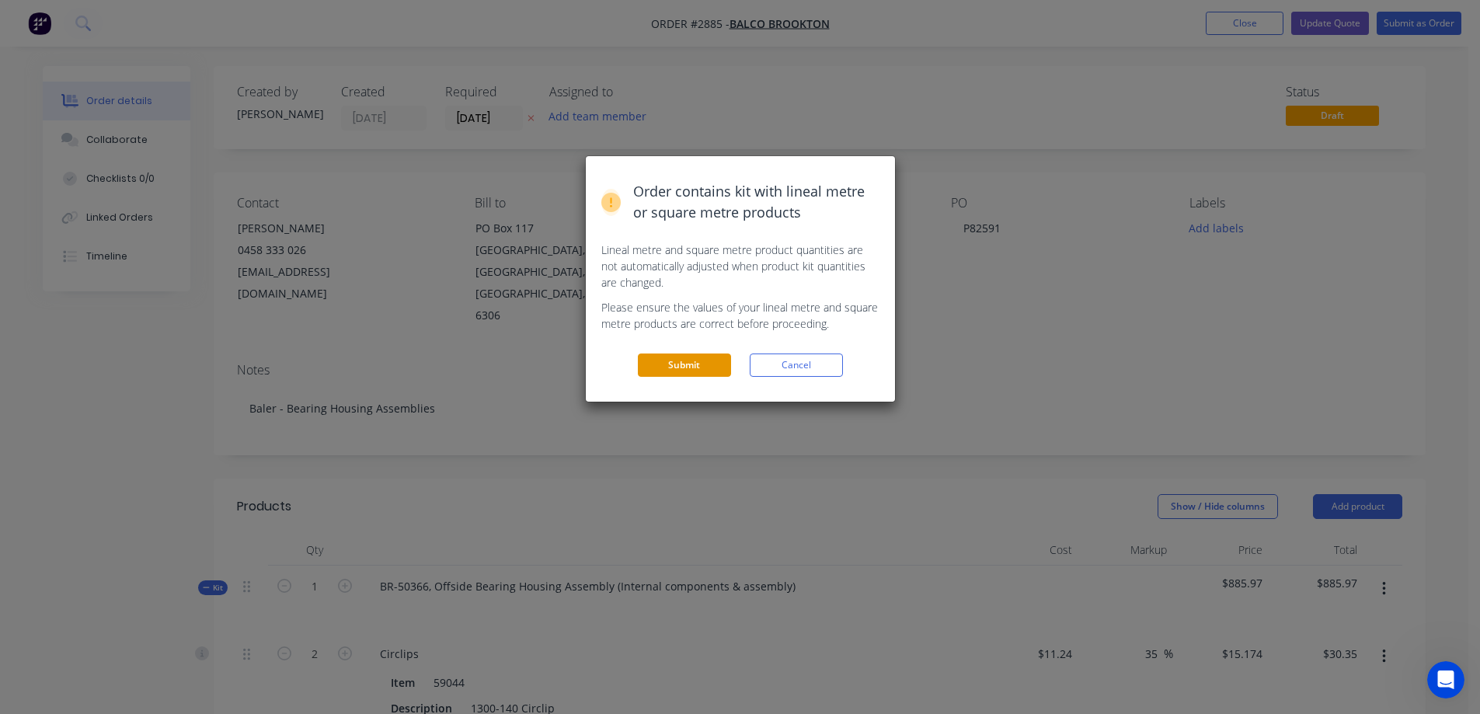
click at [676, 364] on button "Submit" at bounding box center [684, 365] width 93 height 23
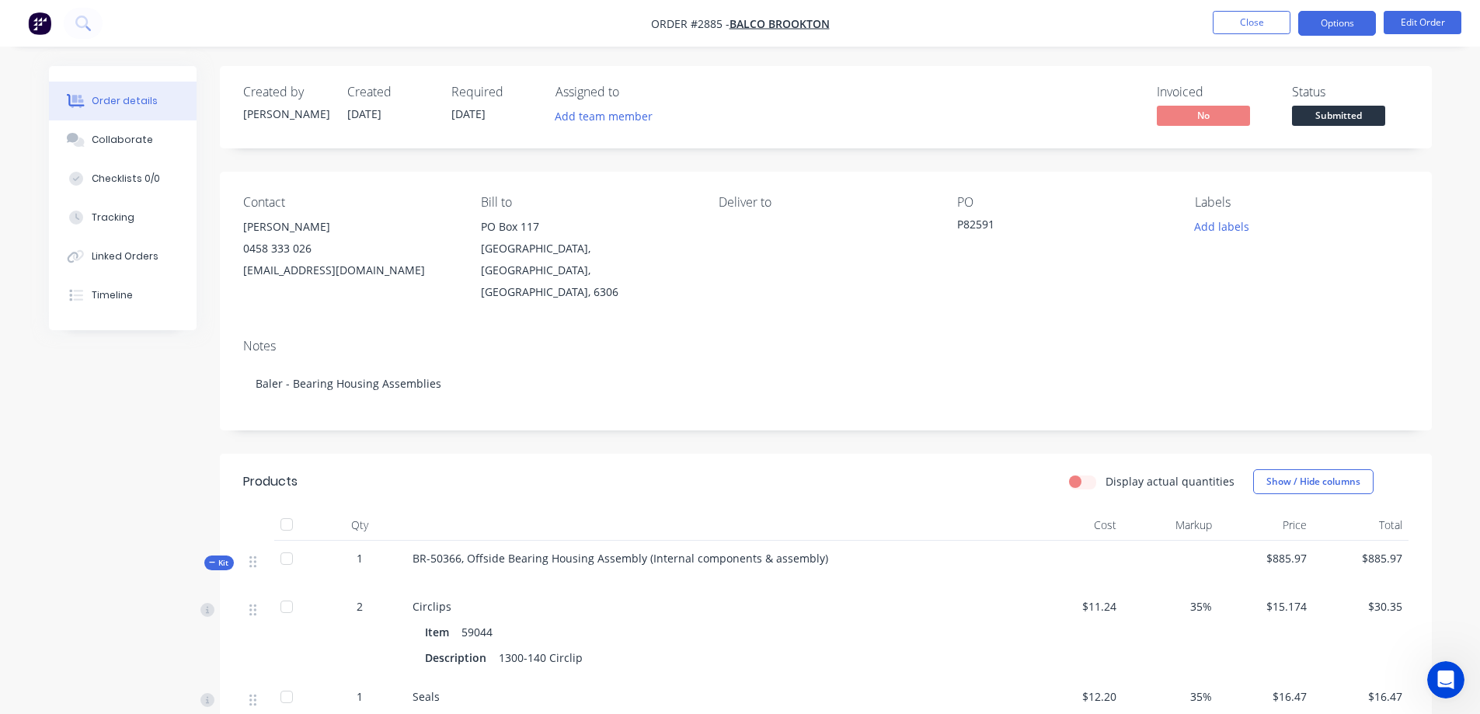
click at [1341, 28] on button "Options" at bounding box center [1337, 23] width 78 height 25
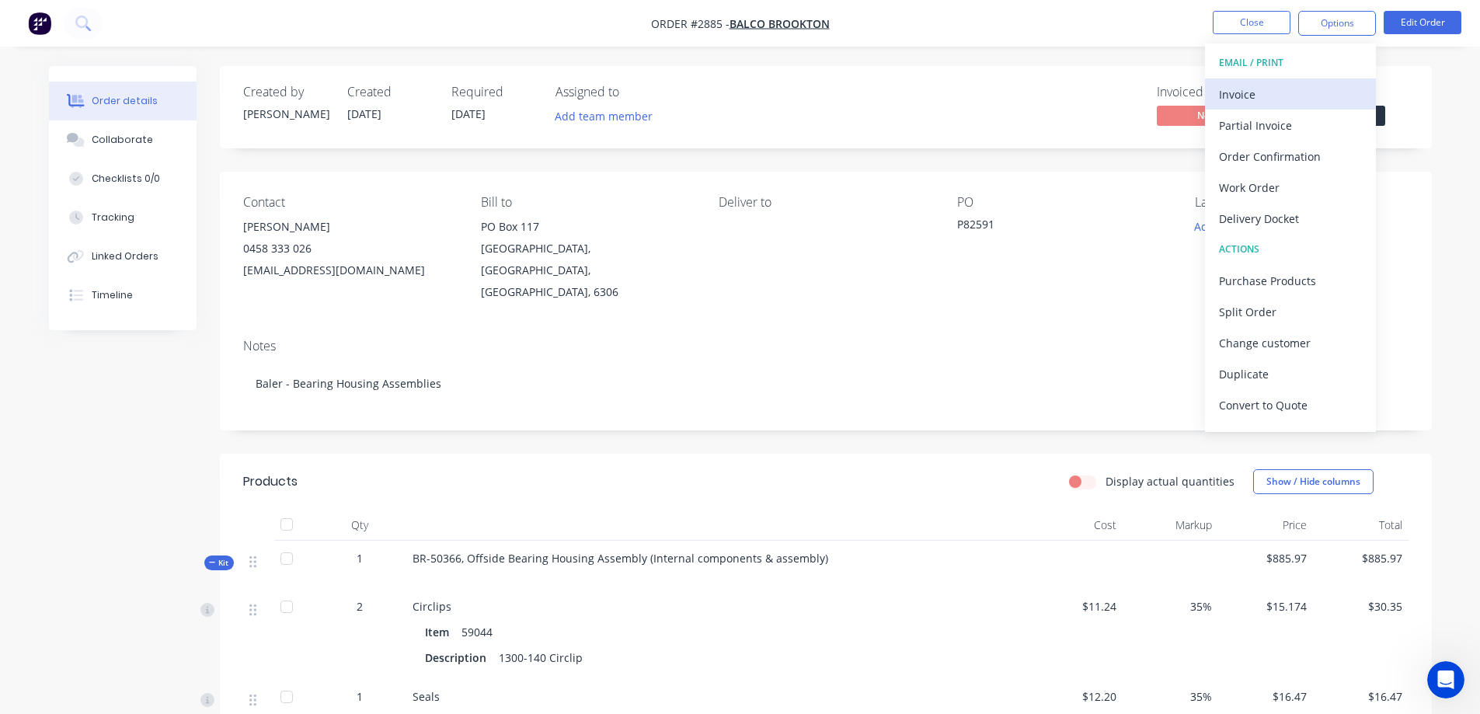
click at [1295, 92] on div "Invoice" at bounding box center [1290, 94] width 143 height 23
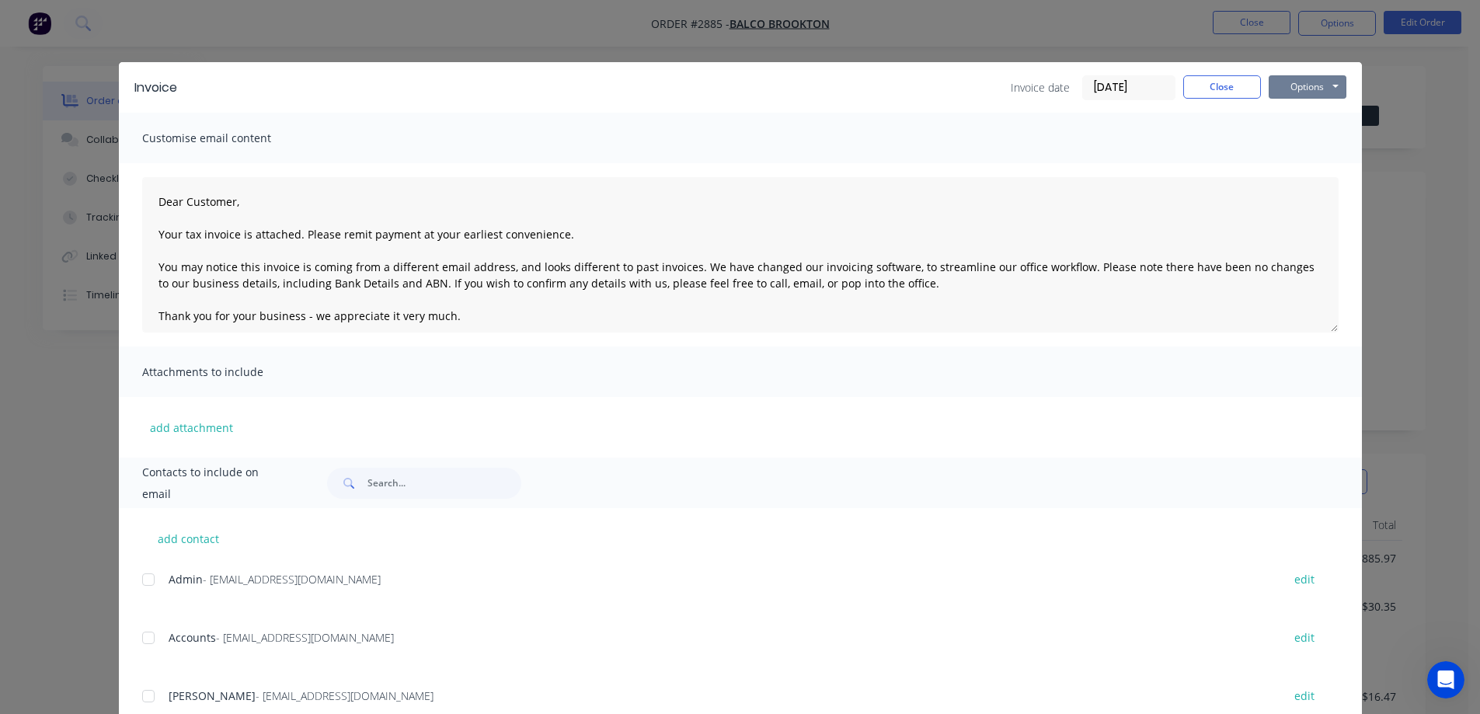
click at [1295, 92] on button "Options" at bounding box center [1308, 86] width 78 height 23
click at [1312, 117] on button "Preview" at bounding box center [1318, 115] width 99 height 26
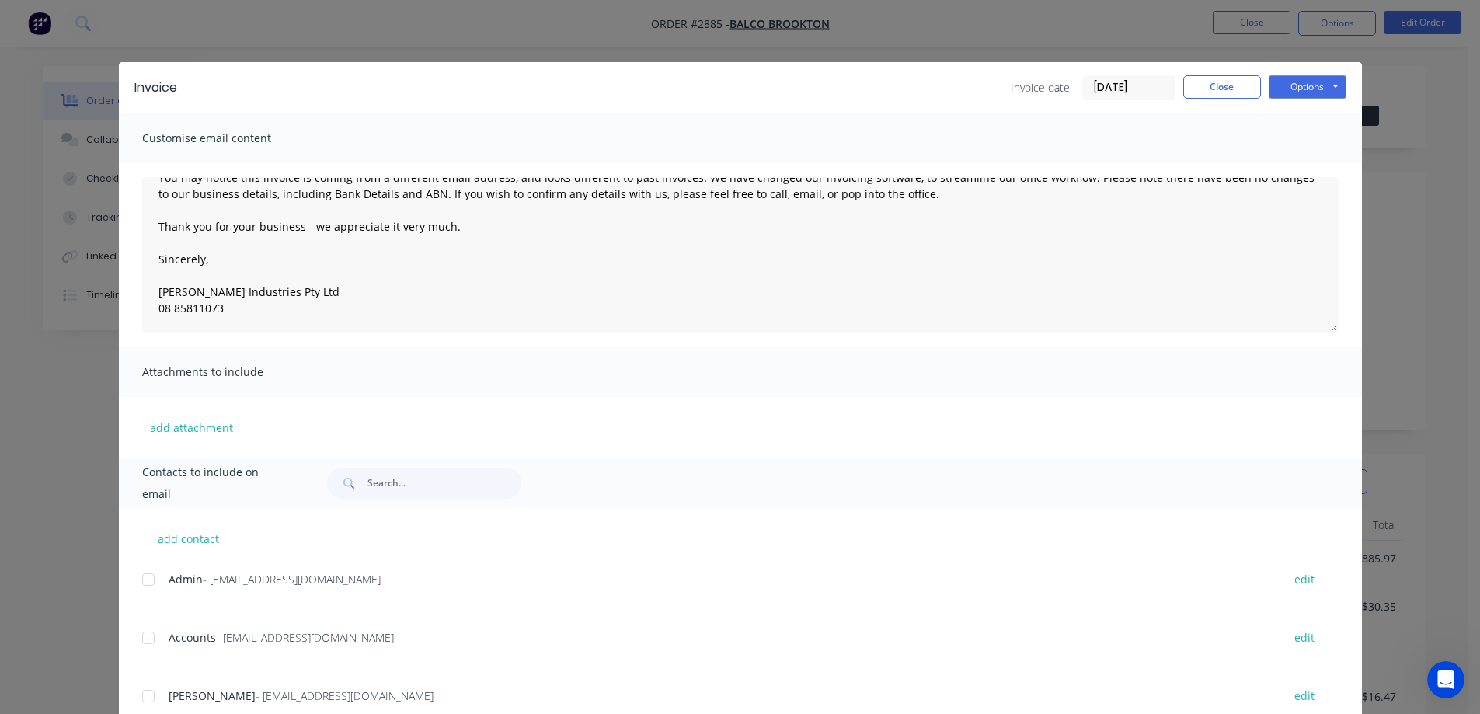
scroll to position [51, 0]
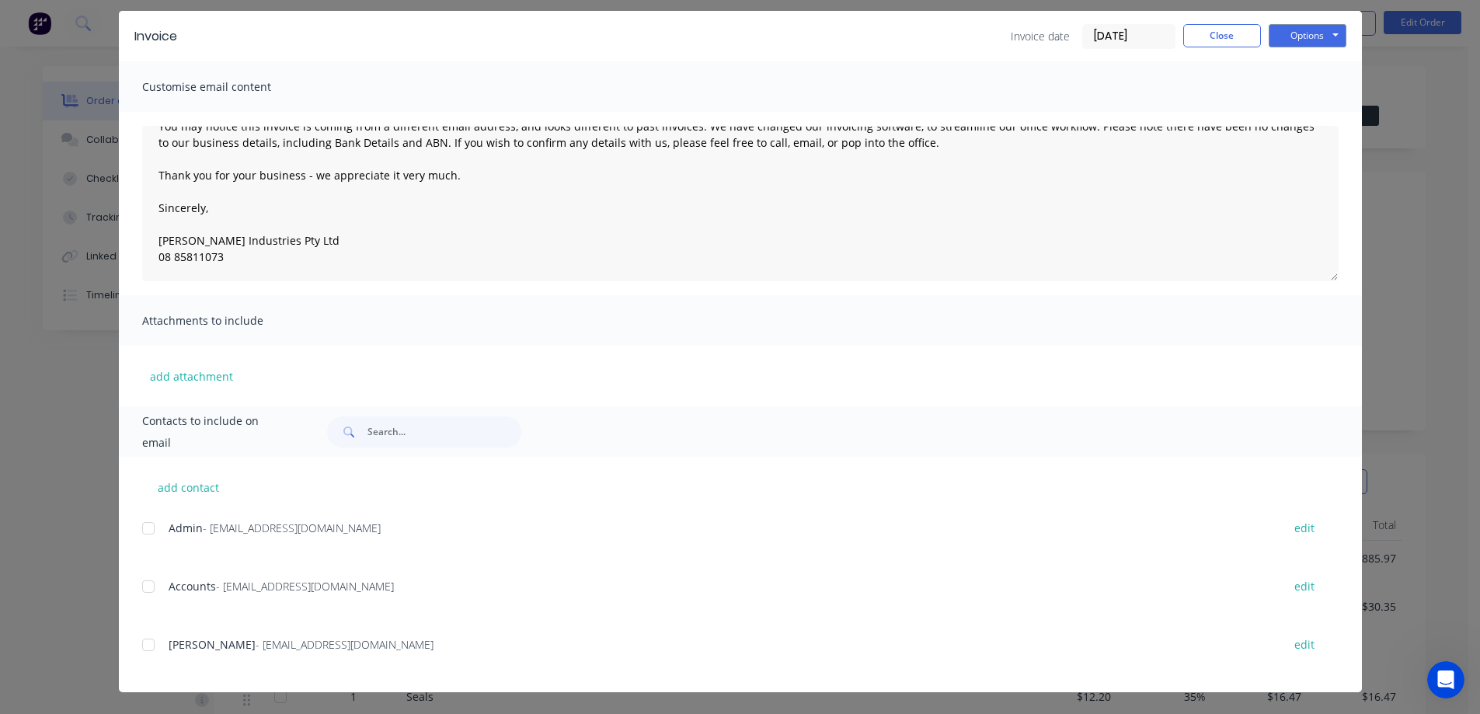
click at [141, 532] on div at bounding box center [148, 528] width 31 height 31
click at [138, 587] on div at bounding box center [148, 586] width 31 height 31
click at [1301, 29] on button "Options" at bounding box center [1308, 35] width 78 height 23
click at [1300, 116] on button "Email" at bounding box center [1318, 115] width 99 height 26
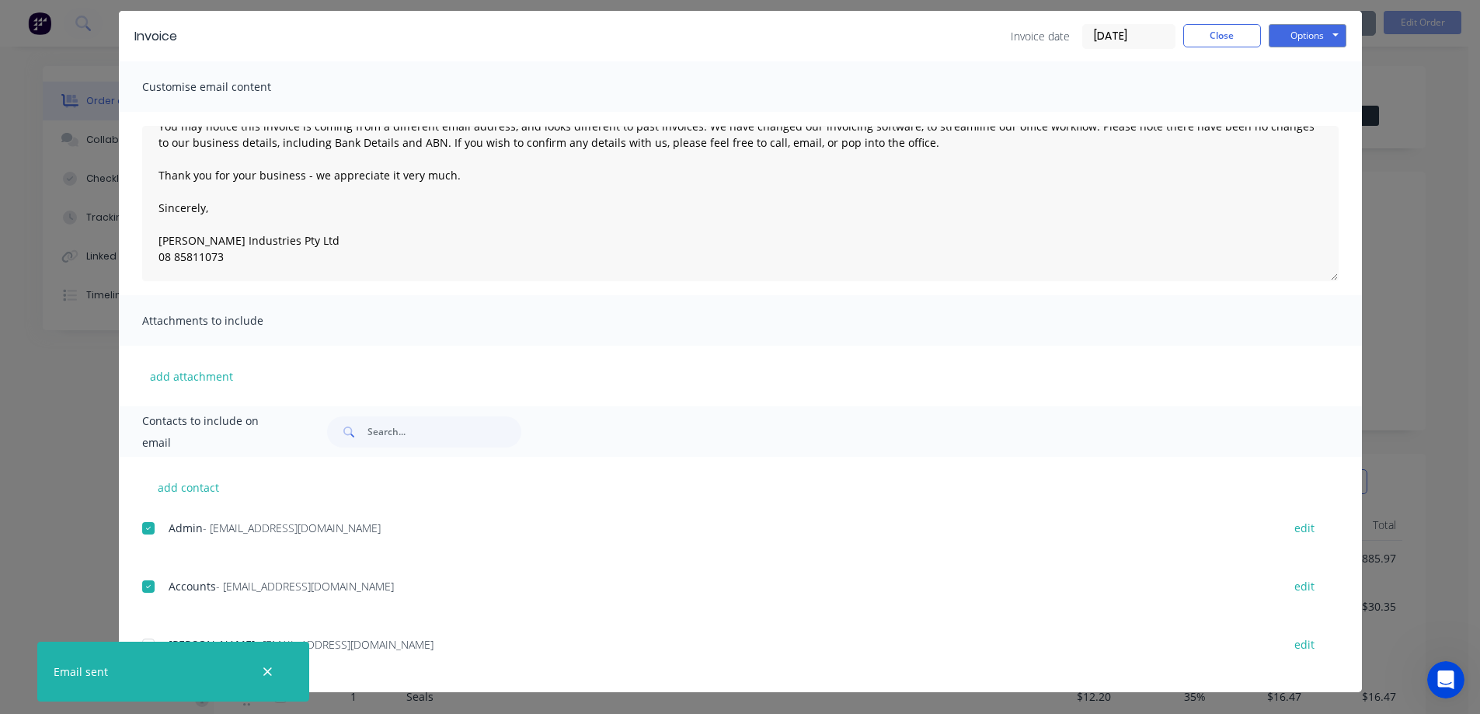
type textarea "Dear Customer, Your tax invoice is attached. Please remit payment at your earli…"
click at [1222, 40] on button "Close" at bounding box center [1222, 35] width 78 height 23
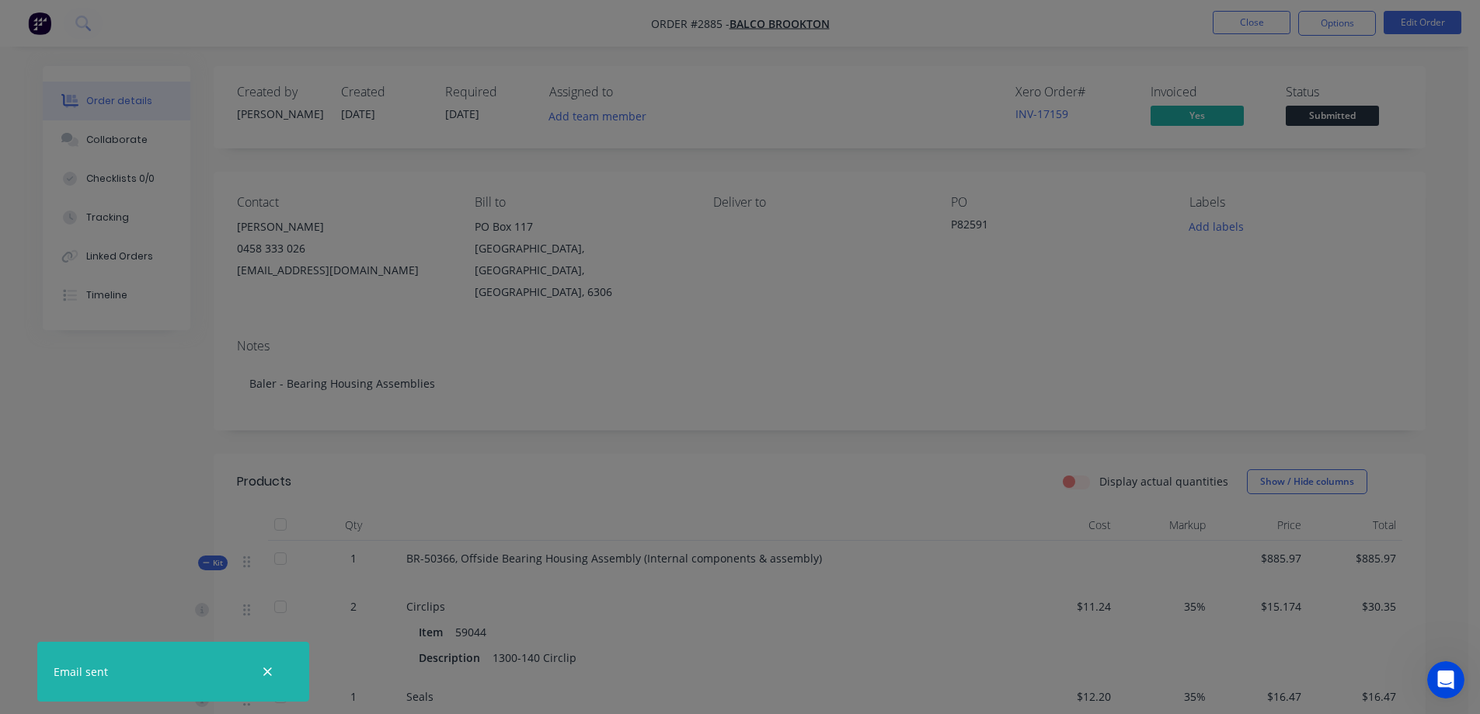
scroll to position [0, 0]
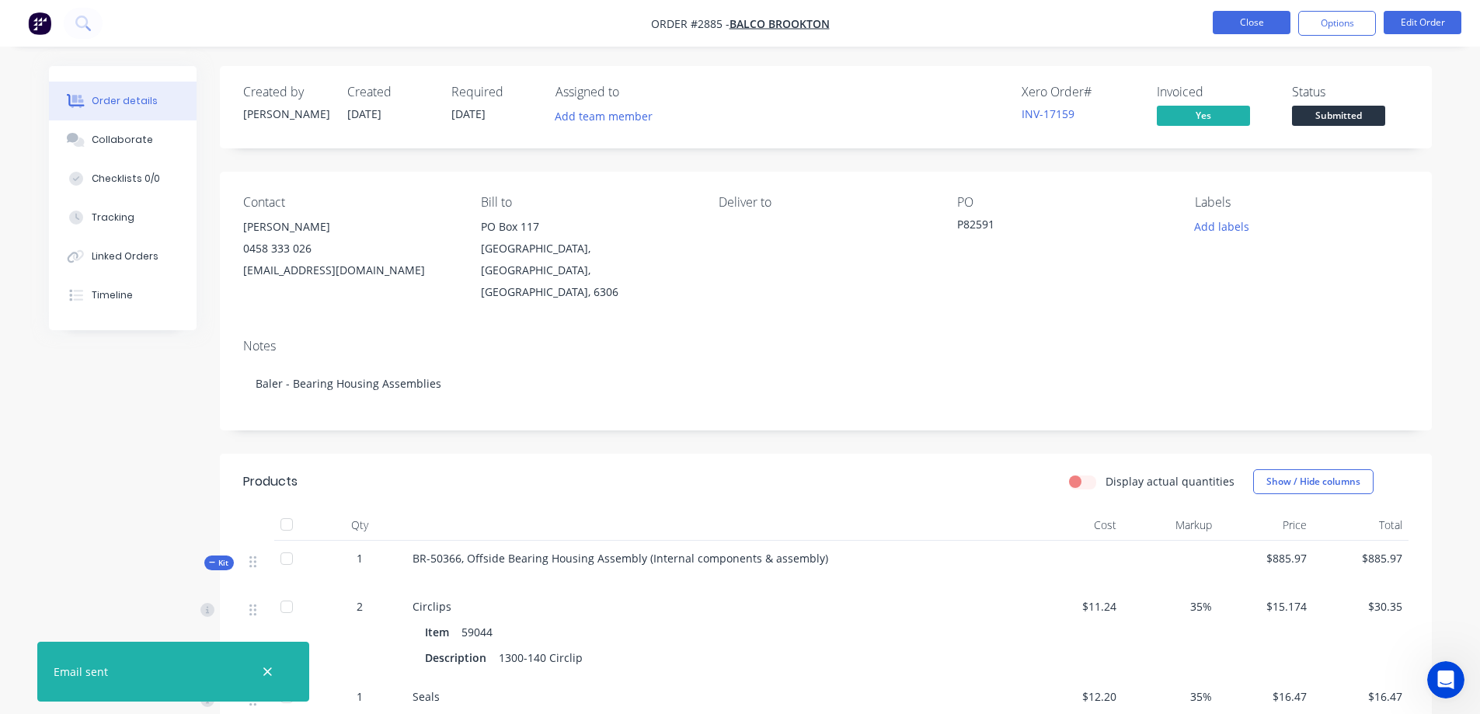
click at [1266, 24] on button "Close" at bounding box center [1252, 22] width 78 height 23
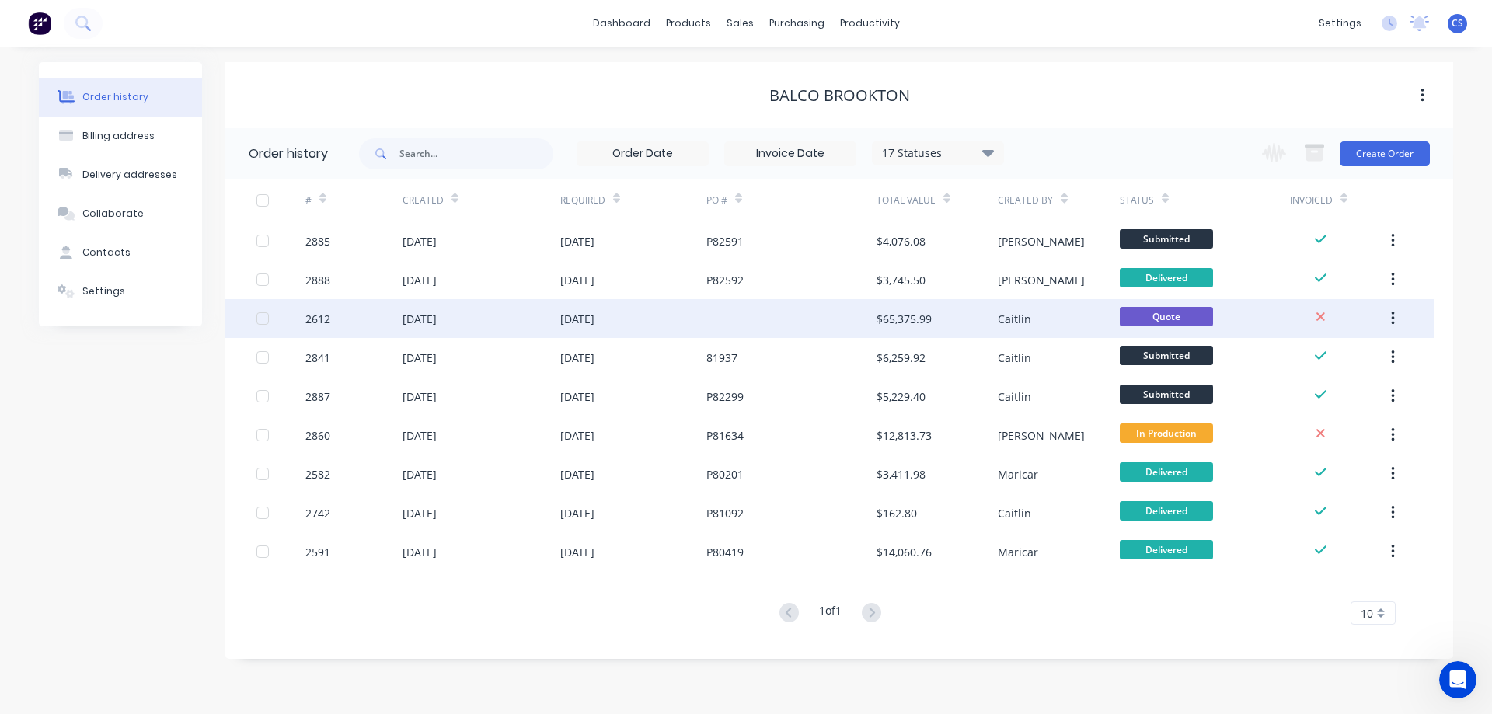
click at [728, 315] on div at bounding box center [791, 318] width 170 height 39
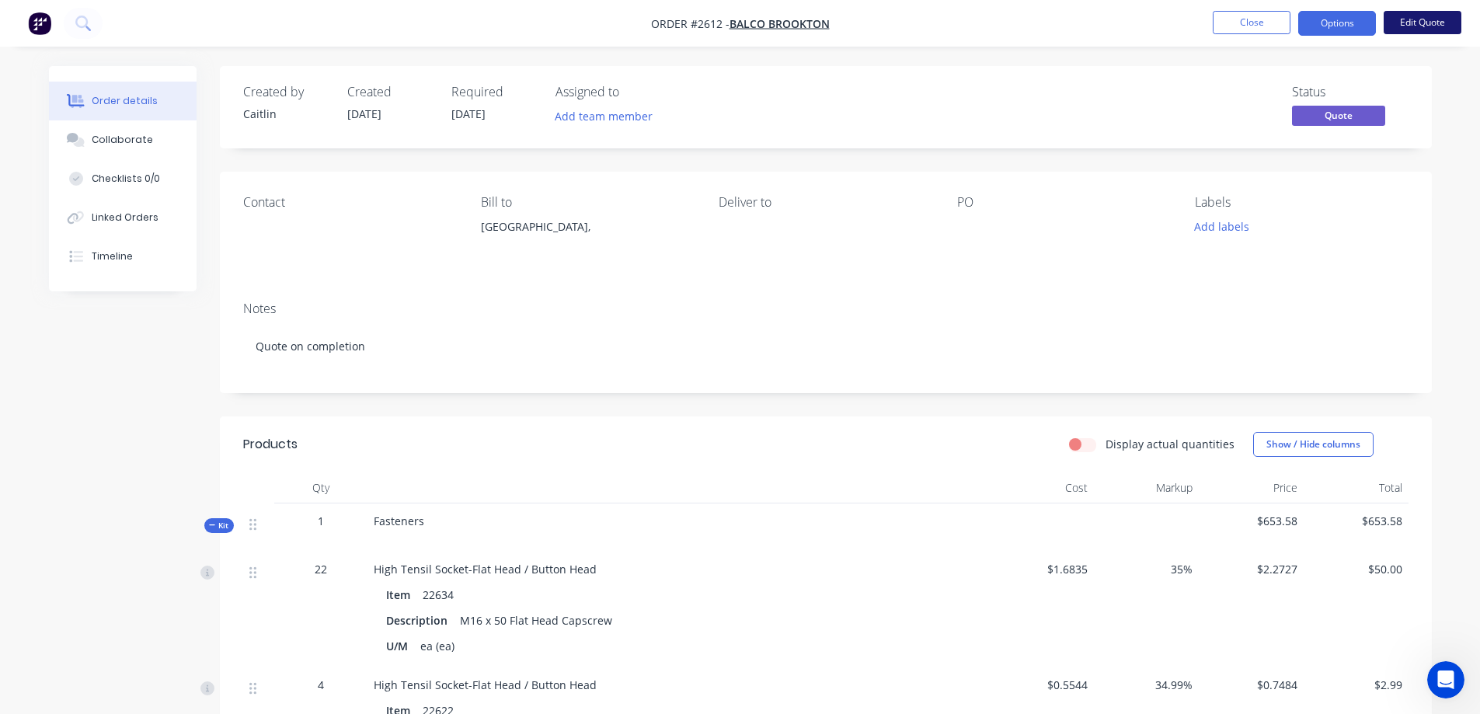
click at [1434, 25] on button "Edit Quote" at bounding box center [1423, 22] width 78 height 23
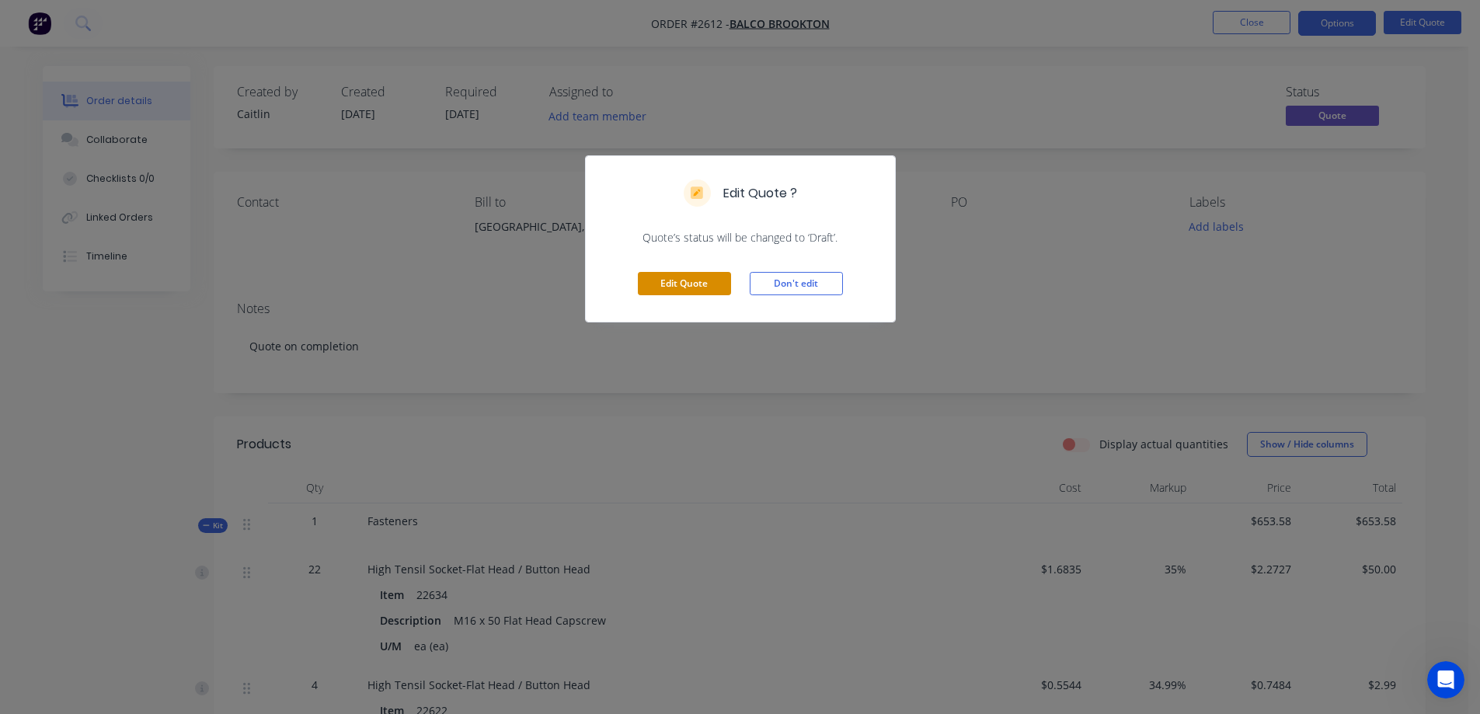
click at [700, 282] on button "Edit Quote" at bounding box center [684, 283] width 93 height 23
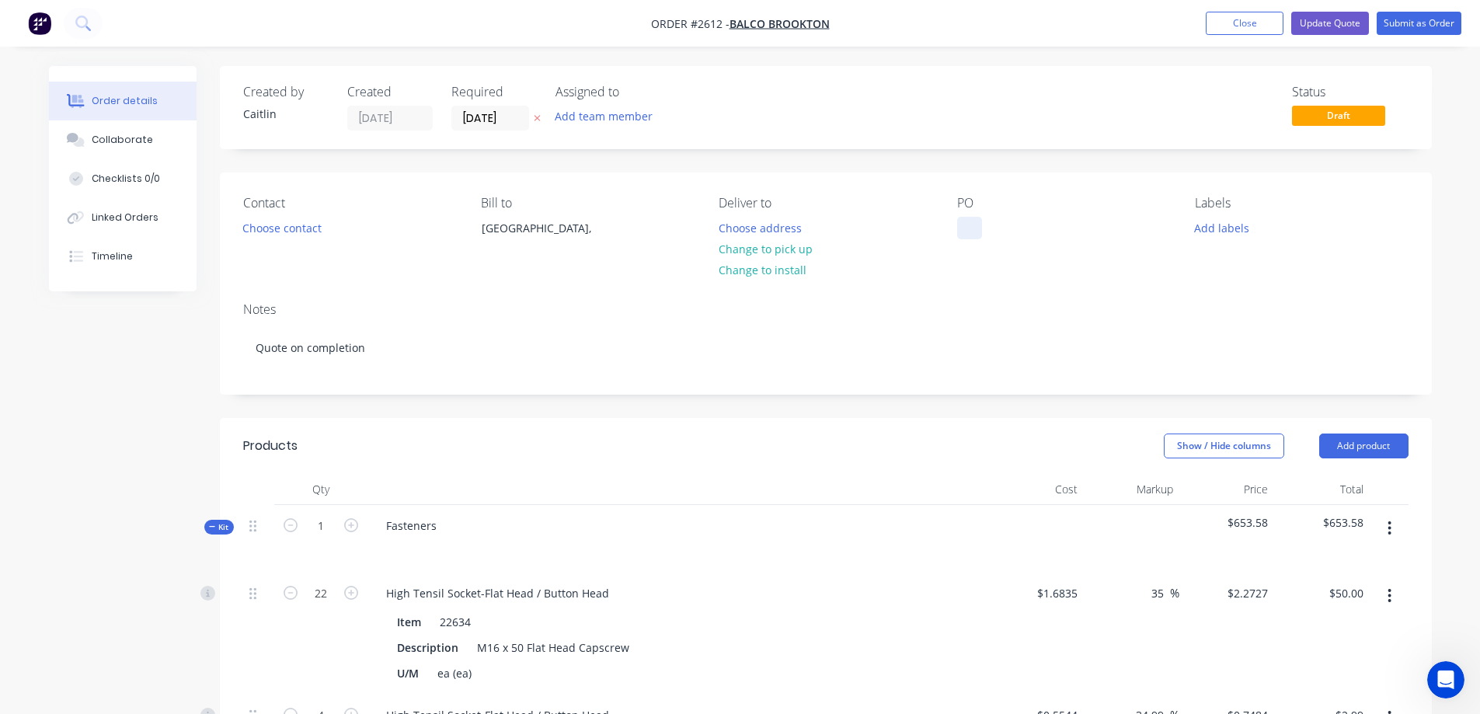
click at [967, 231] on div at bounding box center [969, 228] width 25 height 23
click at [294, 231] on button "Choose contact" at bounding box center [282, 227] width 96 height 21
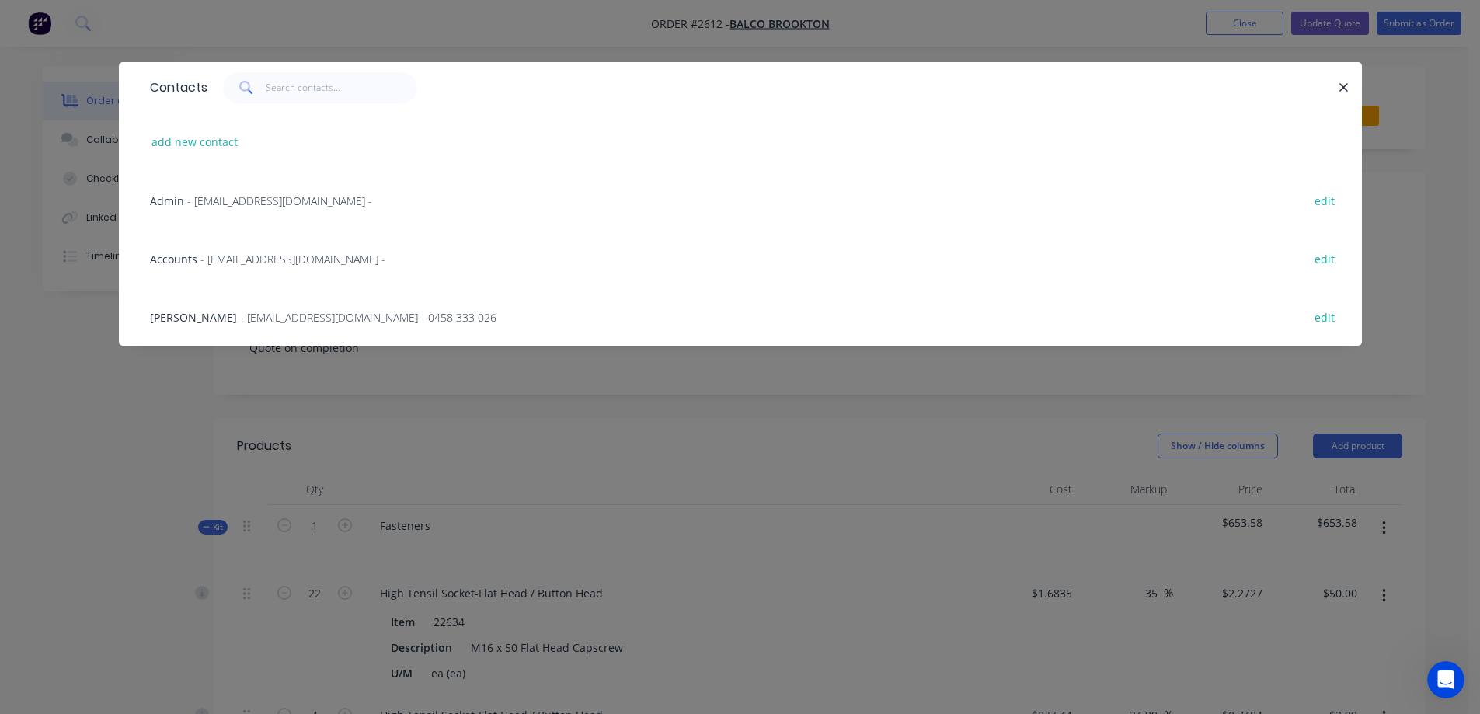
click at [302, 316] on span "- [EMAIL_ADDRESS][DOMAIN_NAME] - 0458 333 026" at bounding box center [368, 317] width 256 height 15
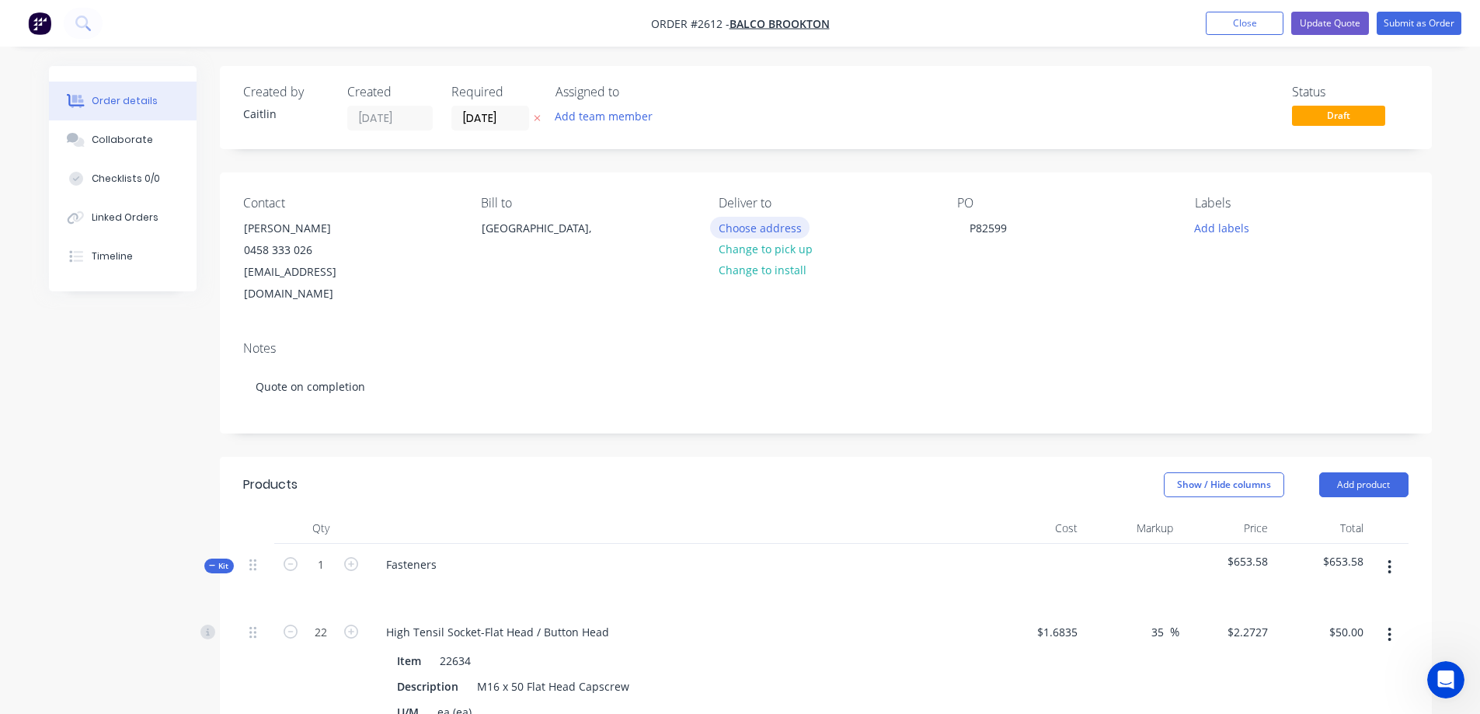
click at [766, 228] on button "Choose address" at bounding box center [759, 227] width 99 height 21
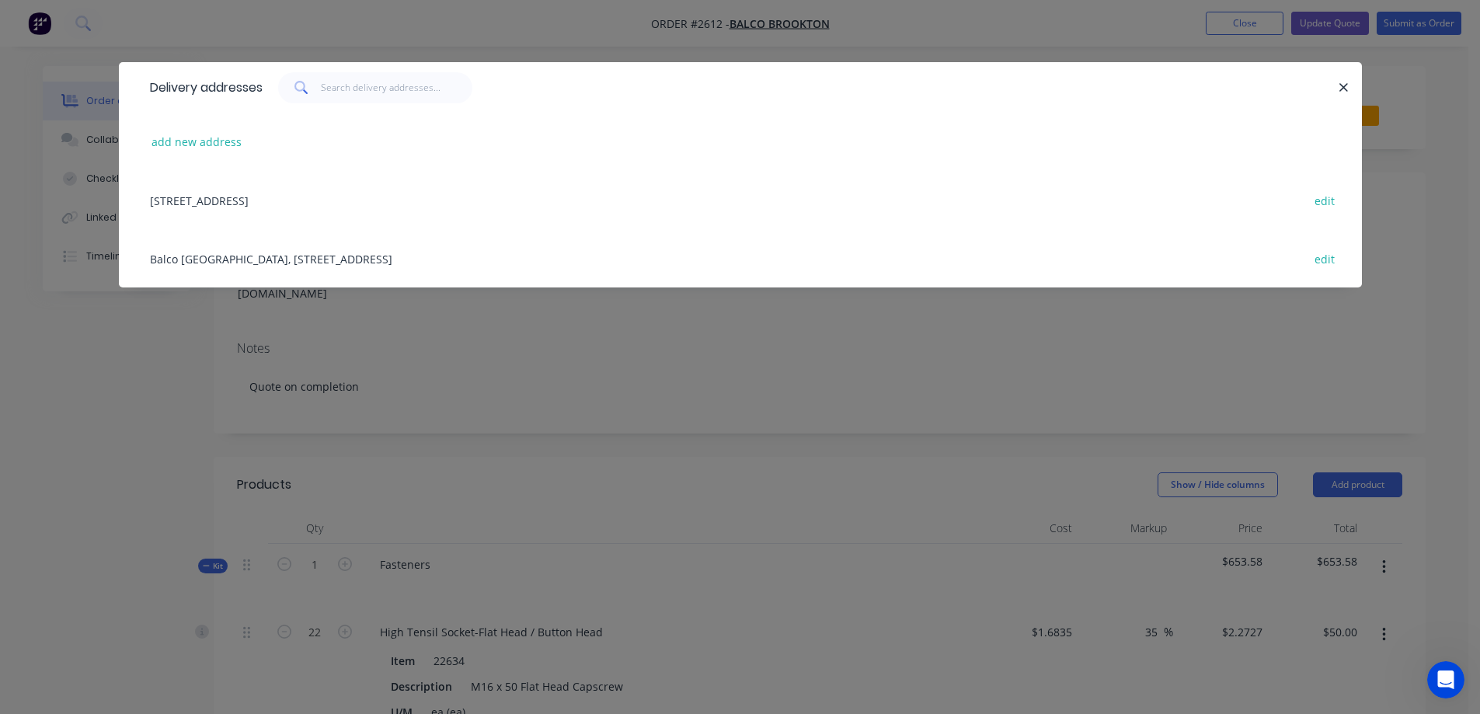
click at [412, 257] on div "Balco [GEOGRAPHIC_DATA], [STREET_ADDRESS] edit" at bounding box center [740, 258] width 1197 height 58
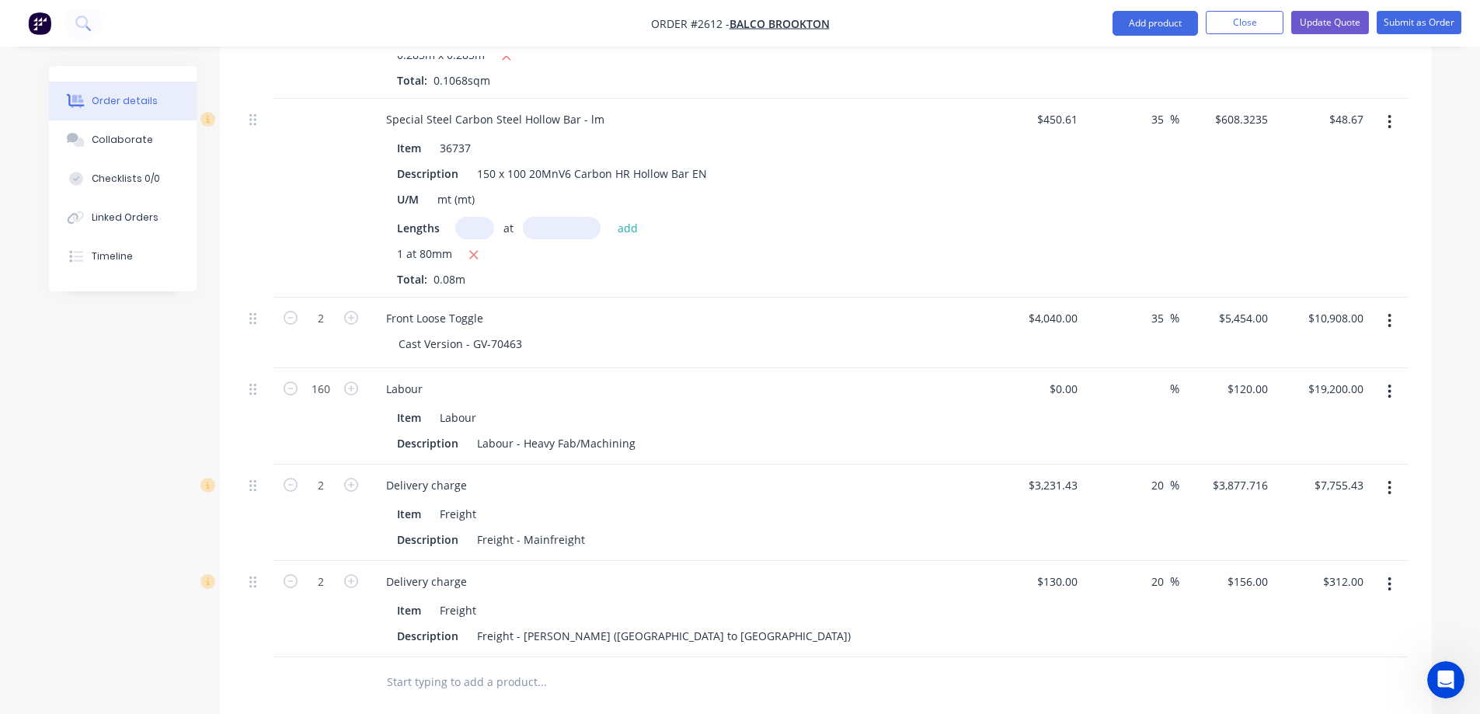
scroll to position [5976, 0]
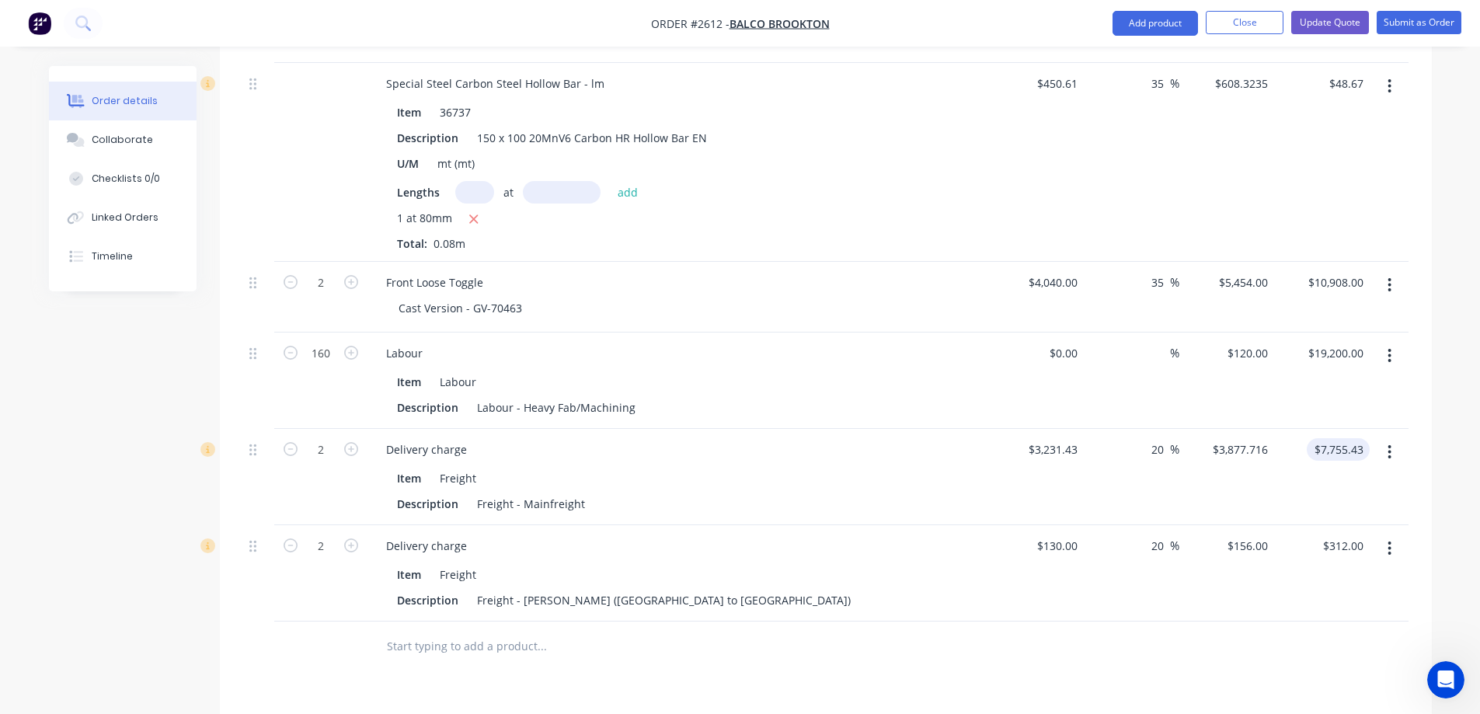
type input "7755.43"
click at [1361, 438] on input "7755.43" at bounding box center [1346, 449] width 48 height 23
click at [1357, 438] on input "7755.43" at bounding box center [1346, 449] width 48 height 23
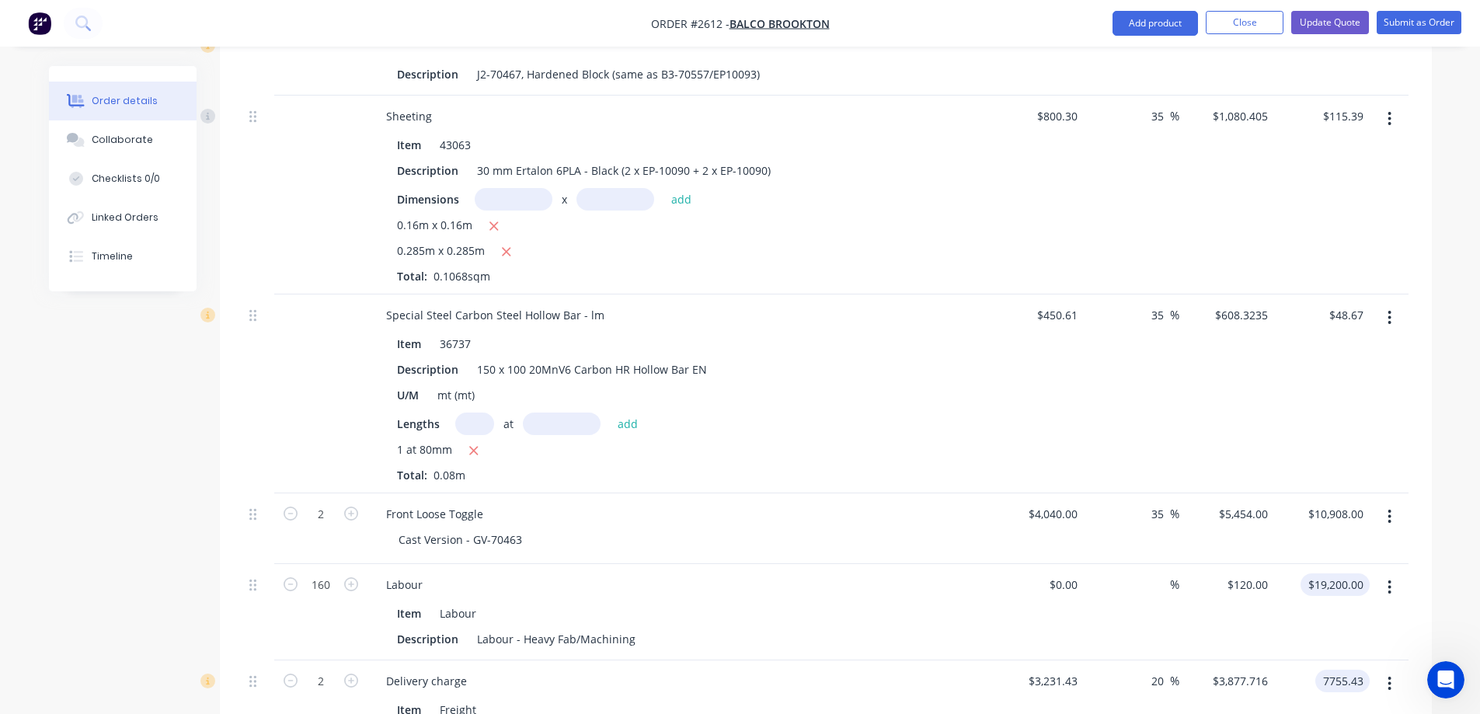
scroll to position [5742, 0]
click at [1357, 305] on input "$48.67" at bounding box center [1349, 316] width 42 height 23
type input "48.67"
type input "$3,877.715"
type input "$7,755.43"
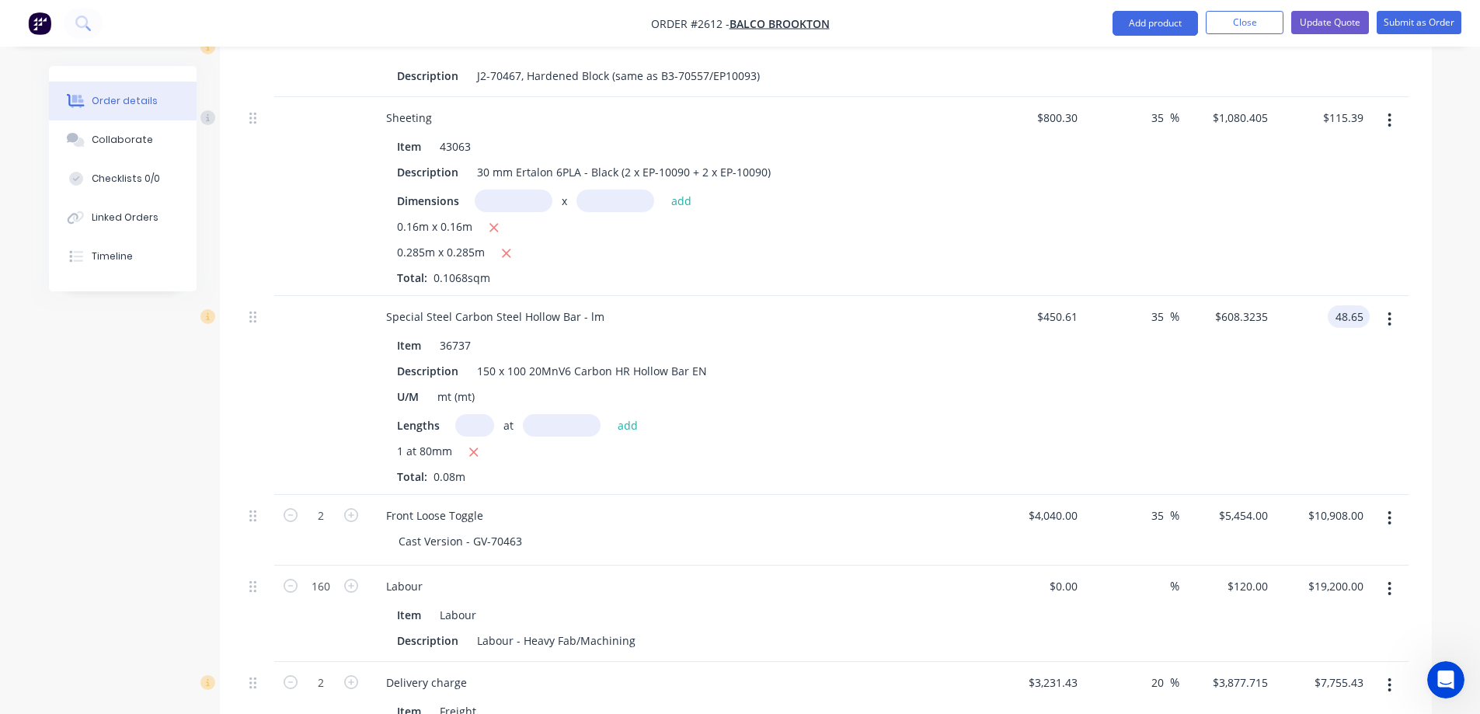
type input "48.65"
type input "34.96"
type input "$608.125"
type input "$48.65"
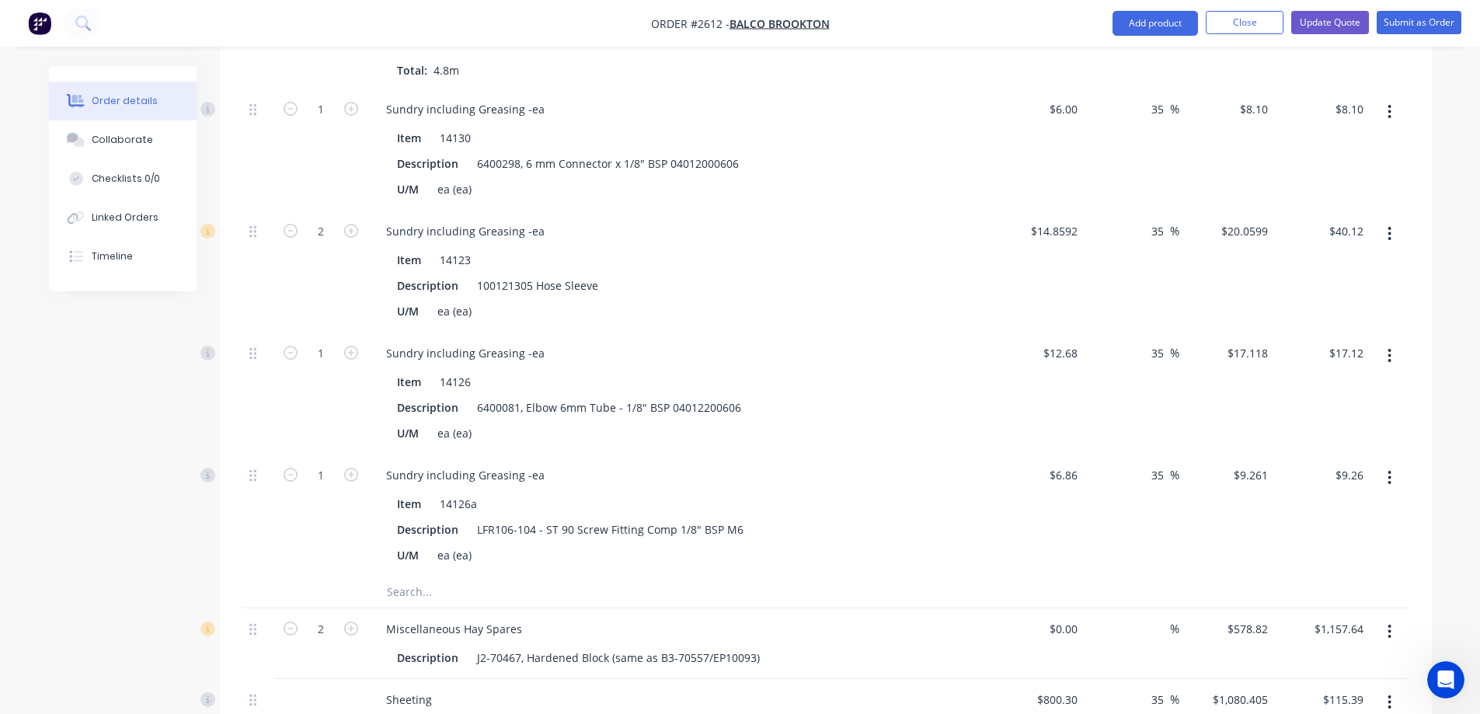
scroll to position [5043, 0]
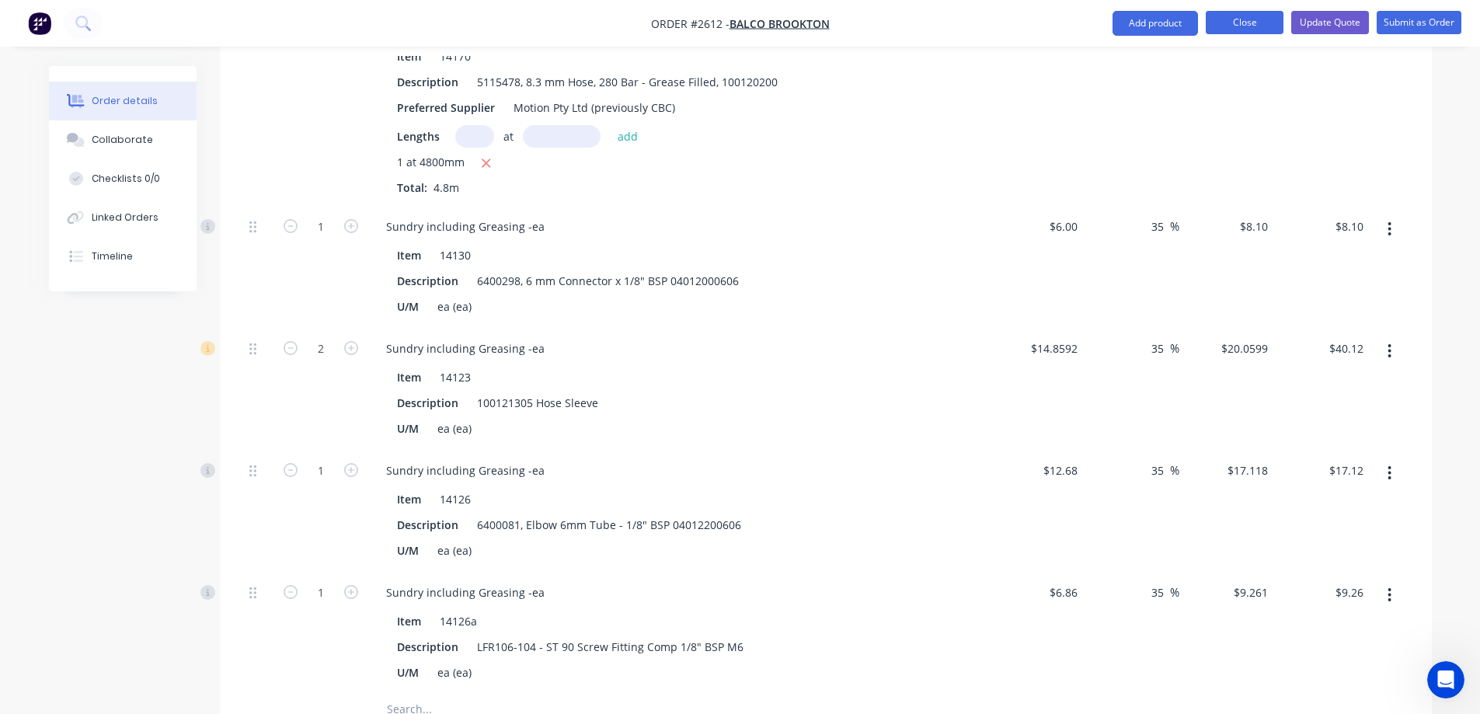
click at [1246, 16] on button "Close" at bounding box center [1245, 22] width 78 height 23
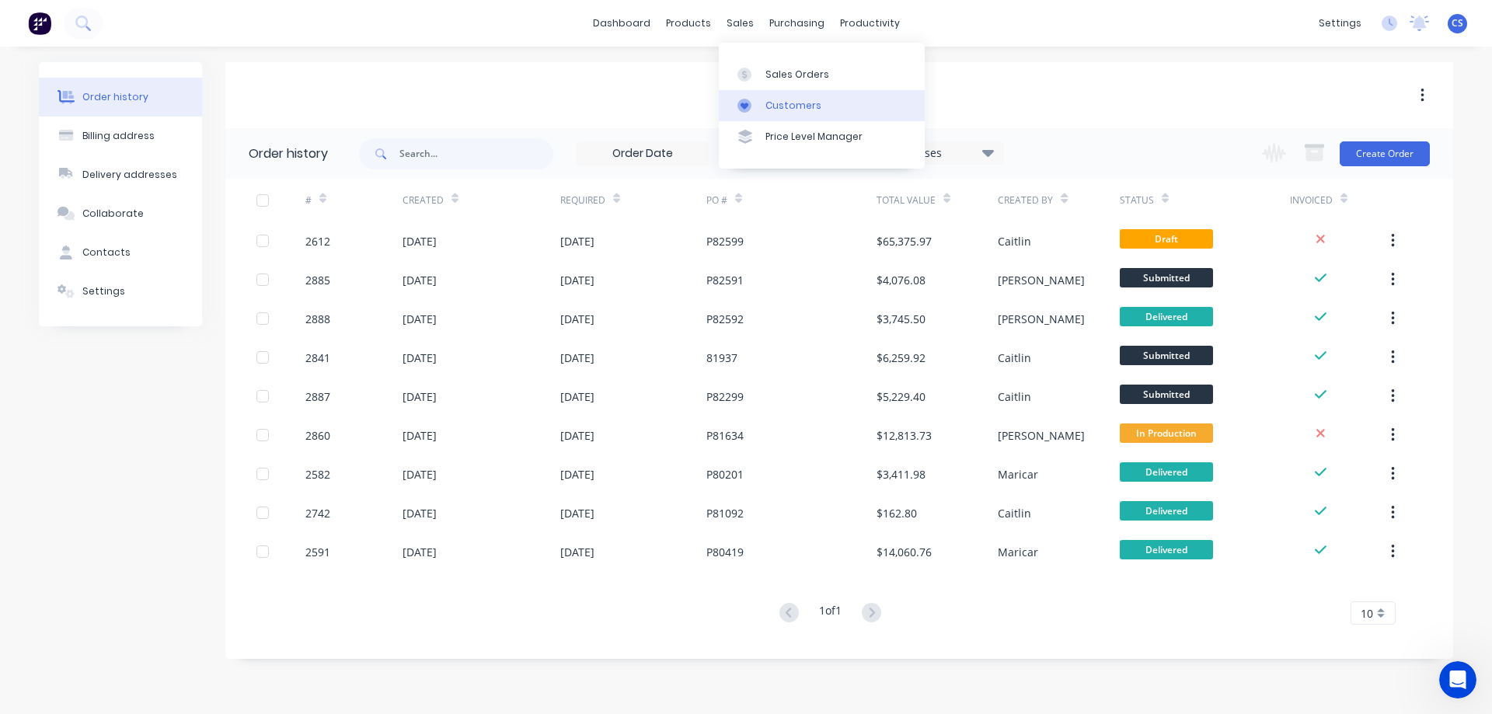
click at [786, 107] on div "Customers" at bounding box center [793, 106] width 56 height 14
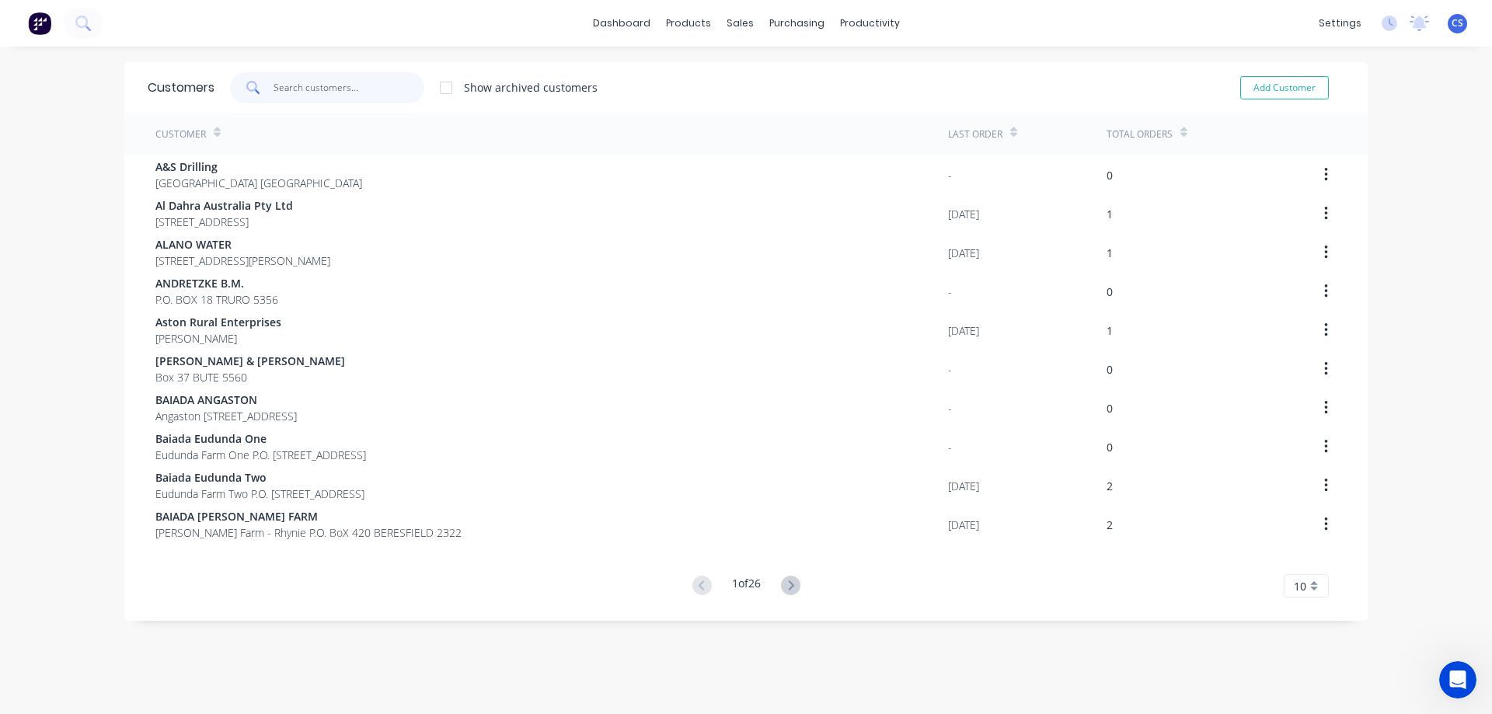
click at [284, 88] on input "text" at bounding box center [350, 87] width 152 height 31
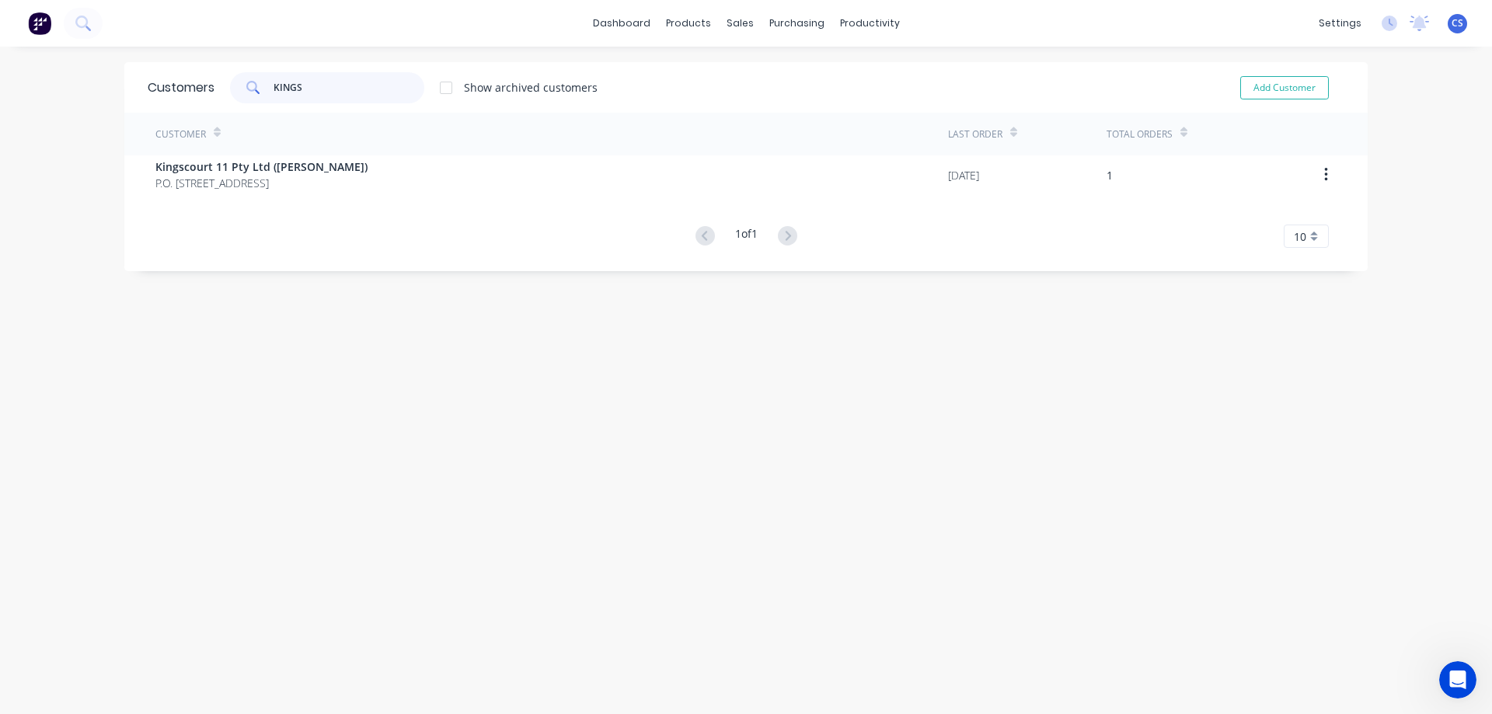
type input "KINGS"
click at [128, 323] on div "Customers KINGS Show archived customers Add Customer Customer Last Order Total …" at bounding box center [745, 395] width 1243 height 667
click at [87, 24] on icon at bounding box center [81, 22] width 12 height 12
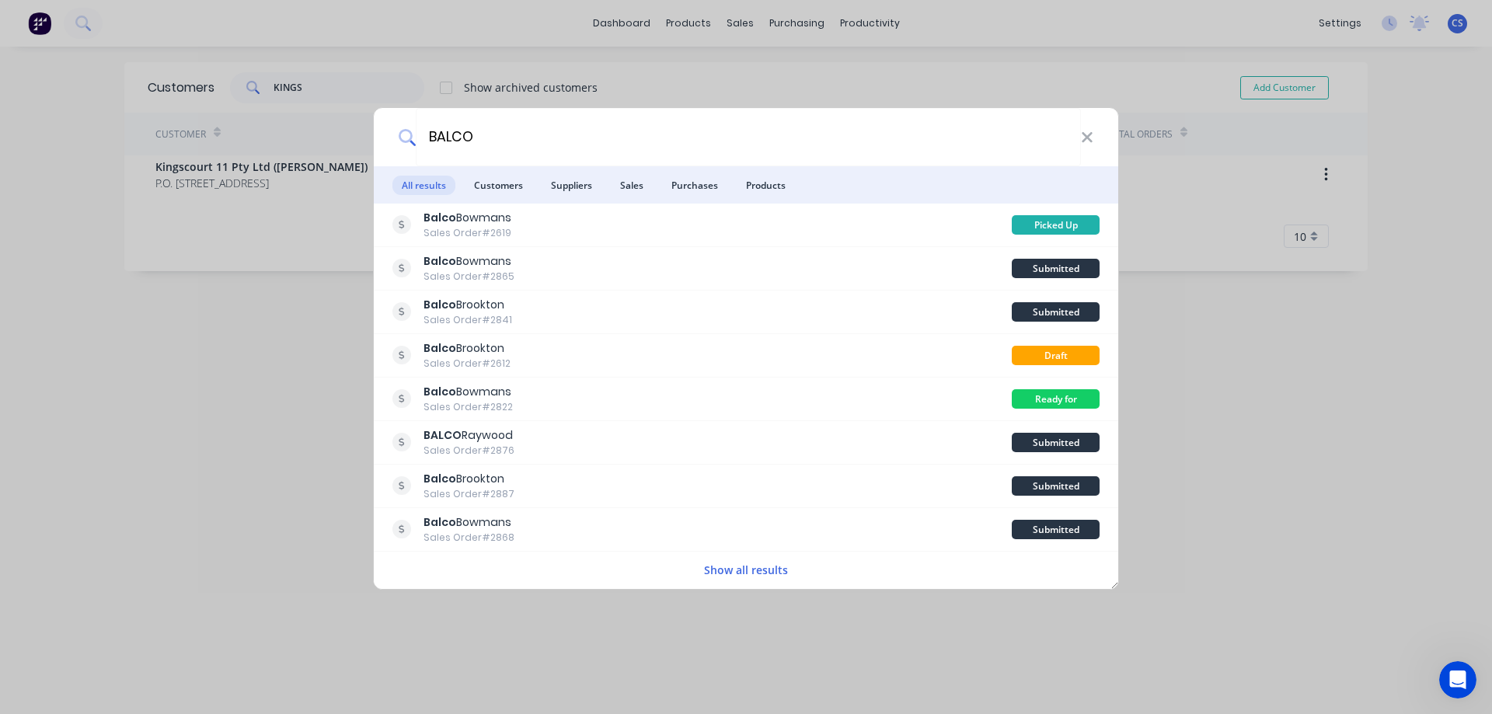
type input "BALCO"
click at [739, 566] on button "Show all results" at bounding box center [745, 570] width 93 height 18
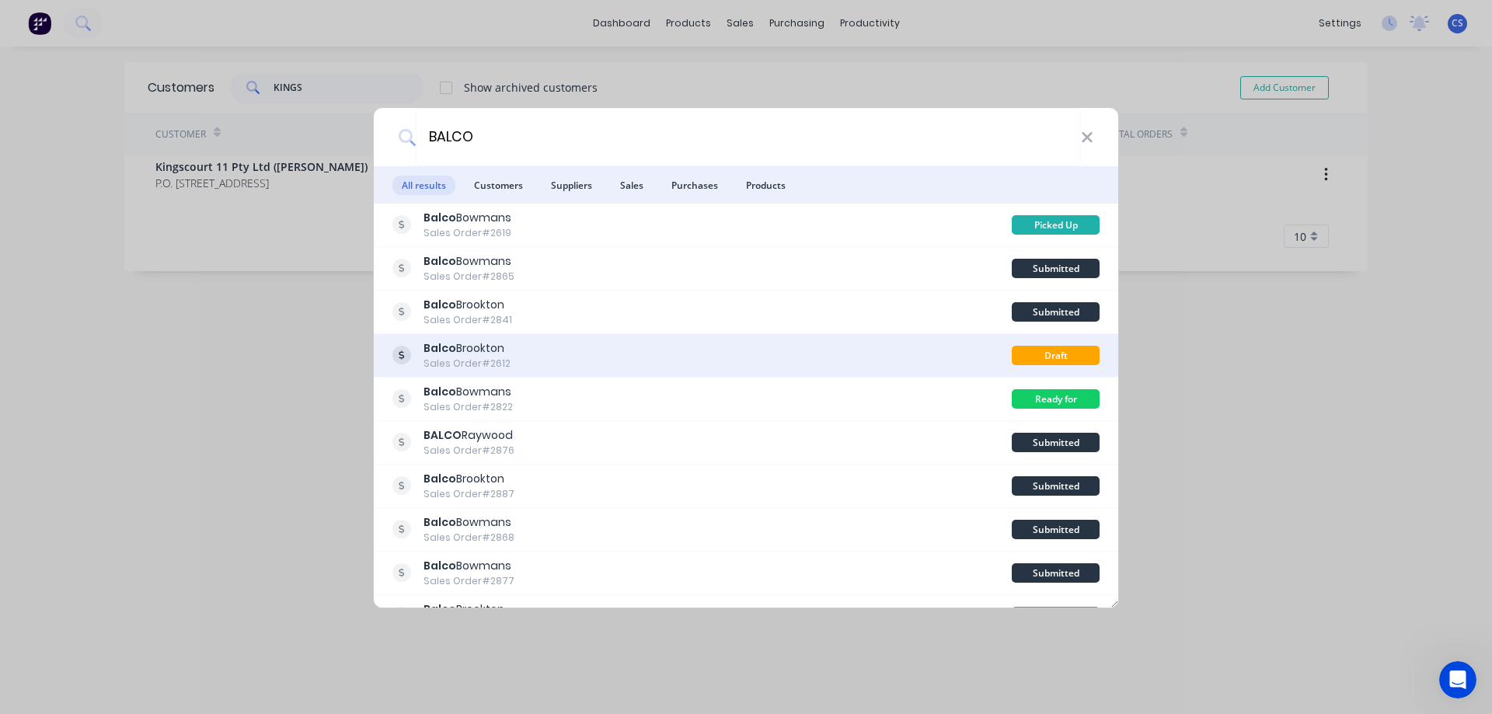
click at [683, 346] on div "Balco Brookton Sales Order #2612" at bounding box center [701, 355] width 619 height 30
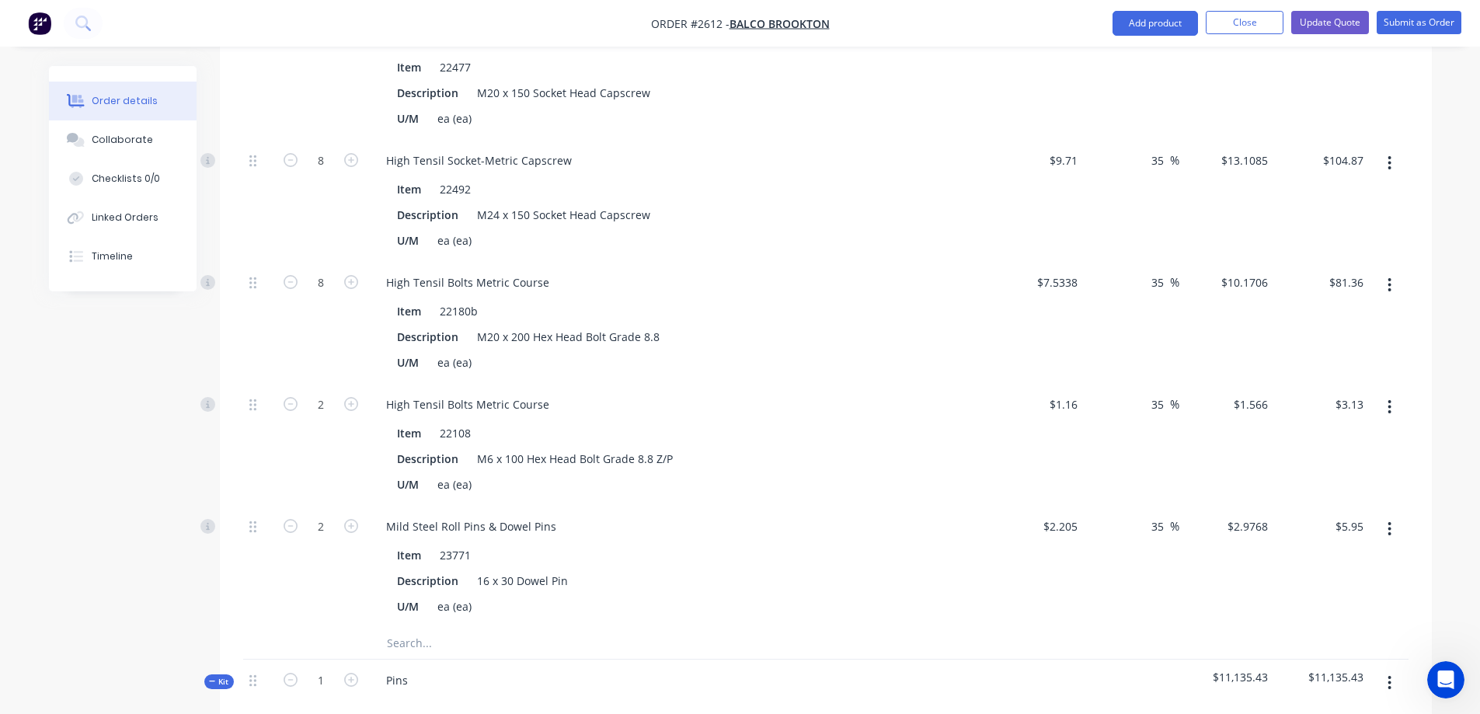
scroll to position [1236, 0]
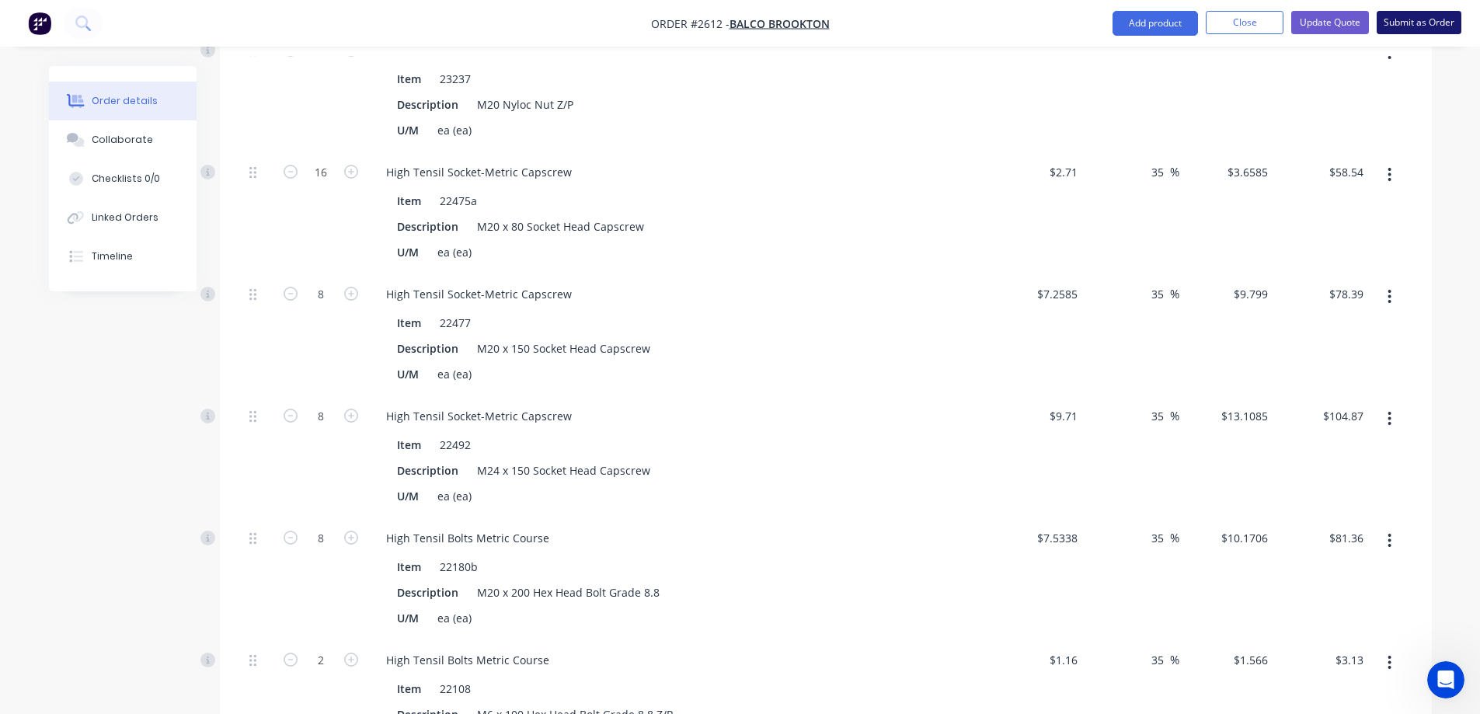
click at [1409, 26] on button "Submit as Order" at bounding box center [1419, 22] width 85 height 23
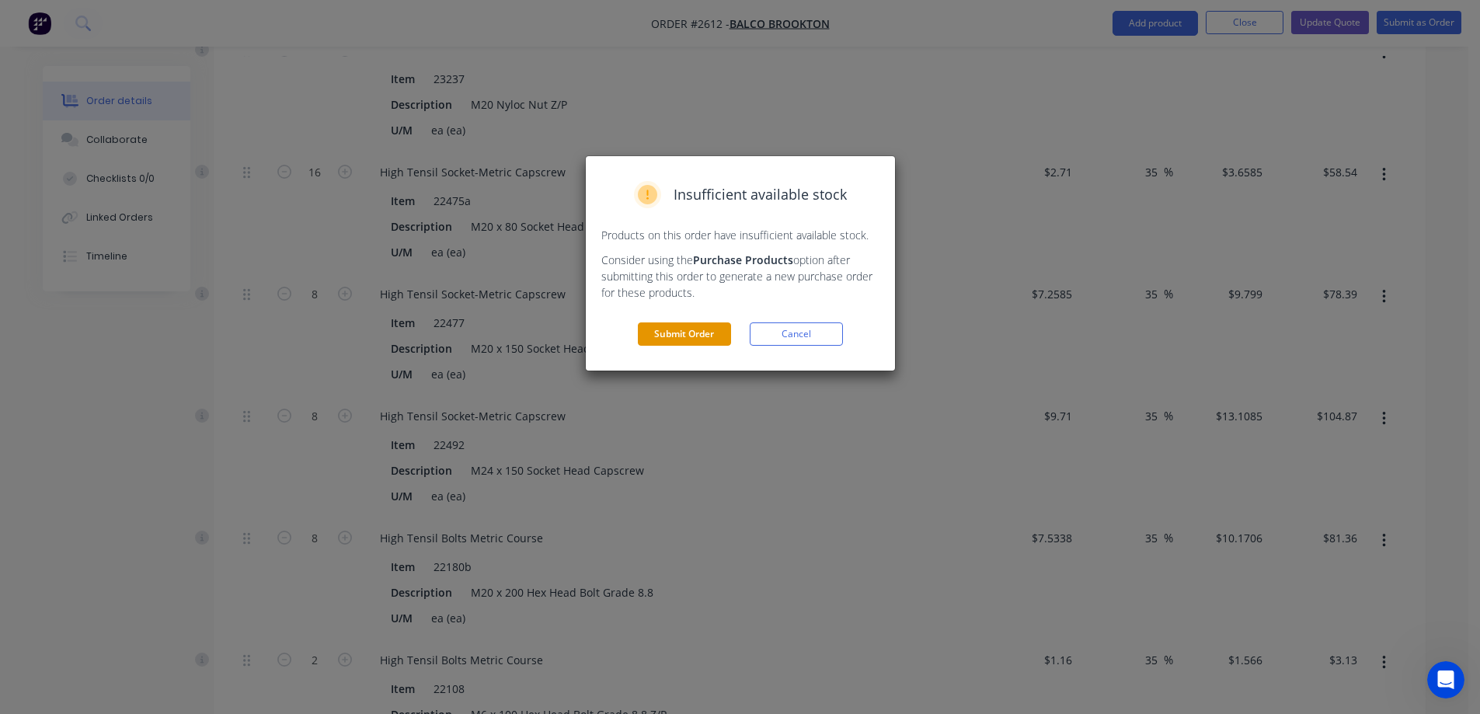
click at [688, 340] on button "Submit Order" at bounding box center [684, 333] width 93 height 23
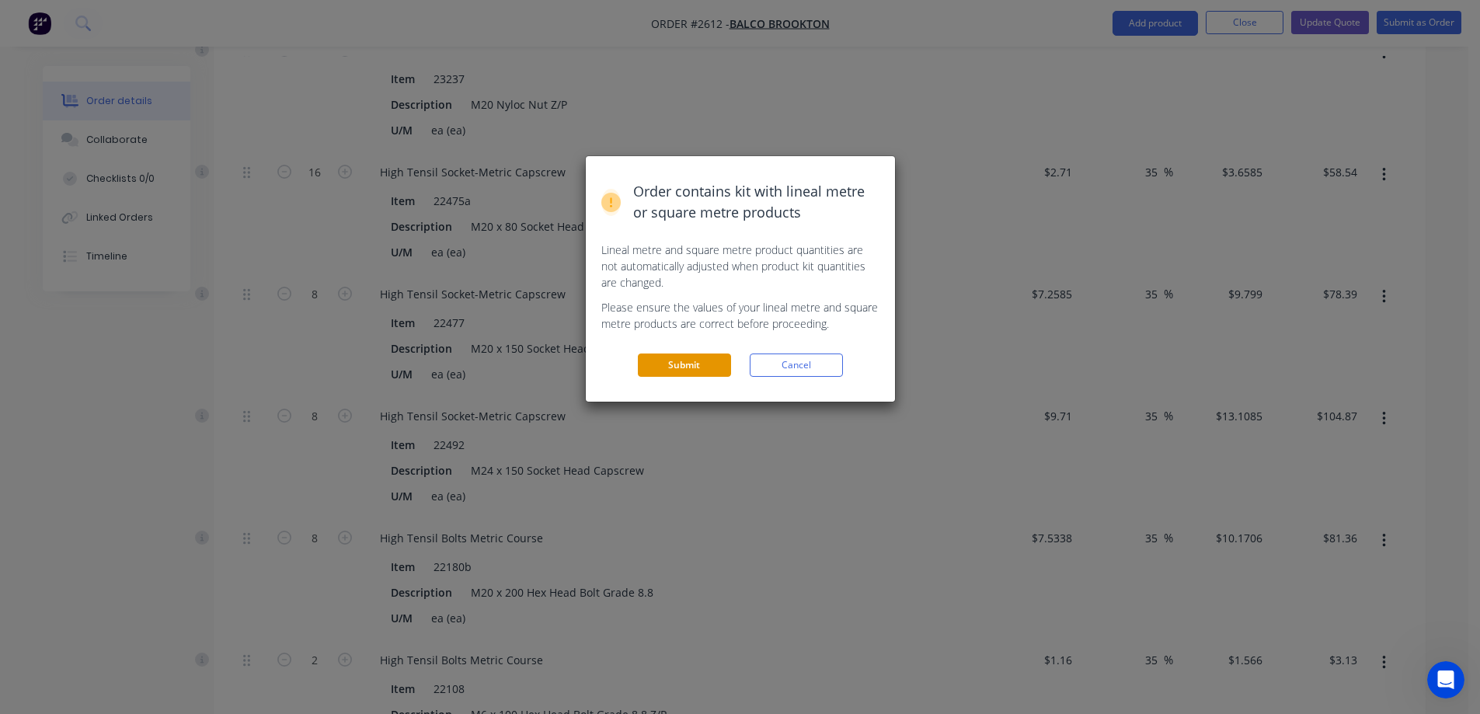
click at [678, 360] on button "Submit" at bounding box center [684, 365] width 93 height 23
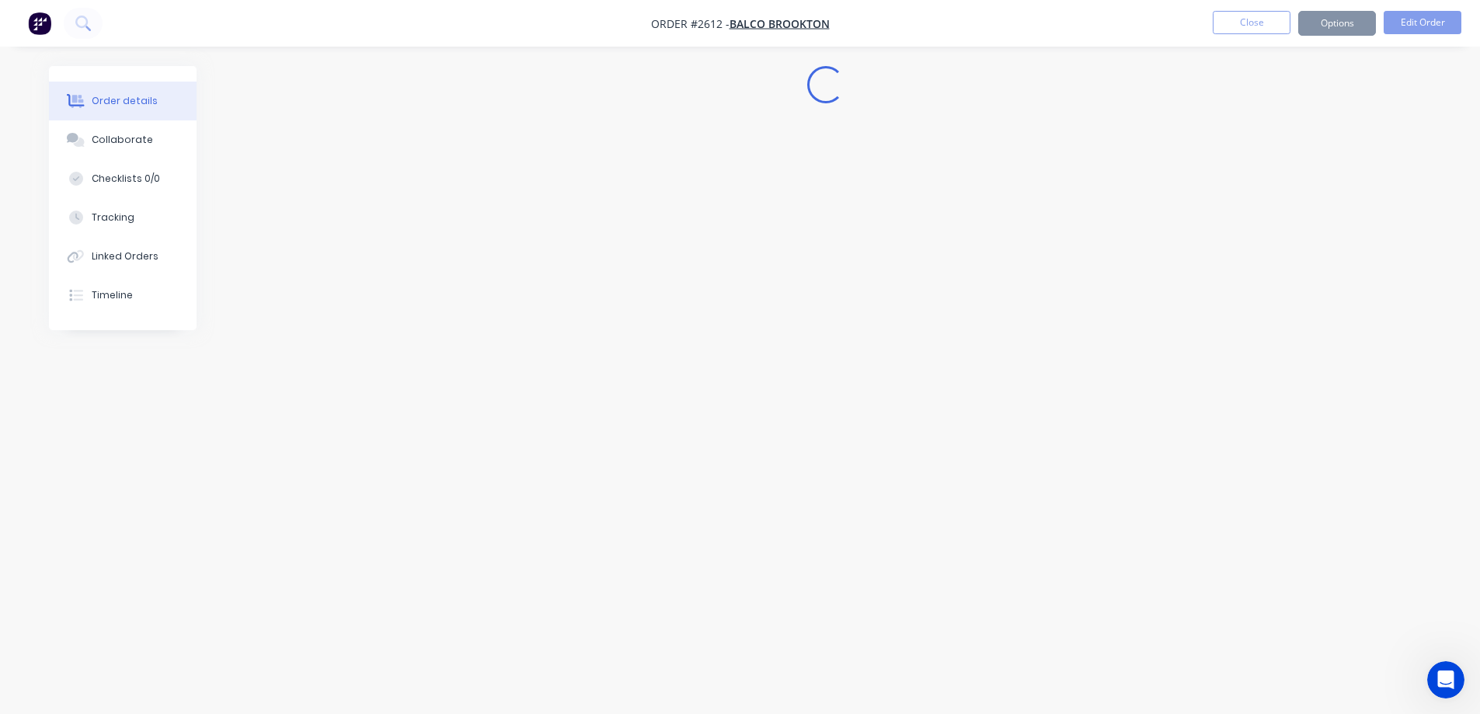
scroll to position [0, 0]
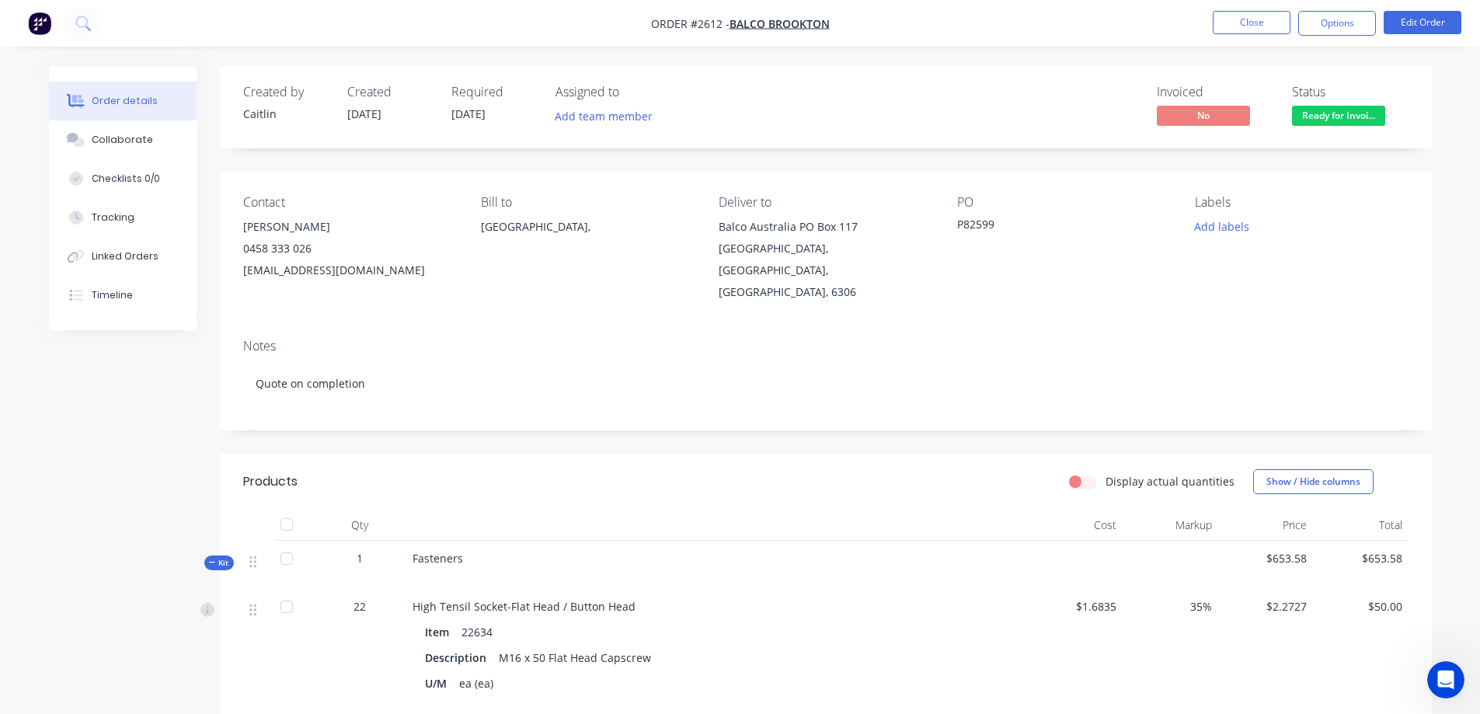
click at [1341, 120] on span "Ready for Invoi..." at bounding box center [1338, 115] width 93 height 19
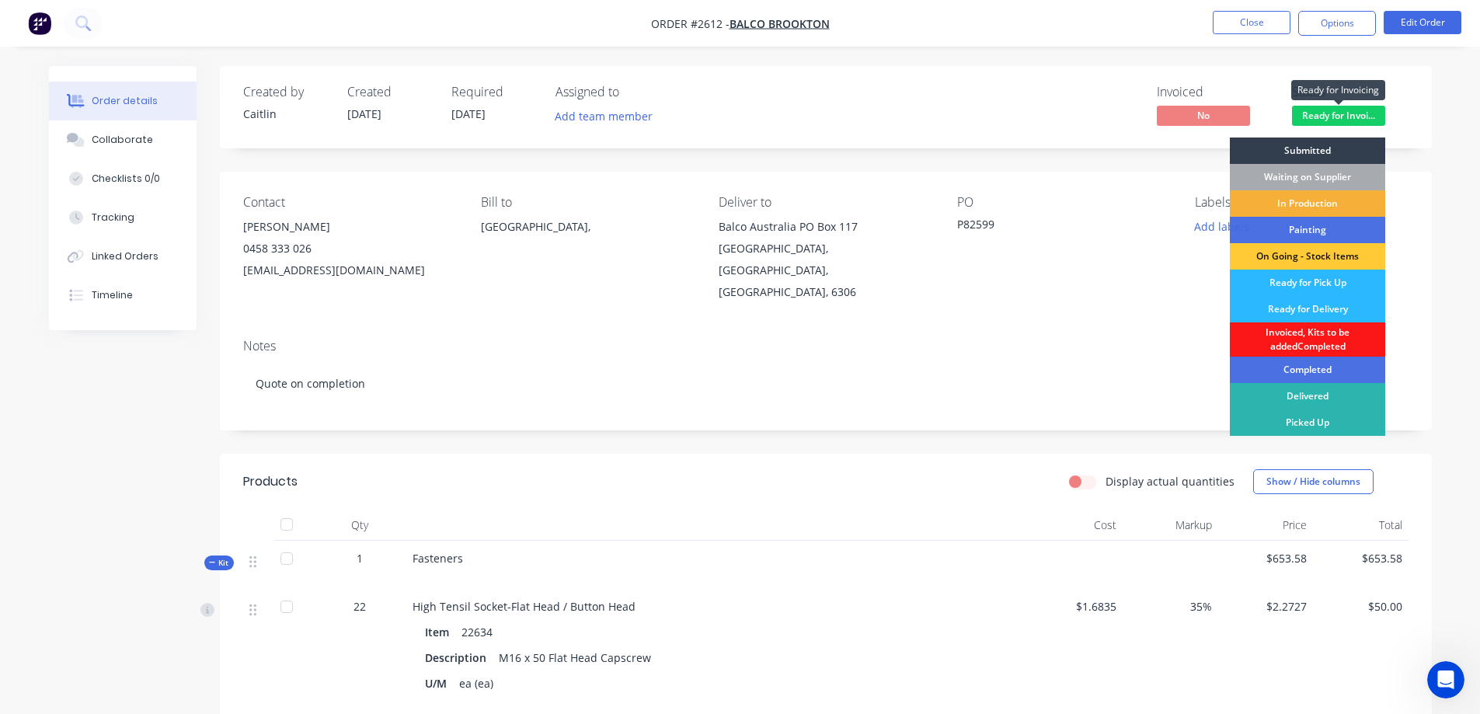
click at [1341, 120] on span "Ready for Invoi..." at bounding box center [1338, 115] width 93 height 19
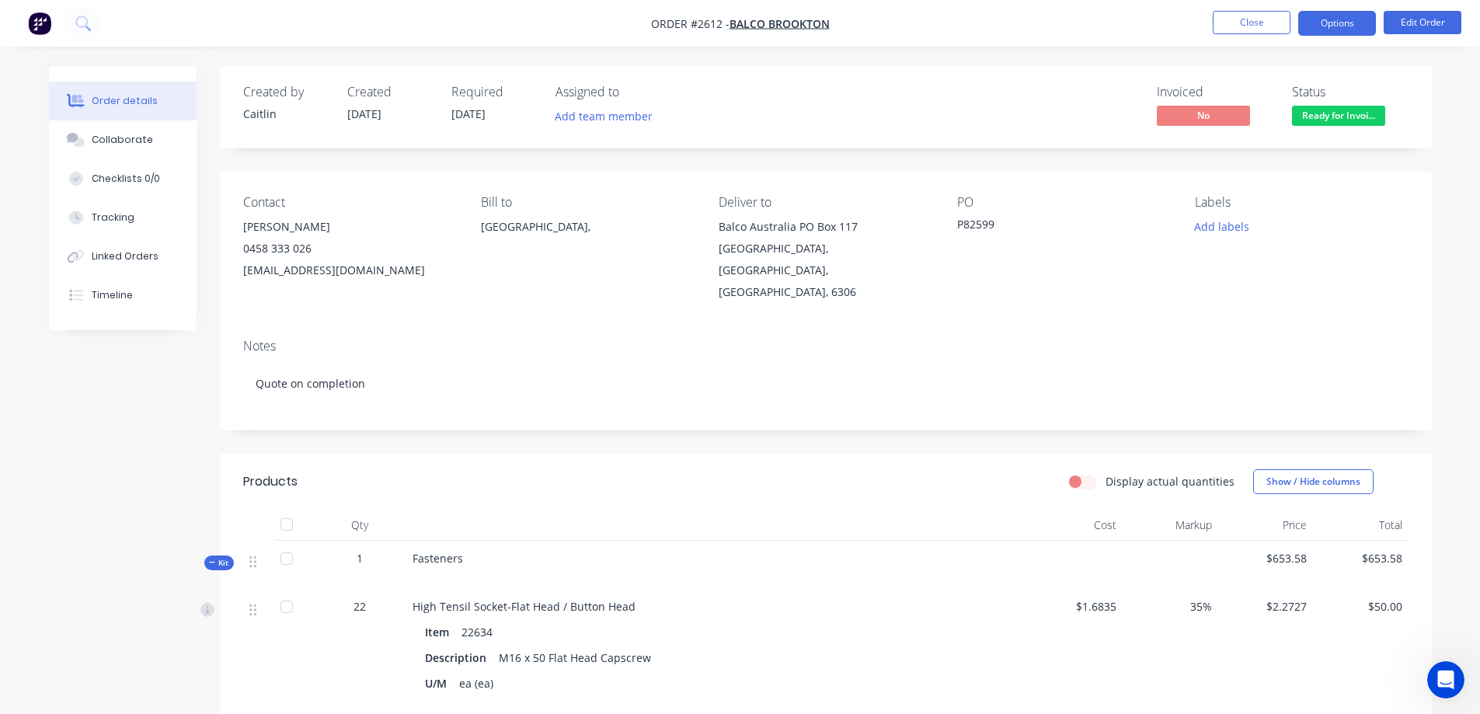
click at [1340, 28] on button "Options" at bounding box center [1337, 23] width 78 height 25
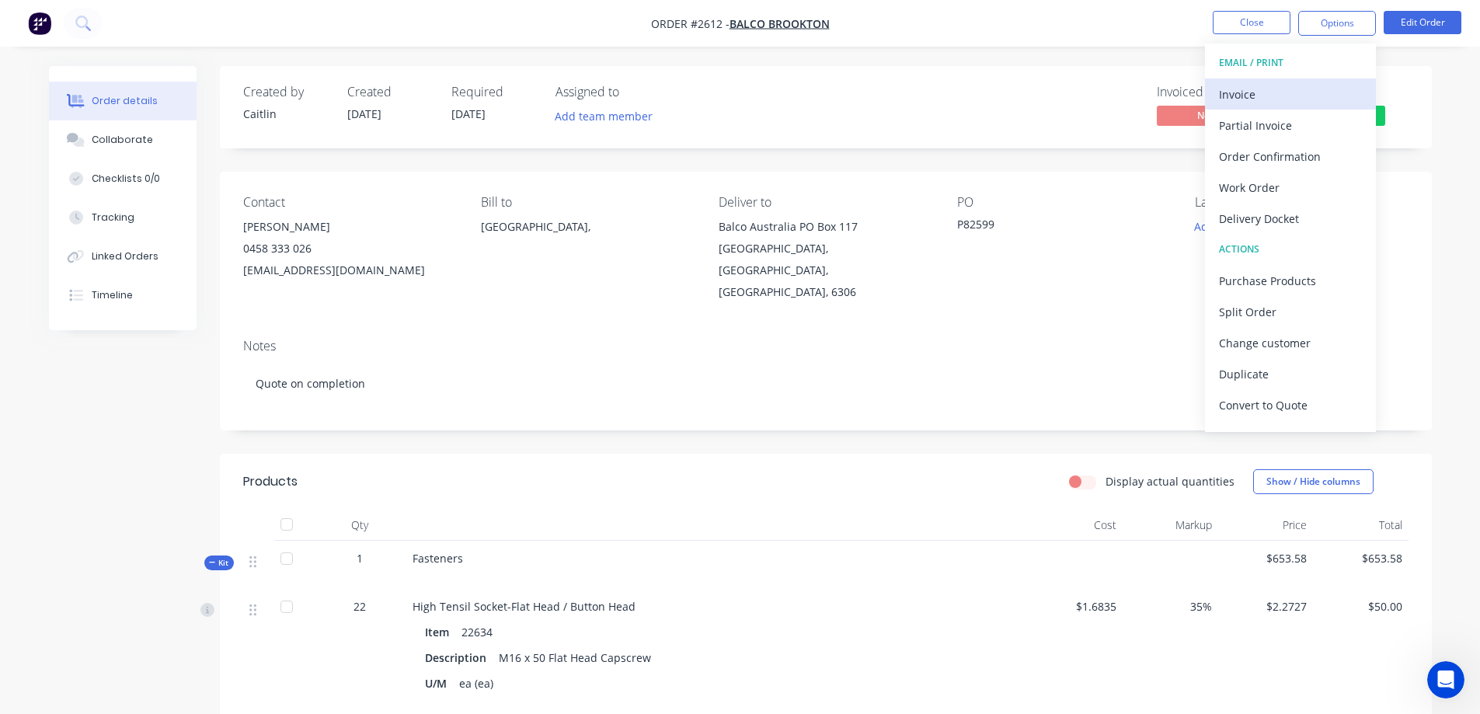
click at [1274, 94] on div "Invoice" at bounding box center [1290, 94] width 143 height 23
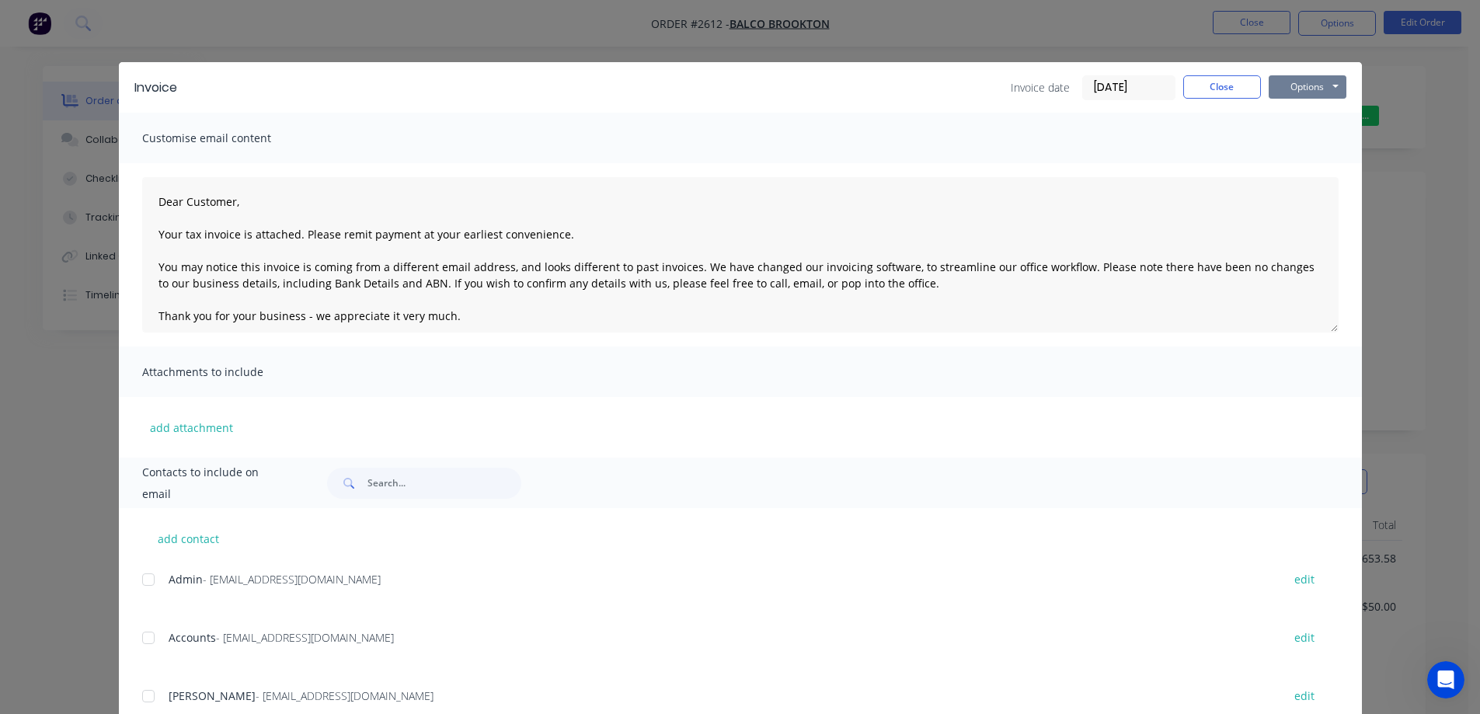
click at [1294, 96] on button "Options" at bounding box center [1308, 86] width 78 height 23
click at [1313, 120] on button "Preview" at bounding box center [1318, 115] width 99 height 26
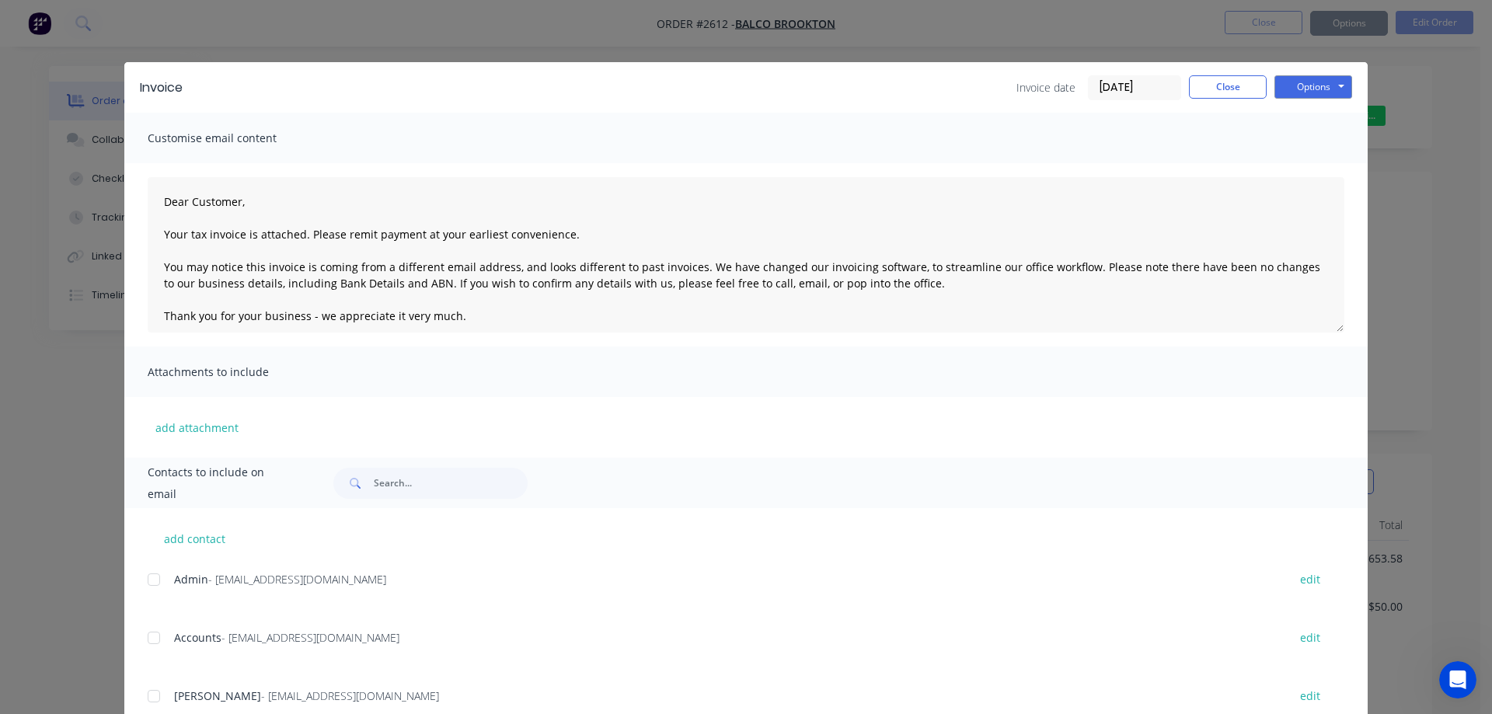
type textarea "Dear Customer, Your tax invoice is attached. Please remit payment at your earli…"
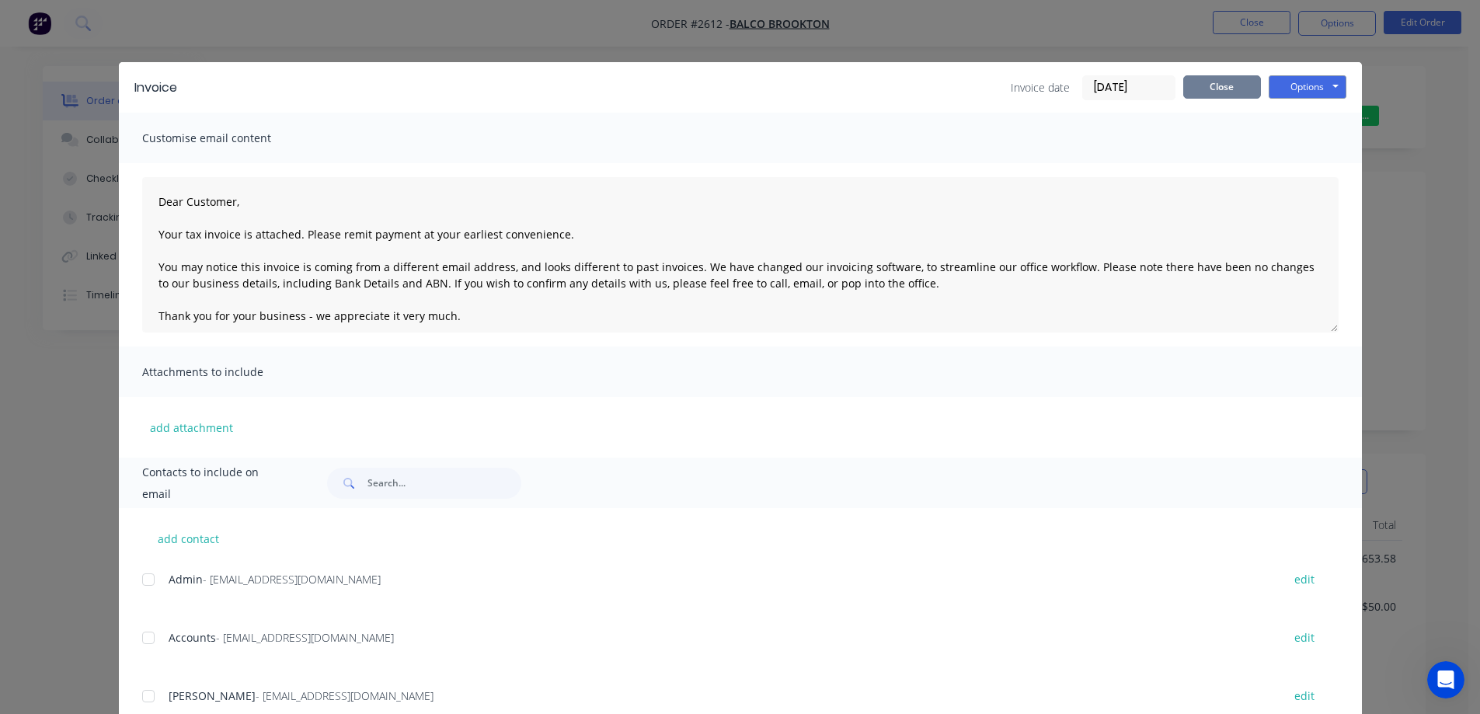
click at [1211, 85] on button "Close" at bounding box center [1222, 86] width 78 height 23
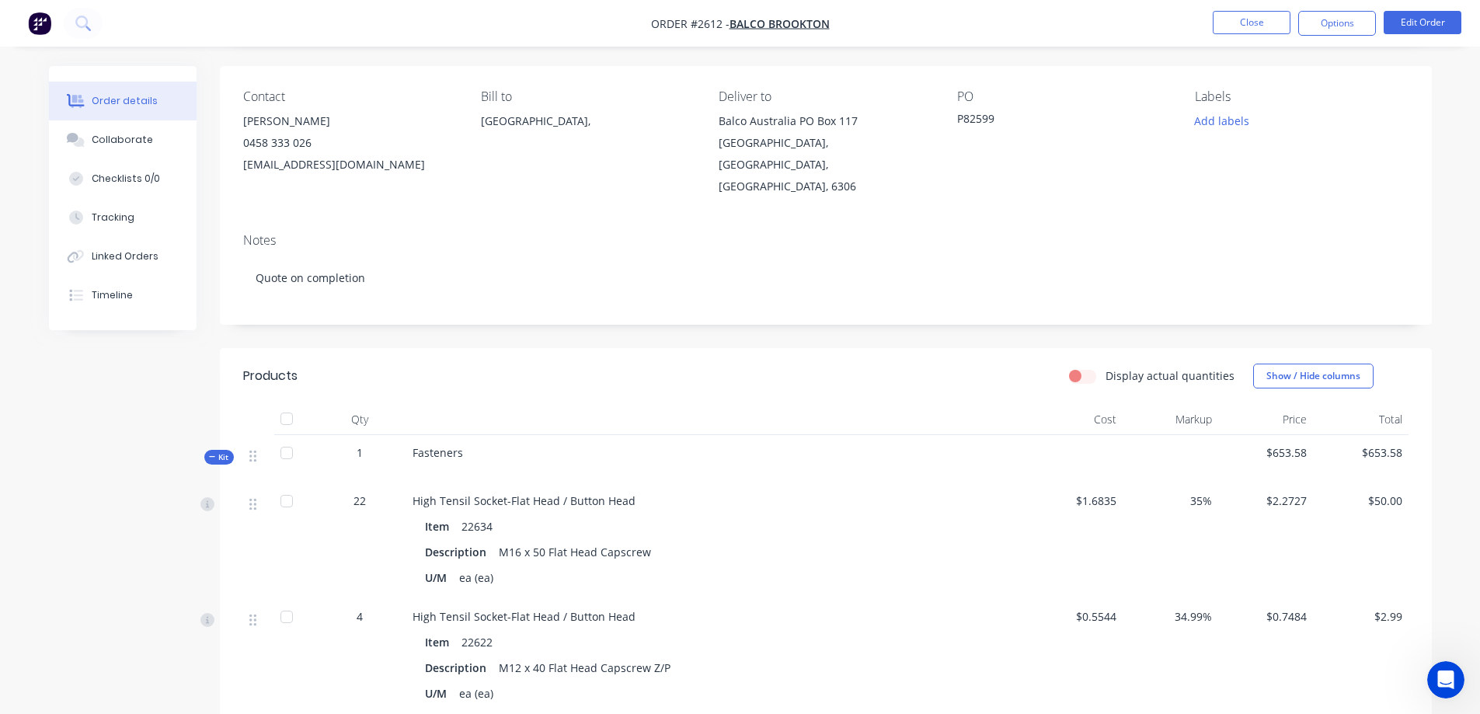
scroll to position [155, 0]
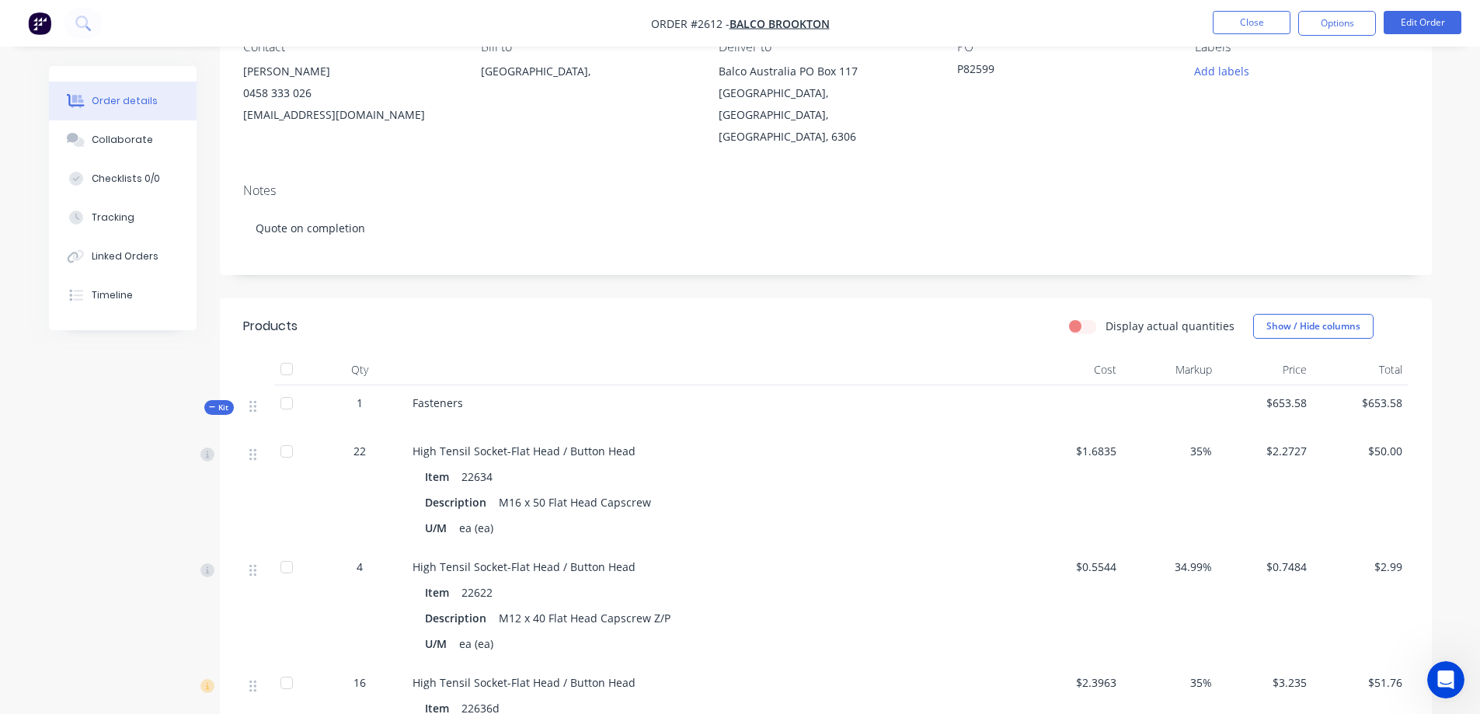
click at [211, 403] on icon at bounding box center [212, 407] width 7 height 8
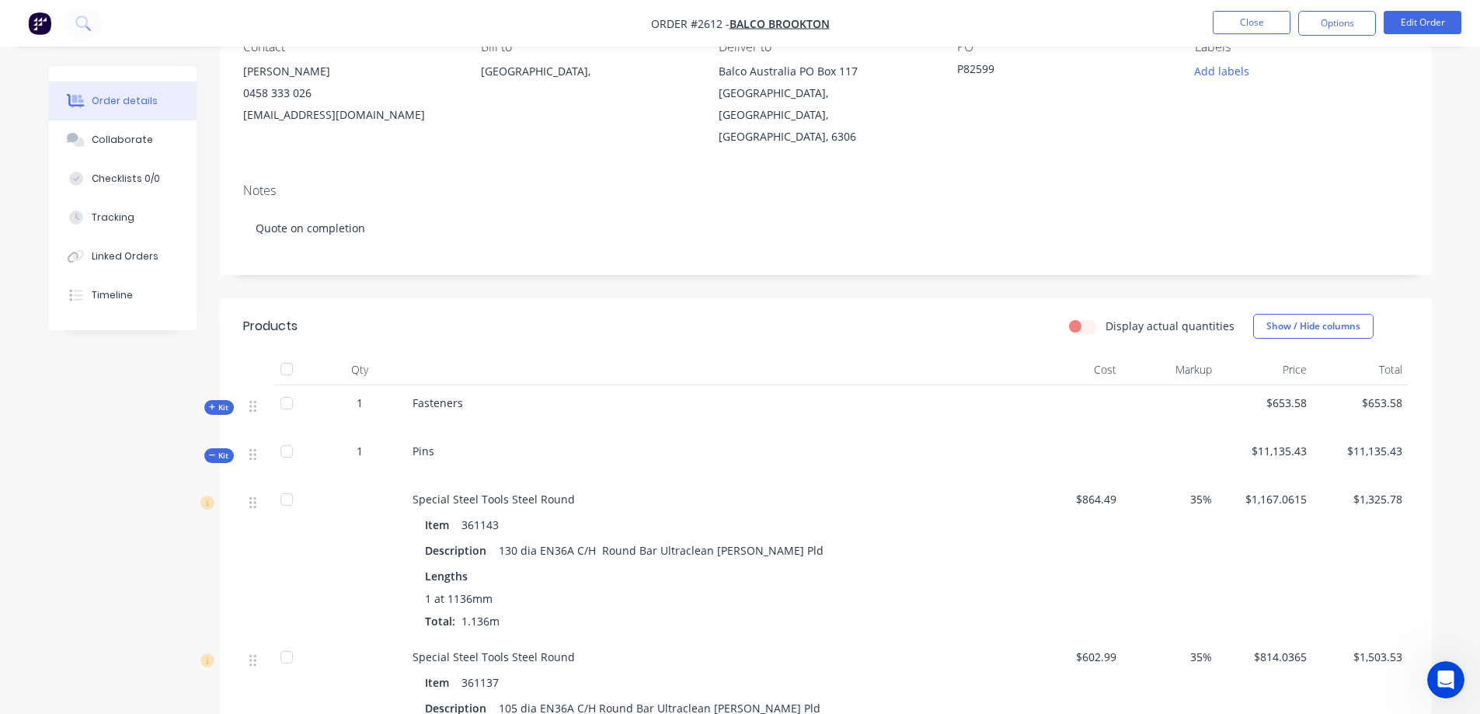
click at [209, 451] on icon at bounding box center [212, 455] width 7 height 8
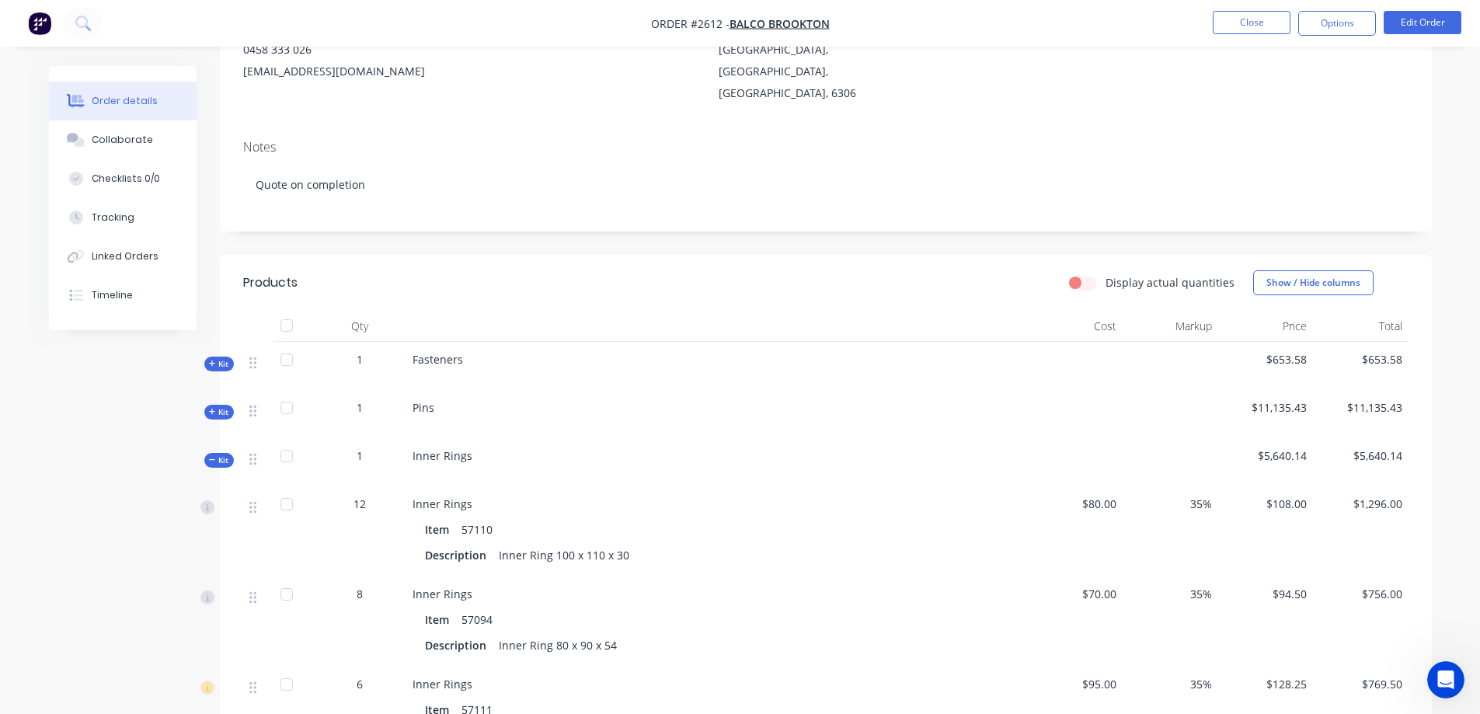
scroll to position [233, 0]
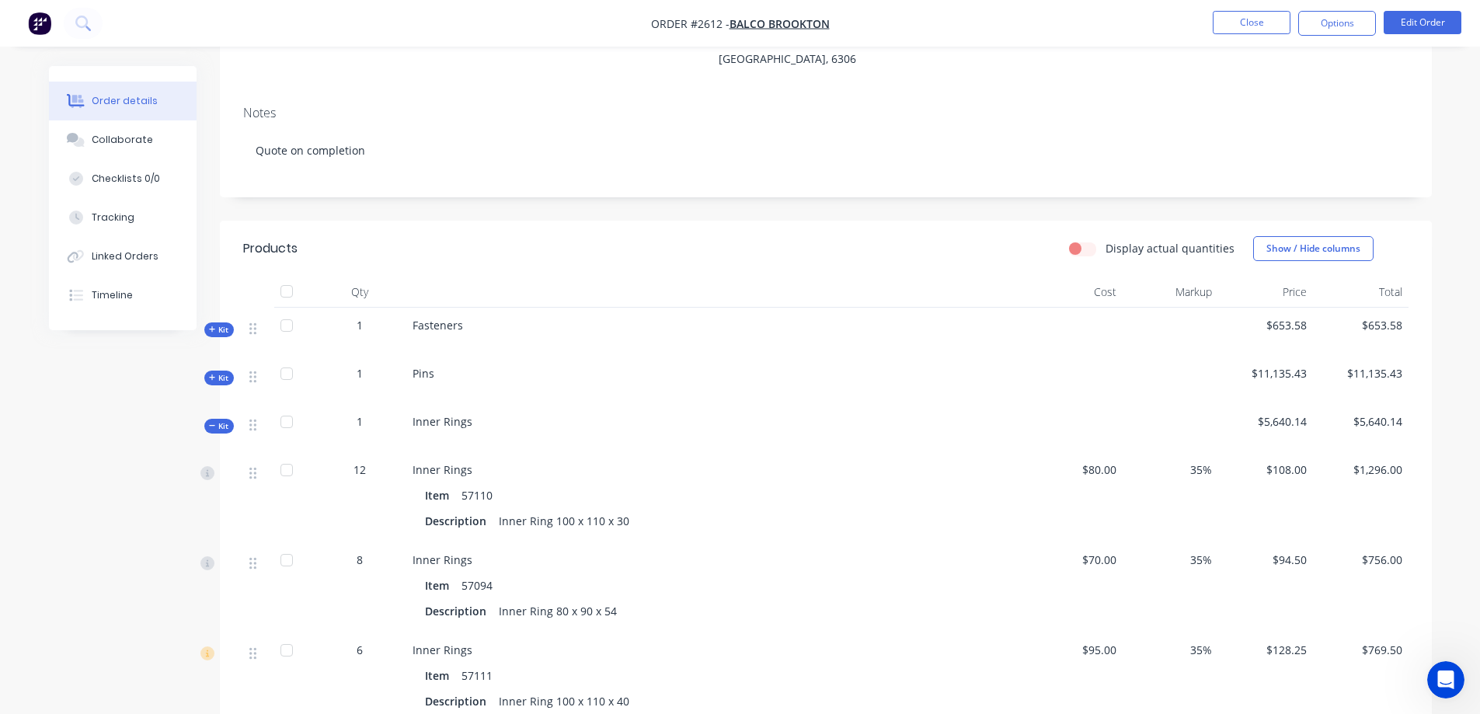
click at [213, 426] on icon at bounding box center [212, 426] width 6 height 1
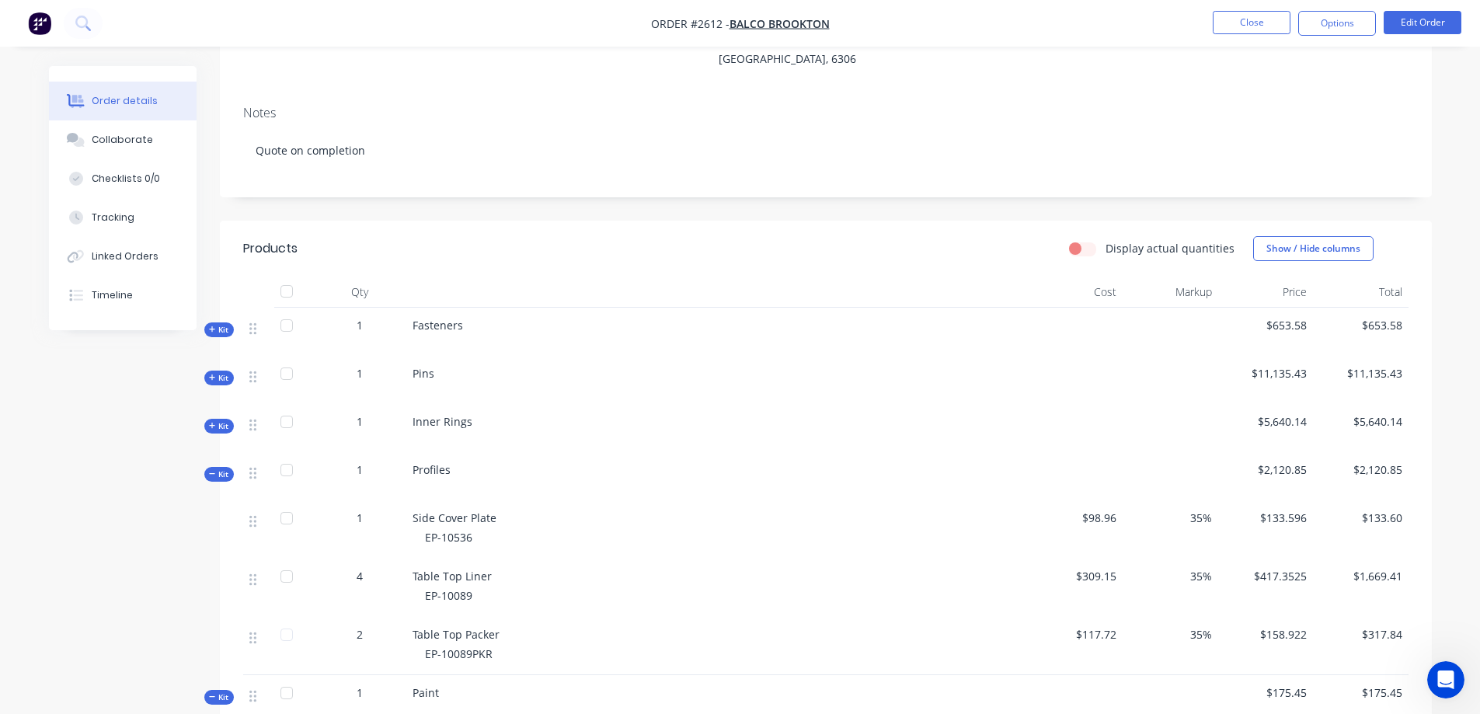
click at [210, 470] on icon at bounding box center [212, 474] width 7 height 8
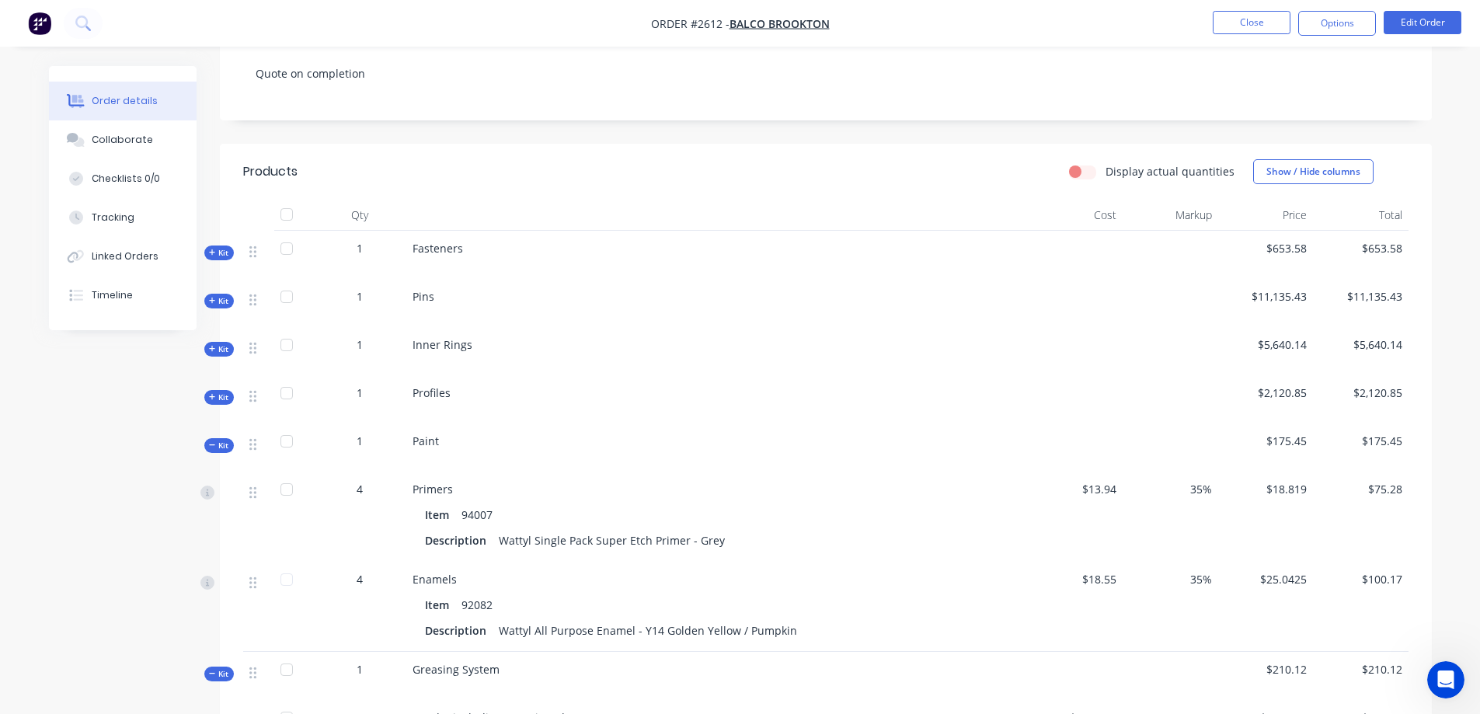
scroll to position [311, 0]
click at [212, 441] on icon at bounding box center [212, 445] width 7 height 8
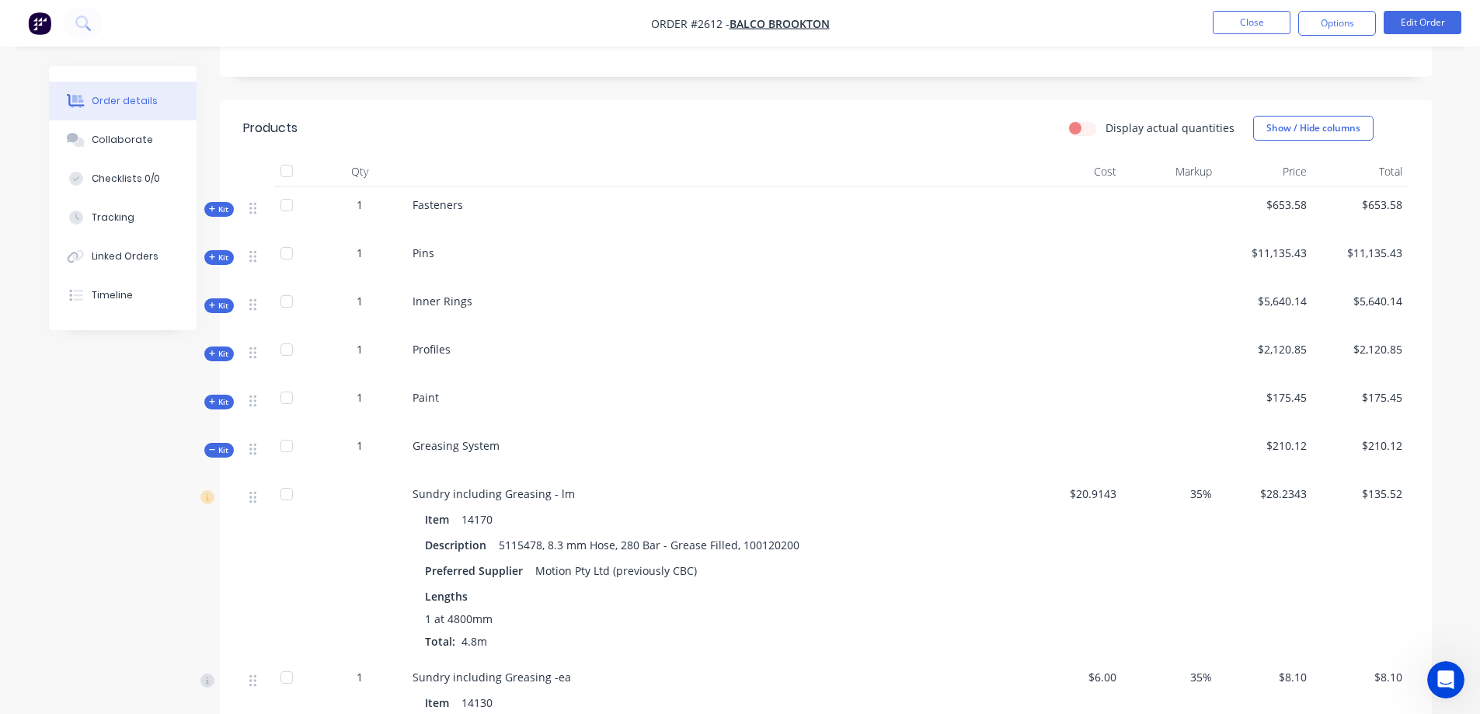
scroll to position [389, 0]
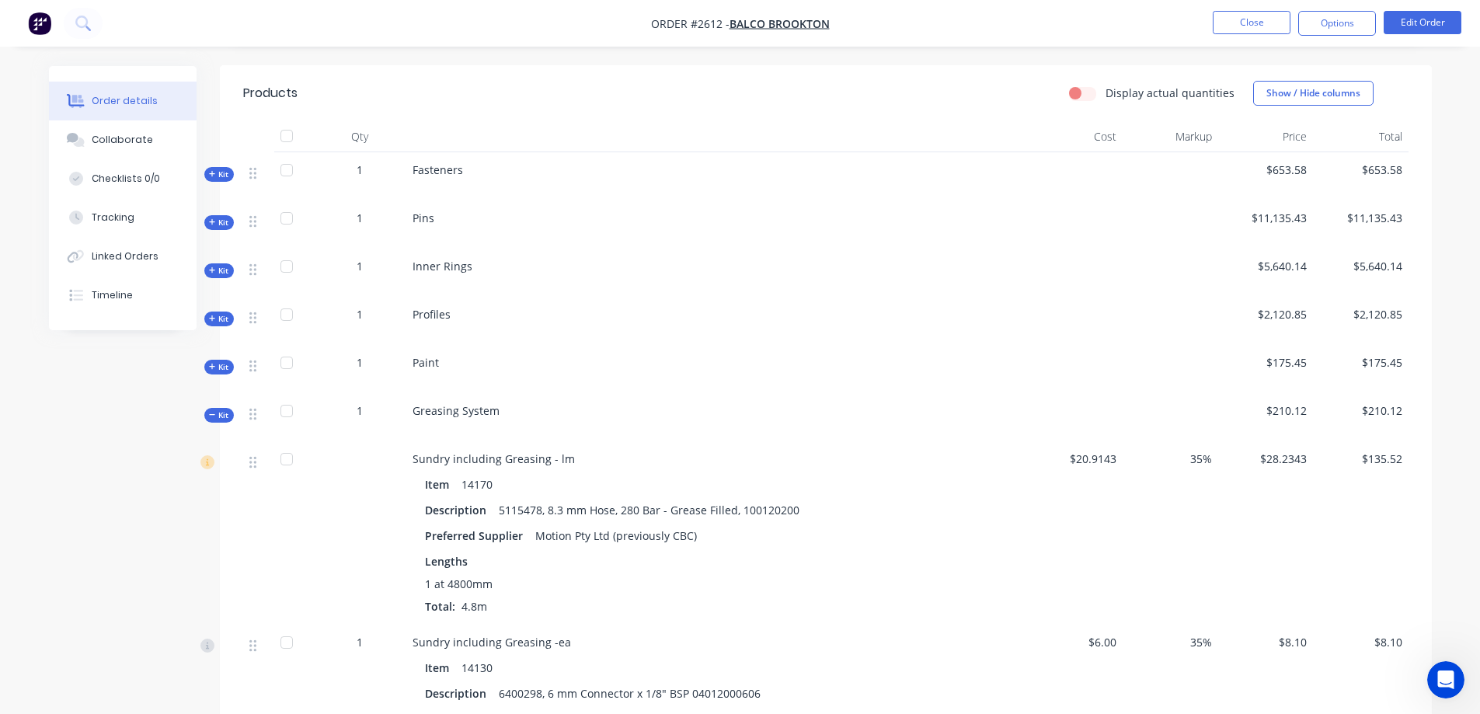
click at [211, 411] on icon at bounding box center [212, 415] width 7 height 8
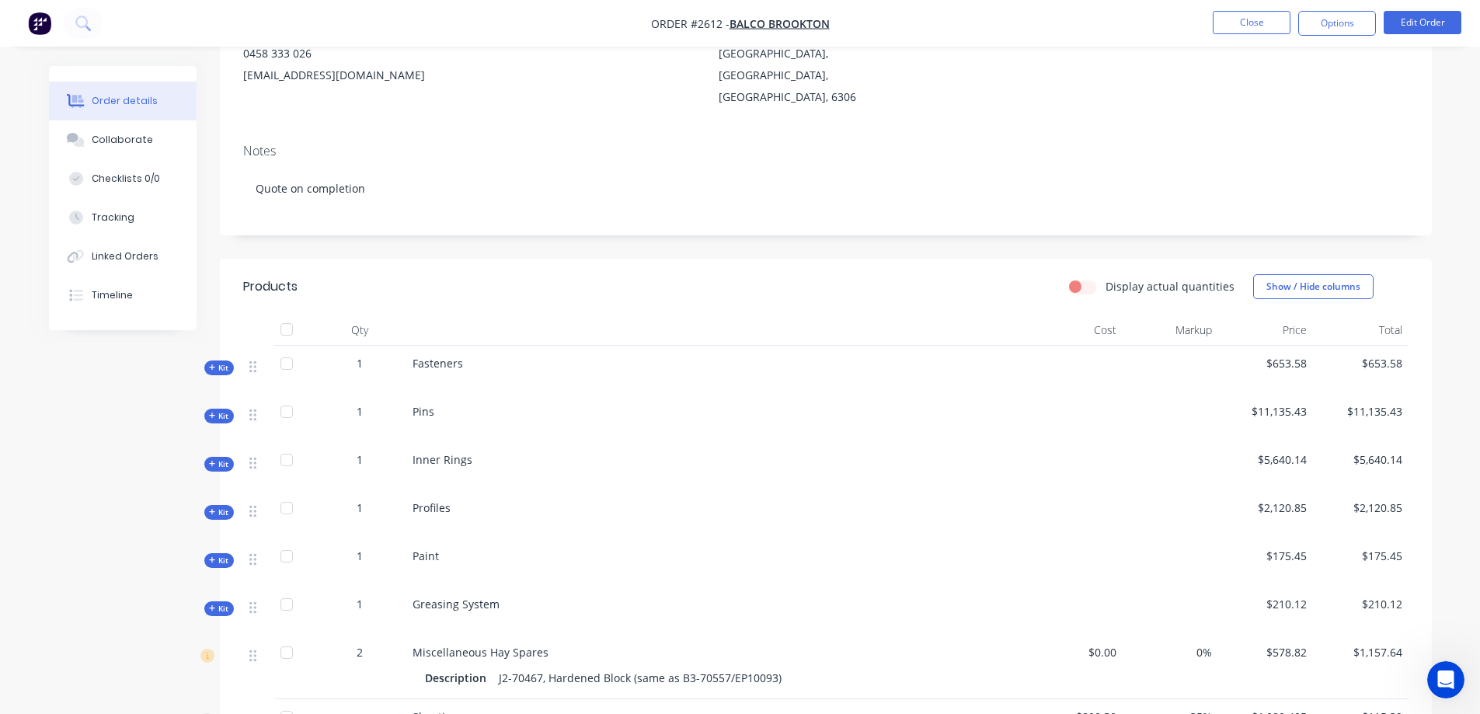
scroll to position [0, 0]
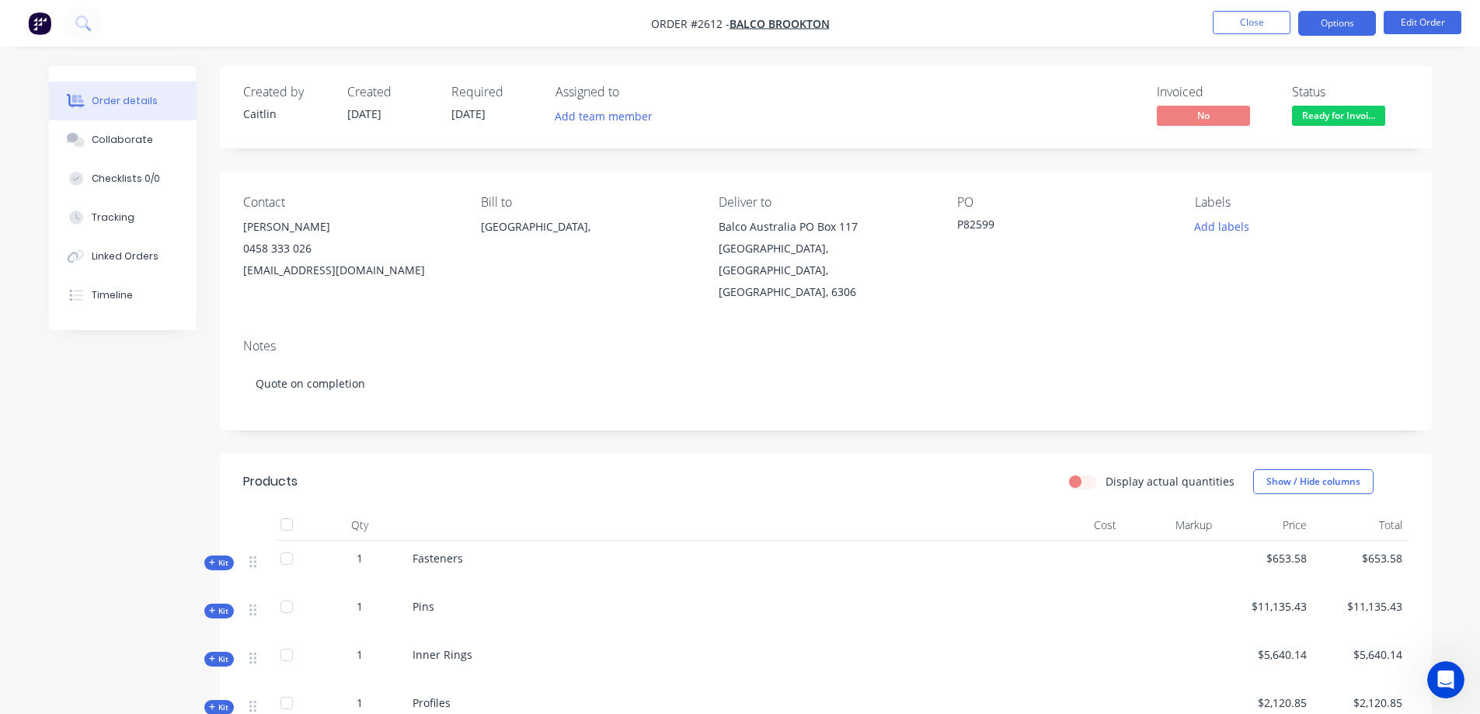
click at [1333, 23] on button "Options" at bounding box center [1337, 23] width 78 height 25
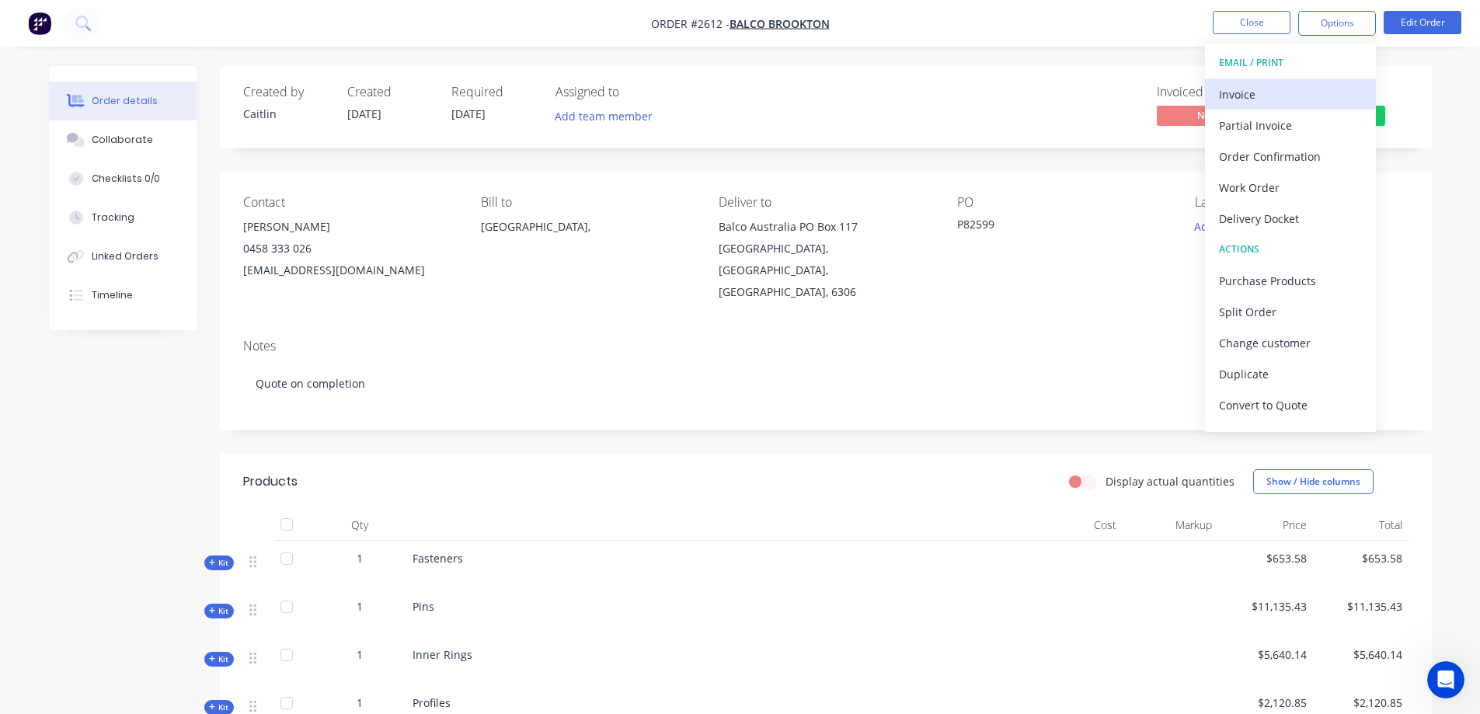
click at [1289, 85] on div "Invoice" at bounding box center [1290, 94] width 143 height 23
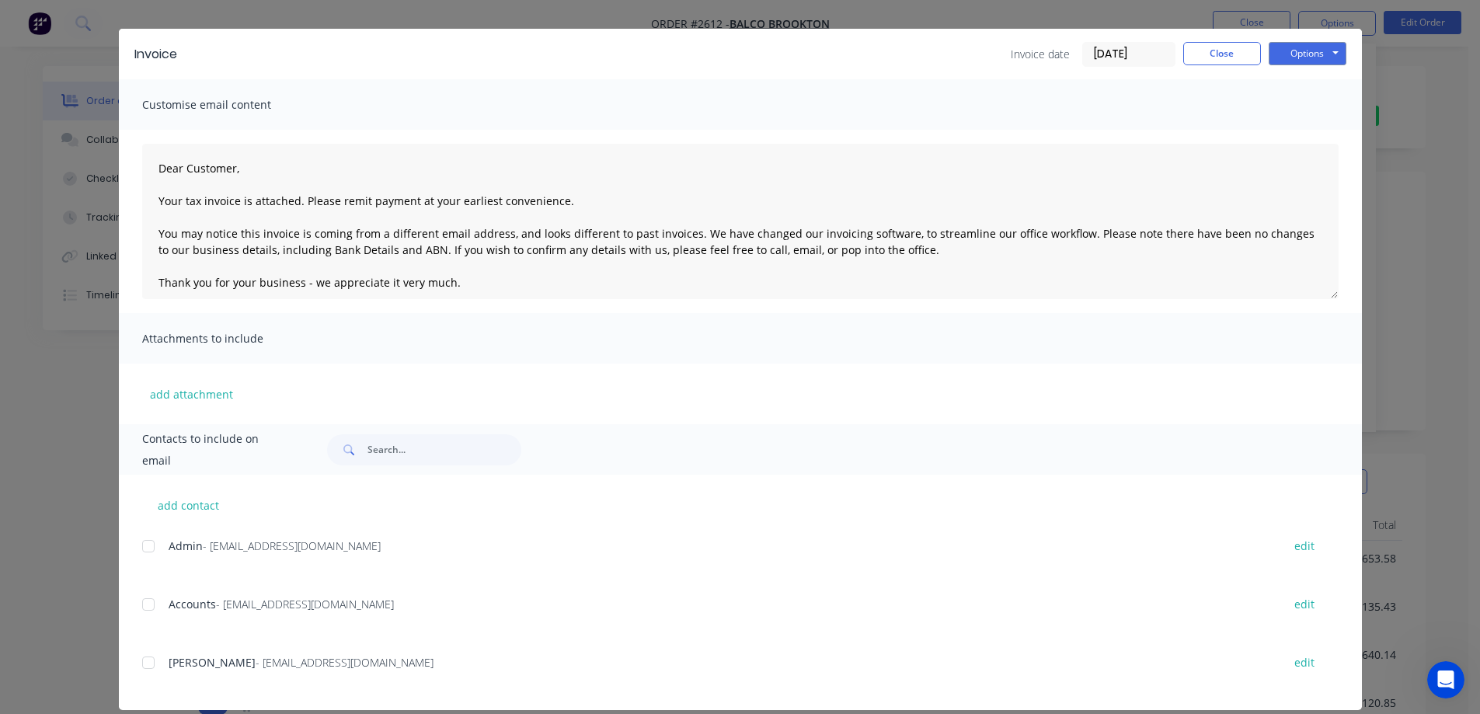
scroll to position [51, 0]
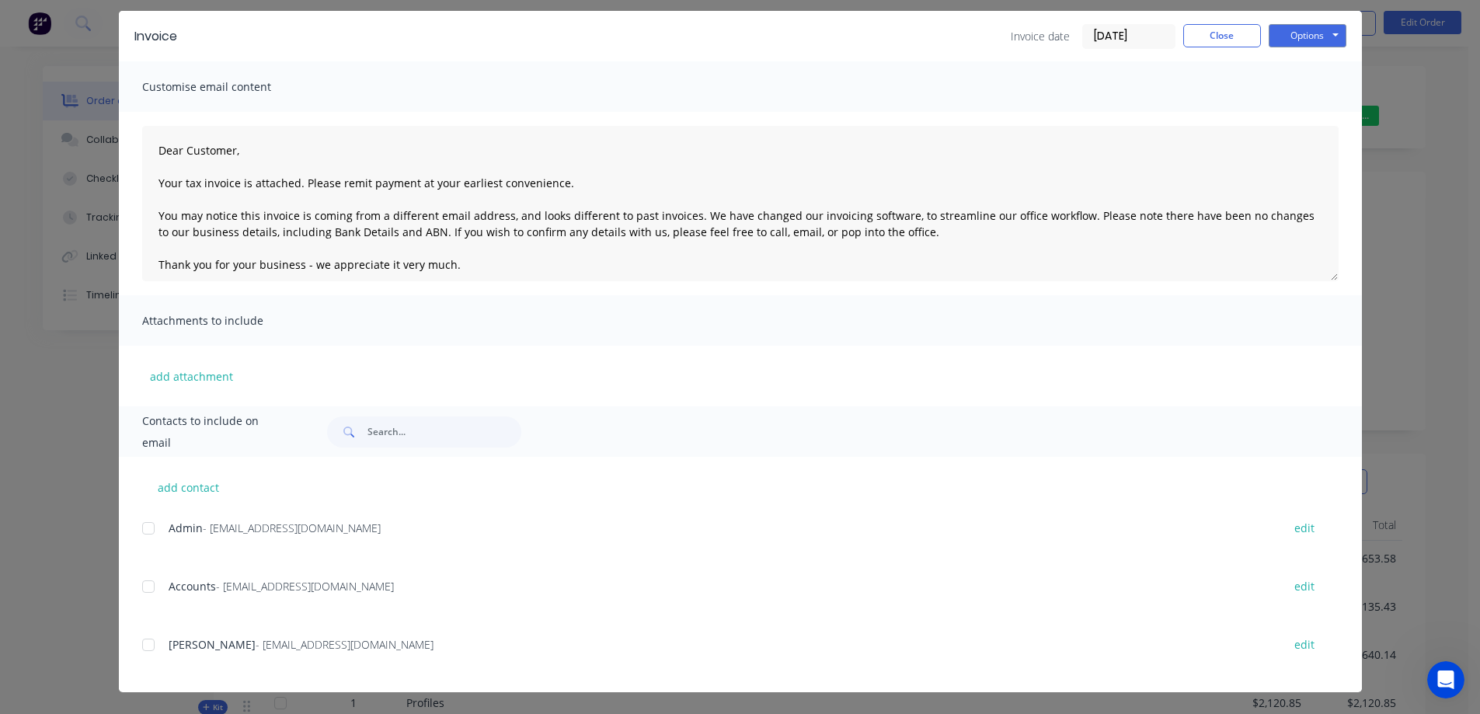
click at [138, 587] on div at bounding box center [148, 586] width 31 height 31
click at [145, 529] on div at bounding box center [148, 528] width 31 height 31
click at [1311, 37] on button "Options" at bounding box center [1308, 35] width 78 height 23
click at [1298, 114] on button "Email" at bounding box center [1318, 115] width 99 height 26
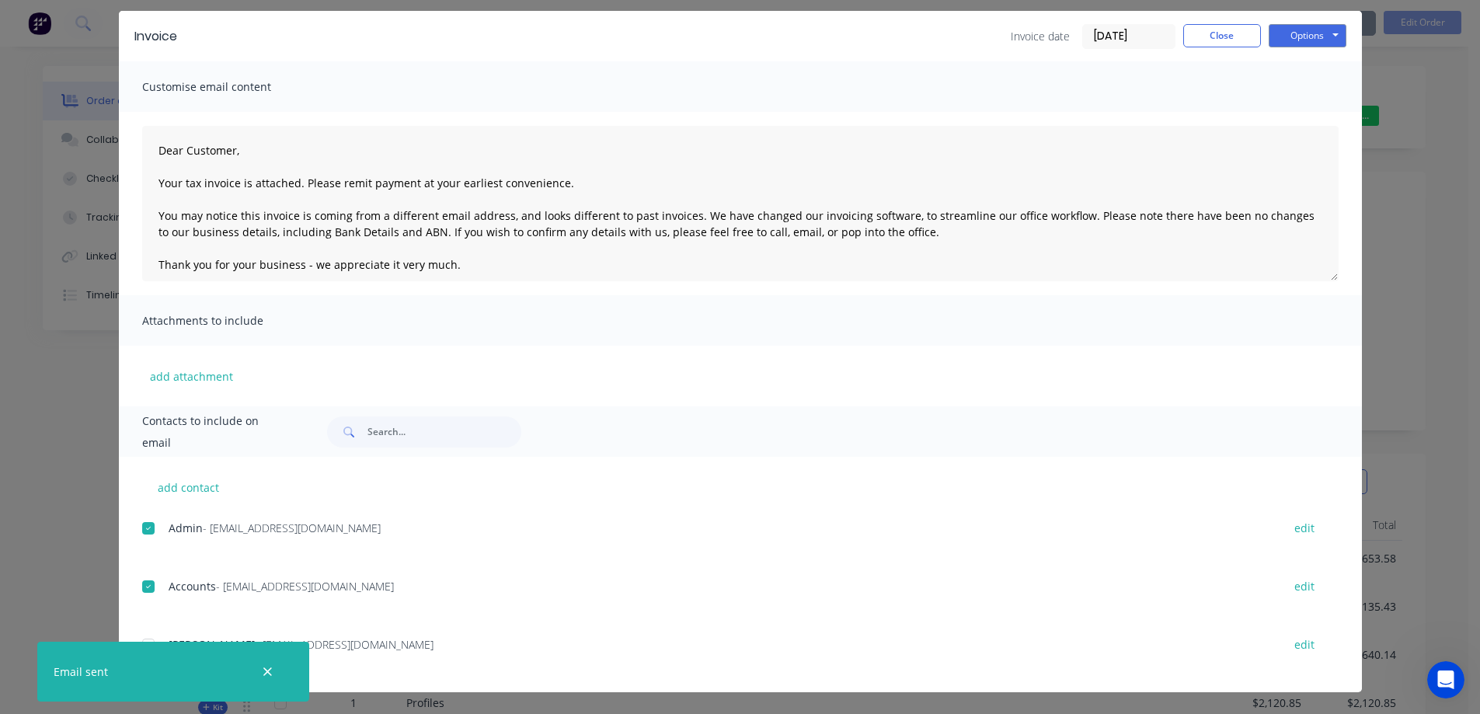
type textarea "Dear Customer, Your tax invoice is attached. Please remit payment at your earli…"
click at [1202, 33] on button "Close" at bounding box center [1222, 35] width 78 height 23
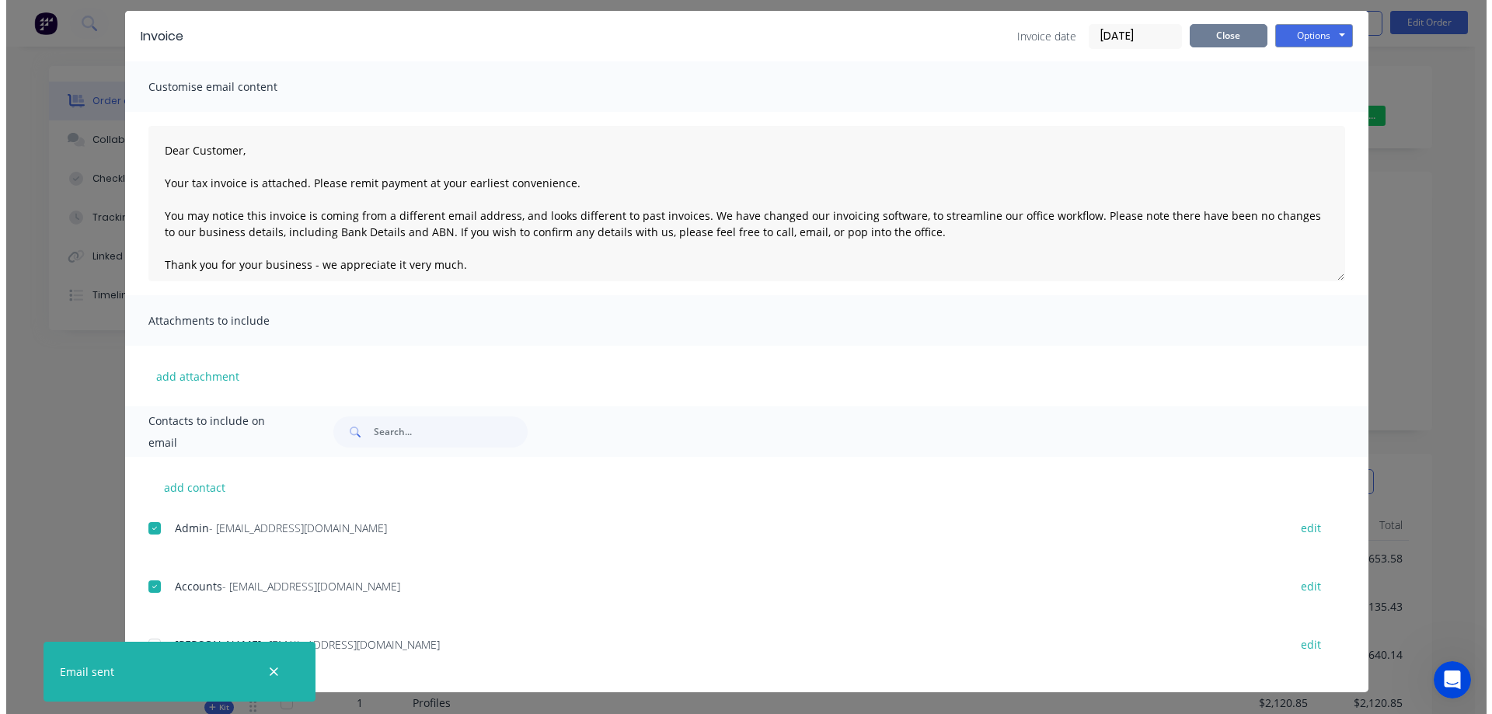
scroll to position [0, 0]
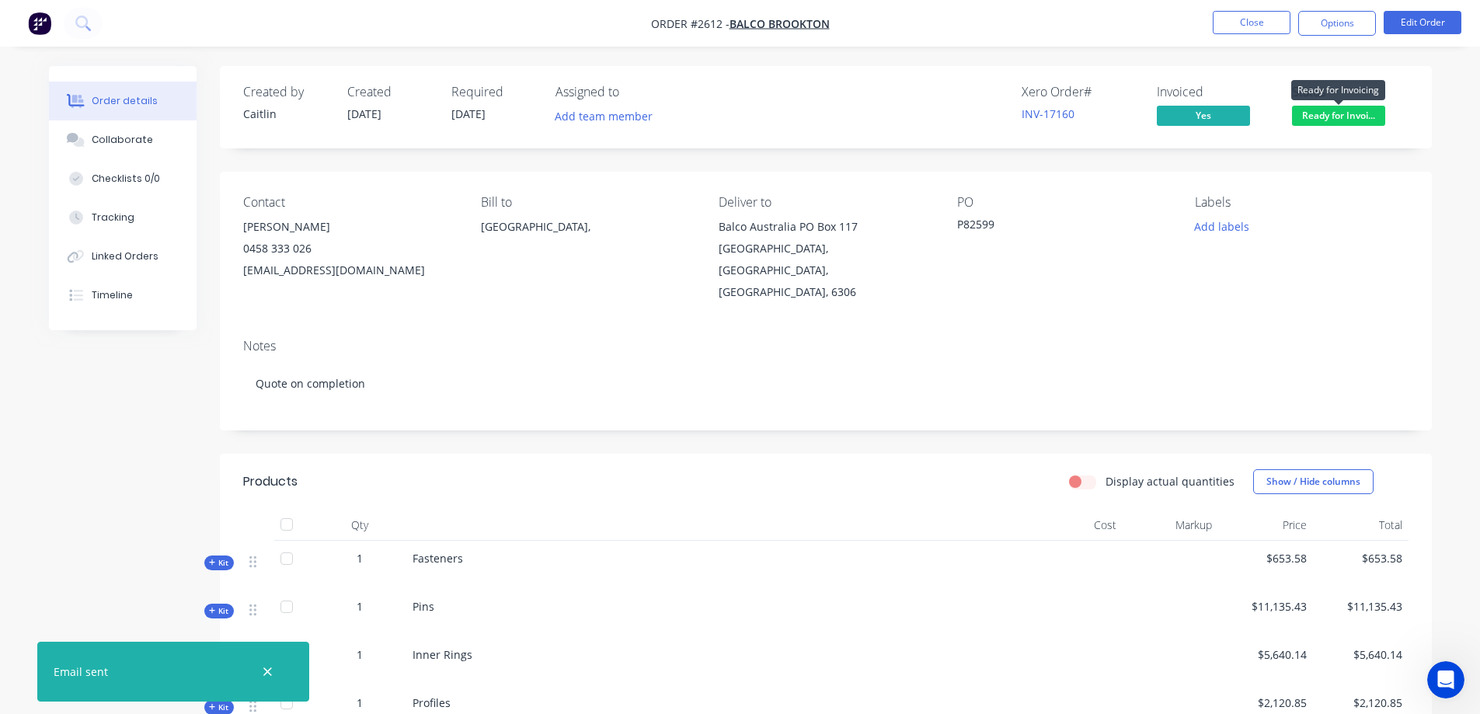
click at [1333, 119] on span "Ready for Invoi..." at bounding box center [1338, 115] width 93 height 19
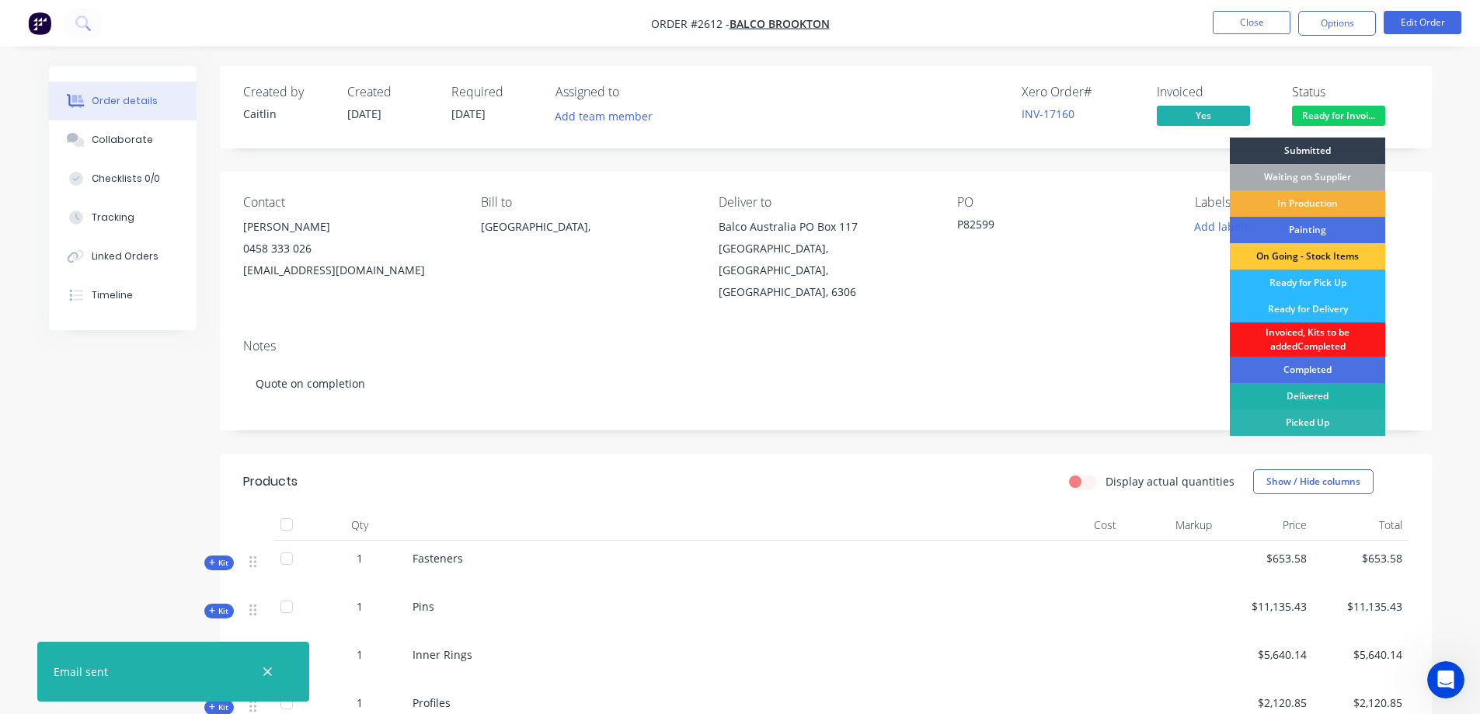
click at [1327, 396] on div "Delivered" at bounding box center [1307, 396] width 155 height 26
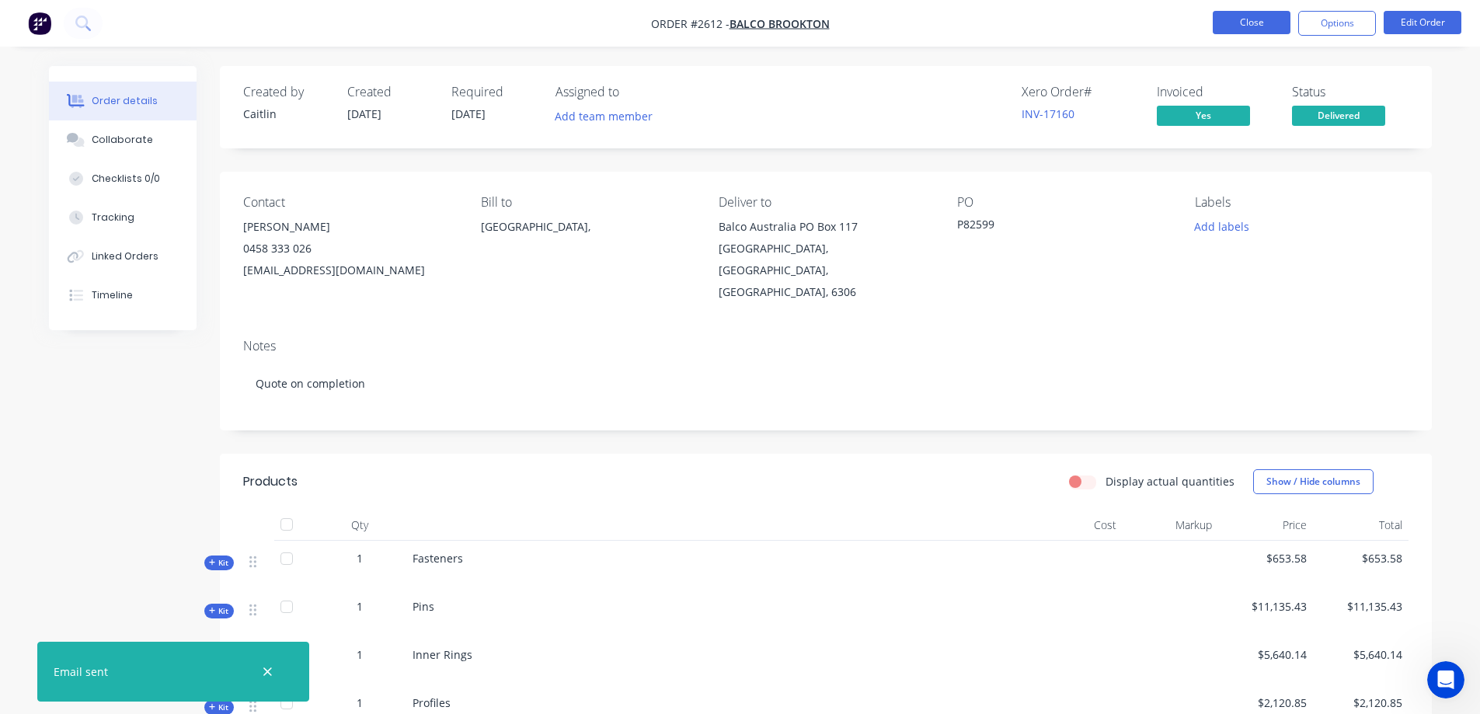
click at [1244, 19] on button "Close" at bounding box center [1252, 22] width 78 height 23
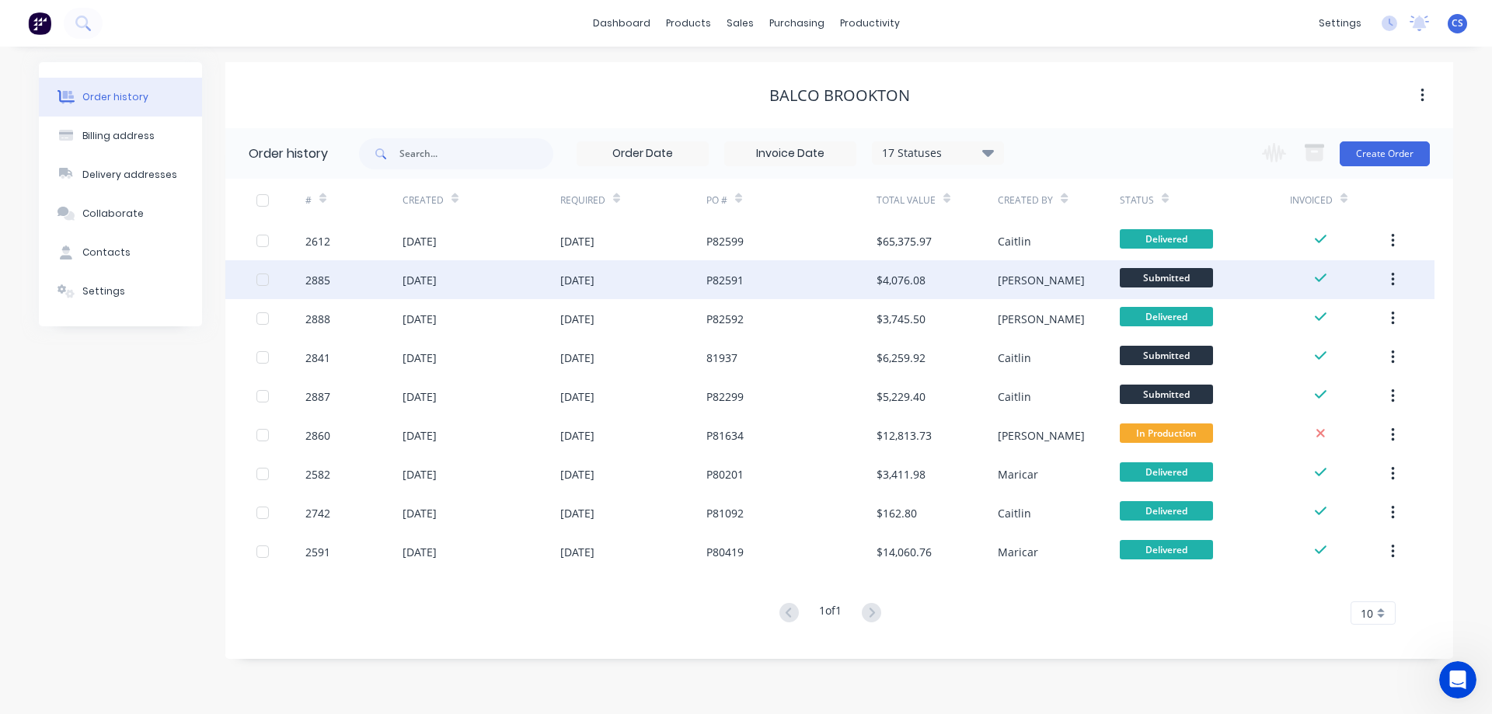
click at [1069, 279] on div "[PERSON_NAME]" at bounding box center [1058, 279] width 121 height 39
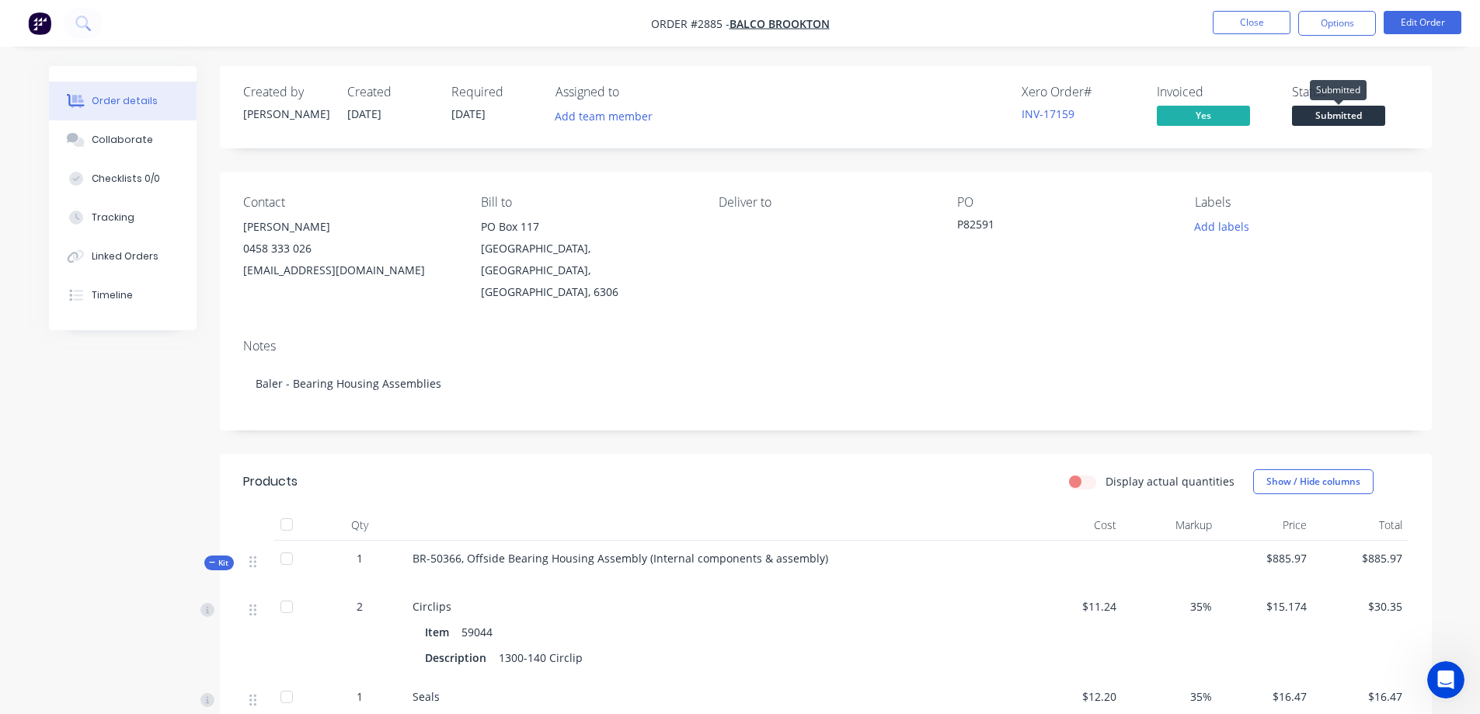
click at [1339, 121] on span "Submitted" at bounding box center [1338, 115] width 93 height 19
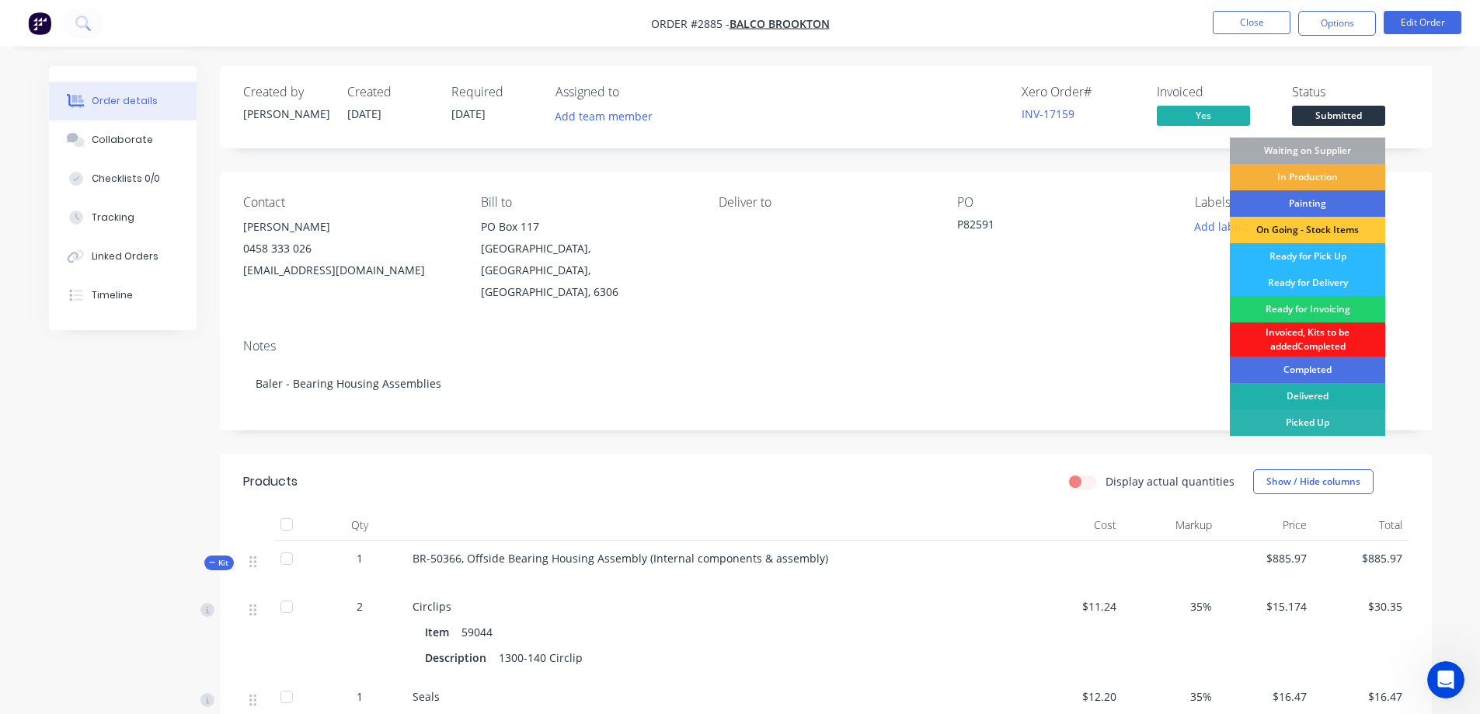
click at [1297, 400] on div "Delivered" at bounding box center [1307, 396] width 155 height 26
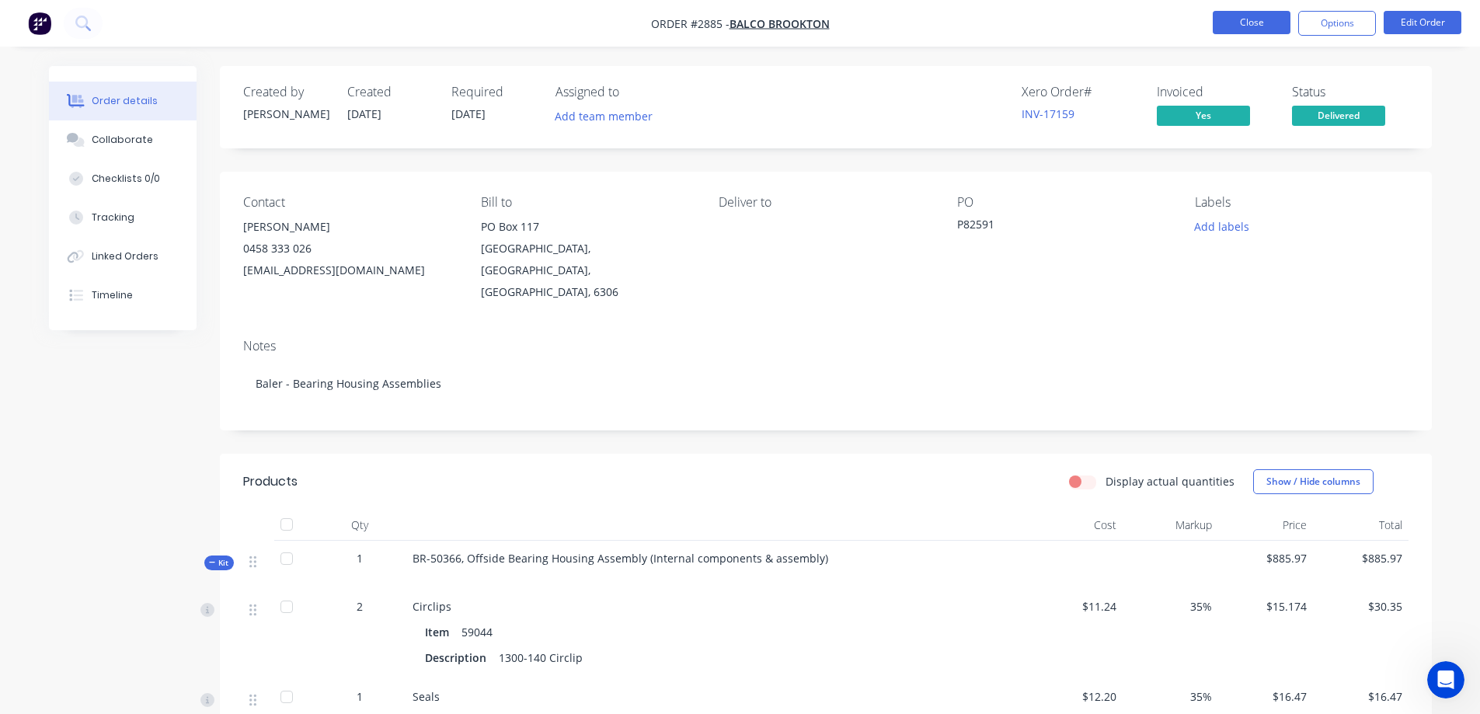
click at [1239, 19] on button "Close" at bounding box center [1252, 22] width 78 height 23
